Goal: Task Accomplishment & Management: Manage account settings

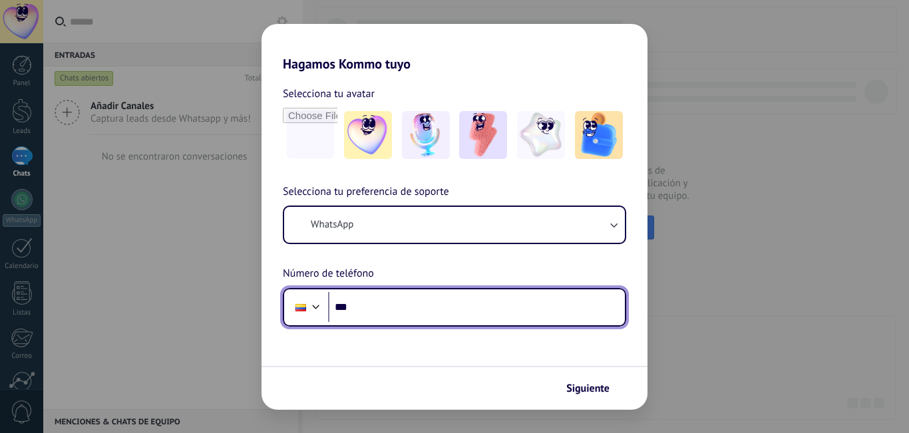
click at [372, 313] on input "***" at bounding box center [476, 307] width 297 height 31
click at [365, 311] on input "***" at bounding box center [476, 307] width 297 height 31
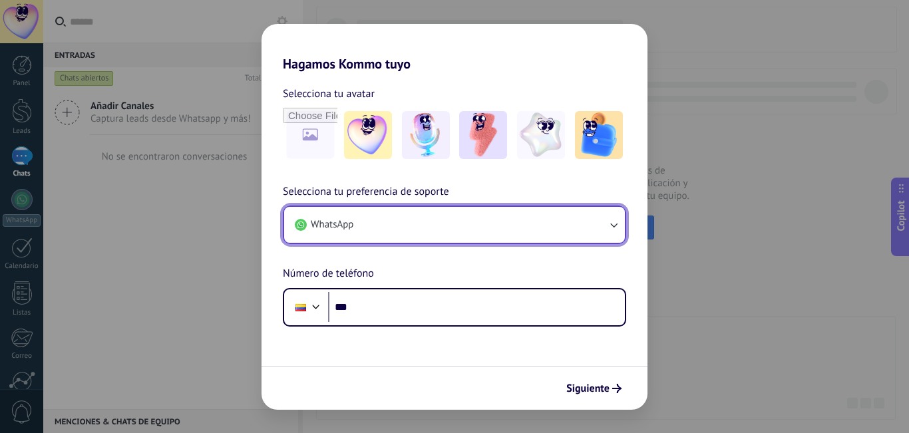
click at [412, 220] on button "WhatsApp" at bounding box center [454, 225] width 341 height 36
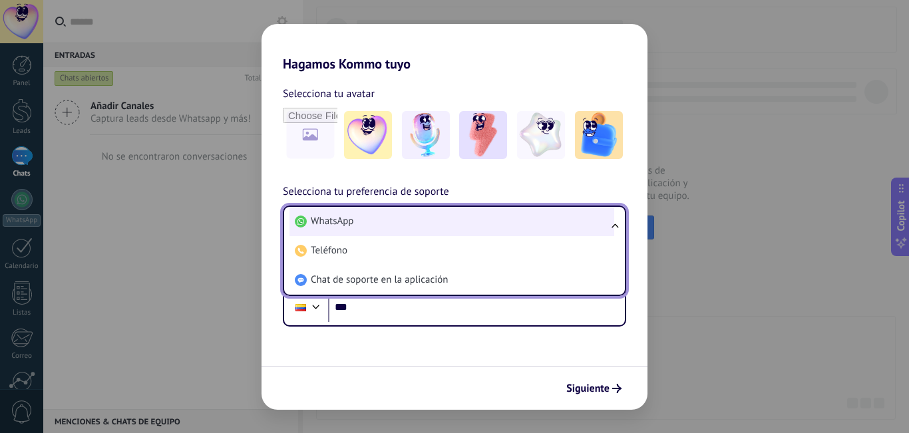
click at [391, 220] on li "WhatsApp" at bounding box center [451, 221] width 325 height 29
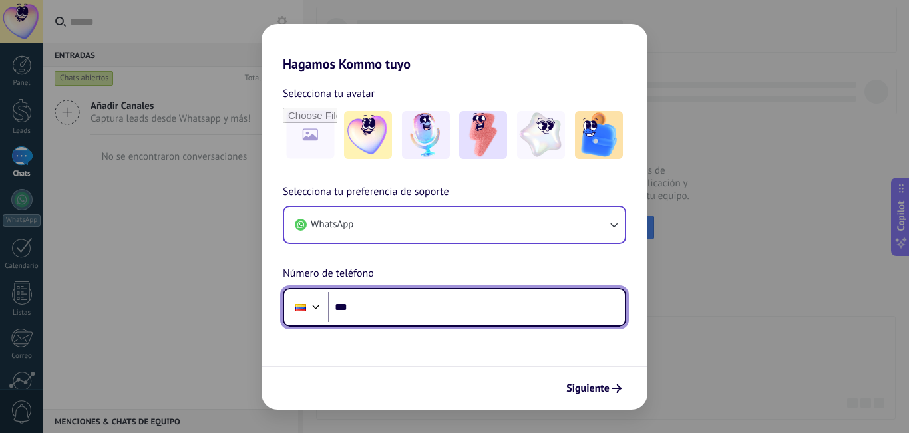
click at [424, 308] on input "***" at bounding box center [476, 307] width 297 height 31
type input "**********"
click at [444, 316] on input "**********" at bounding box center [476, 307] width 297 height 31
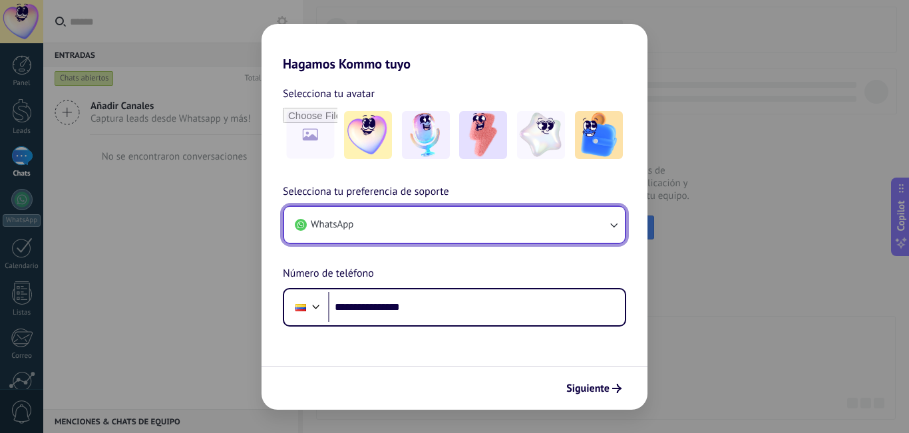
click at [317, 234] on button "WhatsApp" at bounding box center [454, 225] width 341 height 36
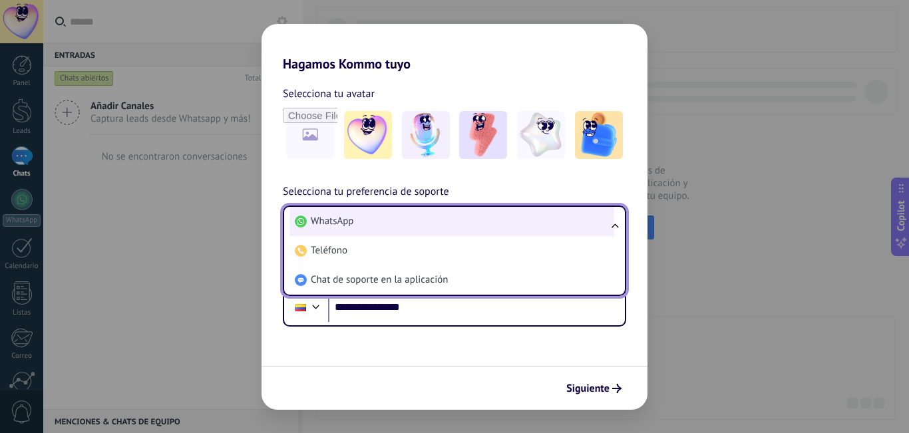
click at [367, 218] on li "WhatsApp" at bounding box center [451, 221] width 325 height 29
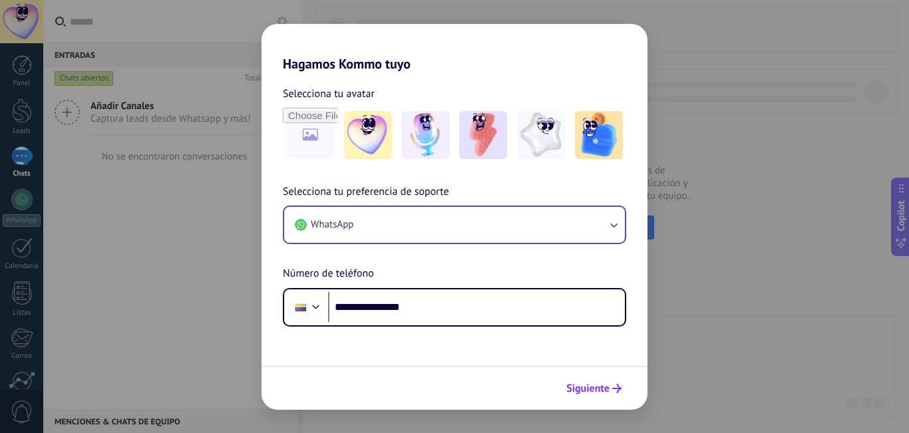
click at [576, 387] on span "Siguiente" at bounding box center [587, 388] width 43 height 9
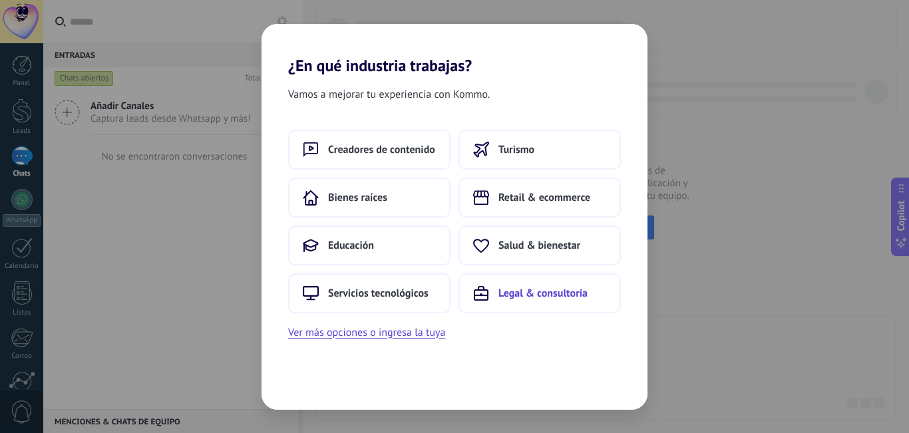
click at [548, 297] on span "Legal & consultoría" at bounding box center [542, 293] width 89 height 13
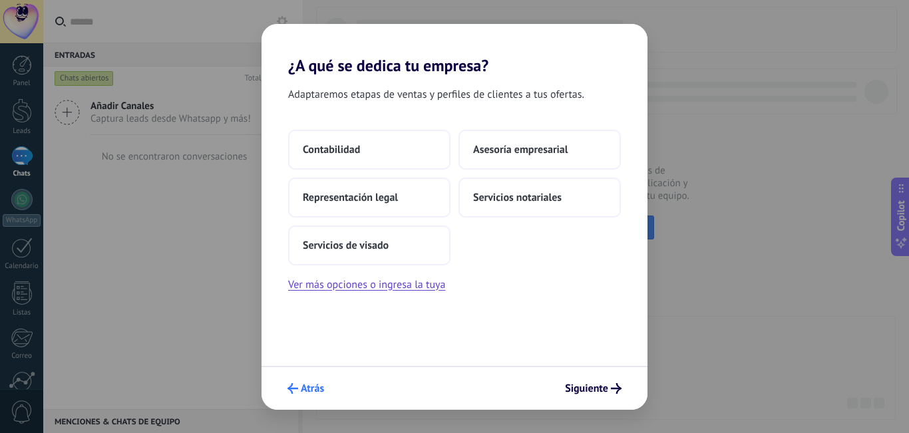
click at [301, 393] on span "Atrás" at bounding box center [312, 388] width 23 height 9
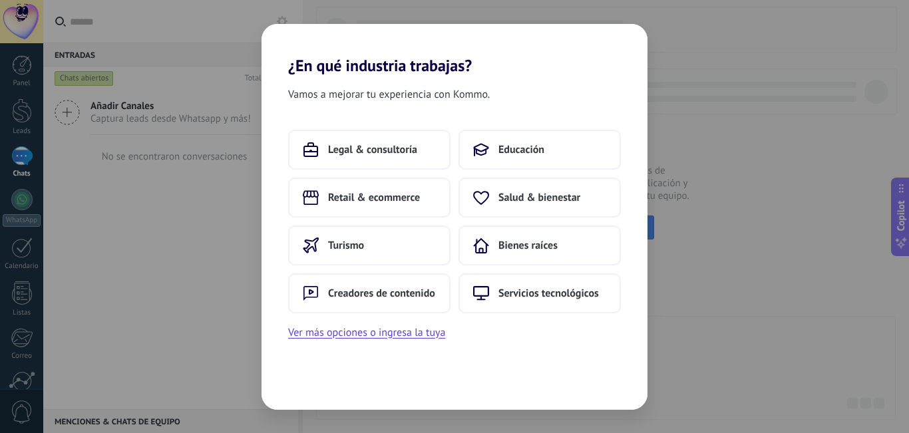
click at [736, 56] on div "¿En qué industria trabajas? Vamos a mejorar tu experiencia con Kommo. Legal & c…" at bounding box center [454, 216] width 909 height 433
drag, startPoint x: 653, startPoint y: 41, endPoint x: 611, endPoint y: 45, distance: 42.1
click at [611, 45] on div "¿En qué industria trabajas? Vamos a mejorar tu experiencia con Kommo. Legal & c…" at bounding box center [454, 216] width 909 height 433
click at [611, 45] on h2 "¿En qué industria trabajas?" at bounding box center [454, 49] width 386 height 51
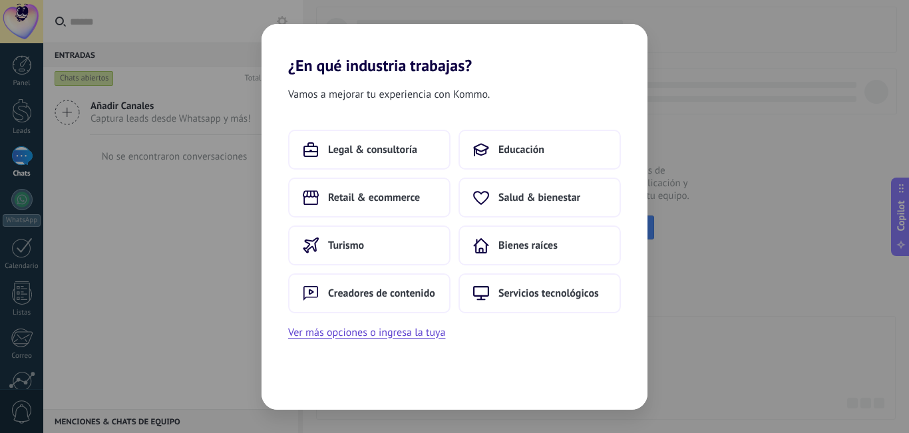
click at [611, 45] on h2 "¿En qué industria trabajas?" at bounding box center [454, 49] width 386 height 51
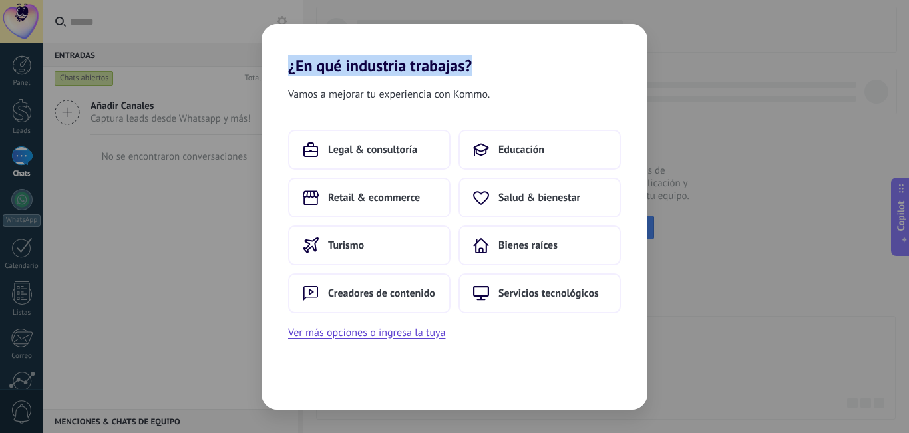
click at [611, 45] on h2 "¿En qué industria trabajas?" at bounding box center [454, 49] width 386 height 51
click at [391, 145] on span "Legal & consultoría" at bounding box center [372, 149] width 89 height 13
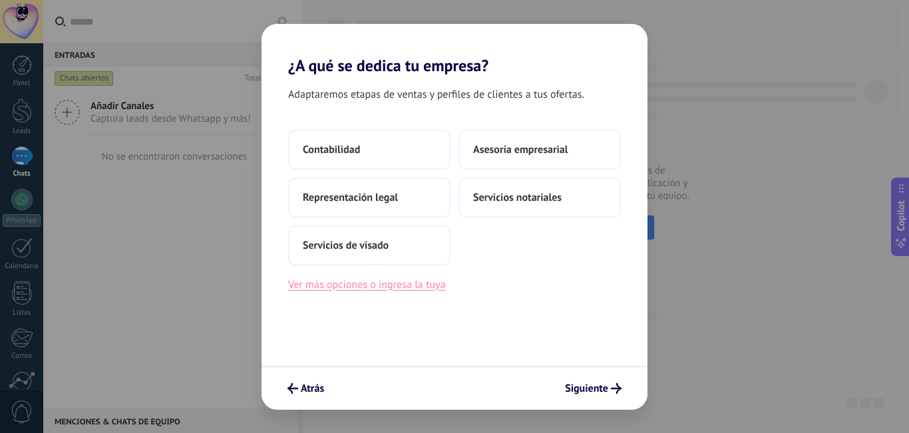
click at [347, 286] on button "Ver más opciones o ingresa la tuya" at bounding box center [366, 284] width 157 height 17
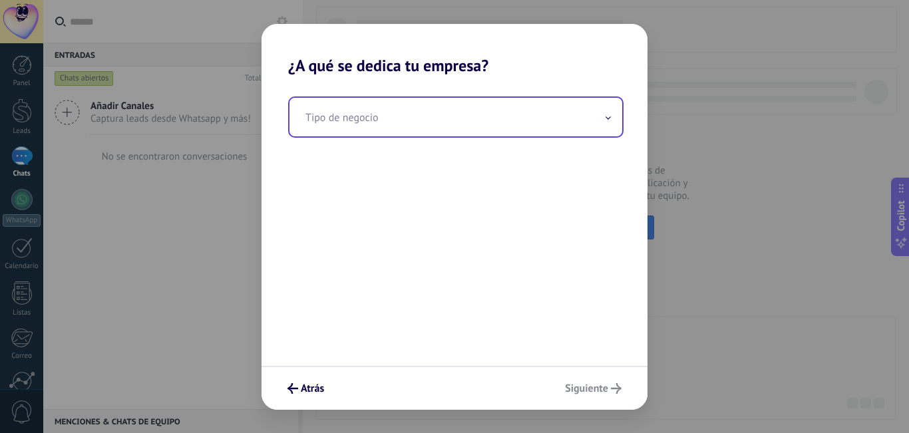
click at [472, 122] on input "text" at bounding box center [455, 117] width 333 height 39
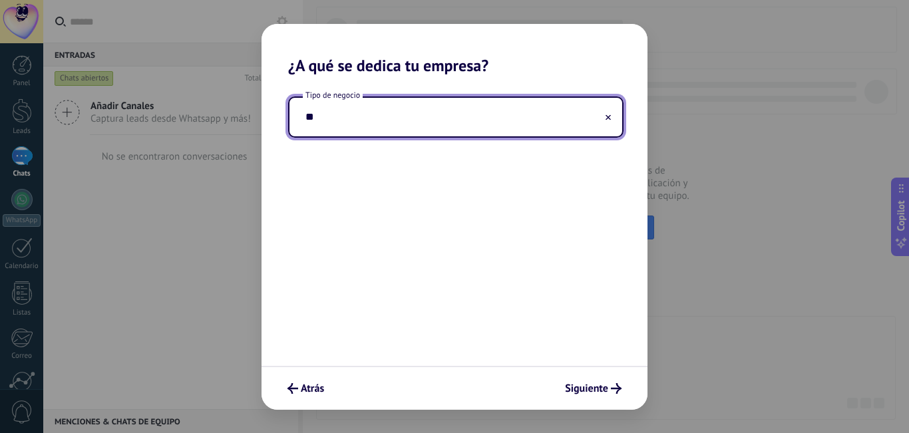
type input "*"
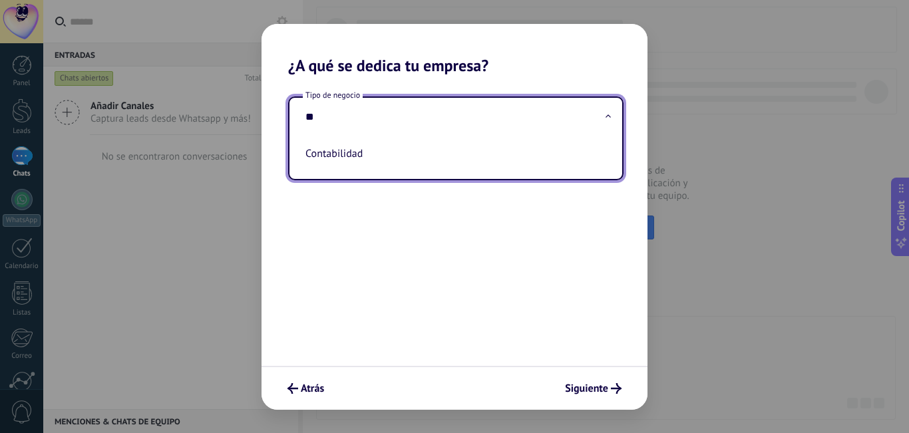
type input "*"
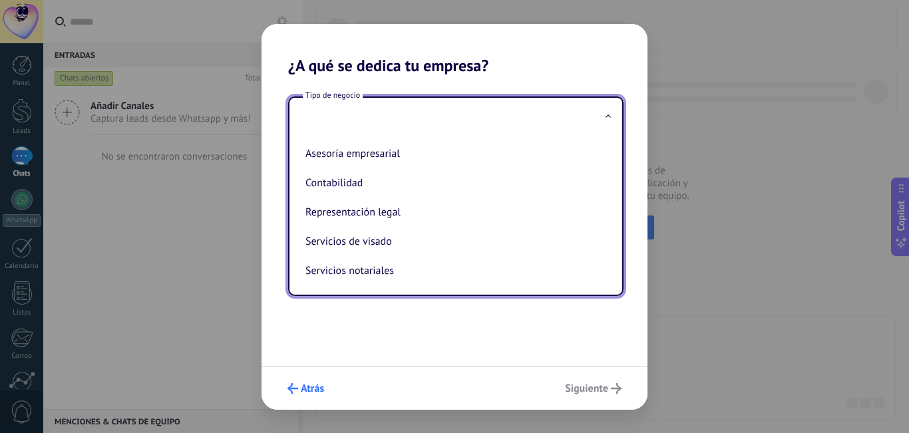
click at [290, 387] on icon "submit" at bounding box center [292, 388] width 11 height 11
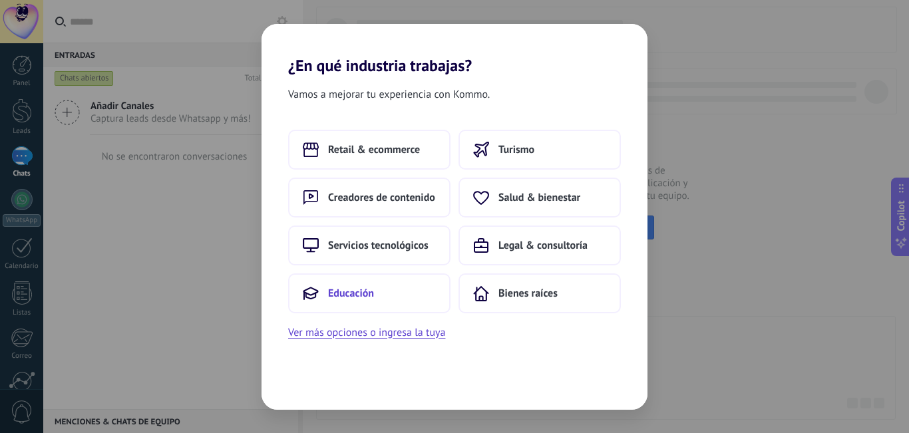
click at [371, 280] on button "Educación" at bounding box center [369, 293] width 162 height 40
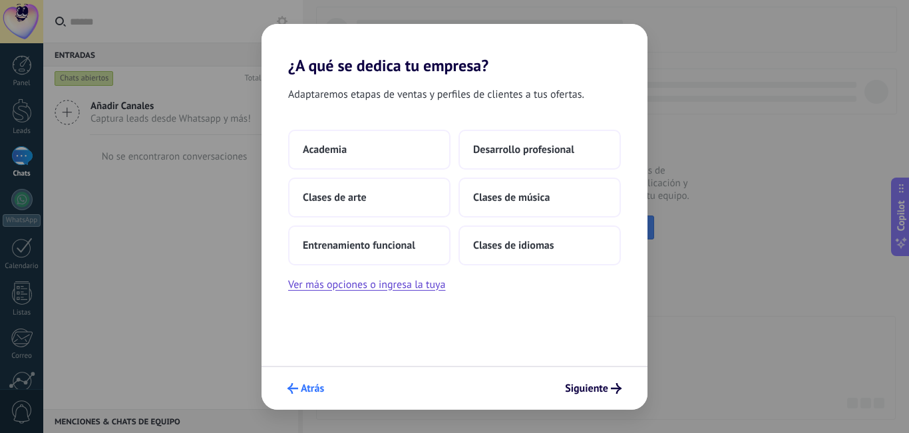
click at [297, 397] on button "Atrás" at bounding box center [305, 388] width 49 height 23
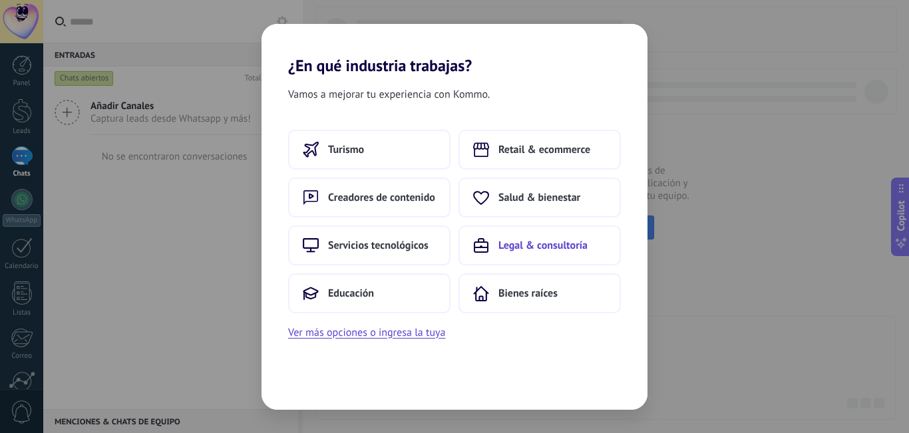
click at [554, 256] on button "Legal & consultoría" at bounding box center [539, 246] width 162 height 40
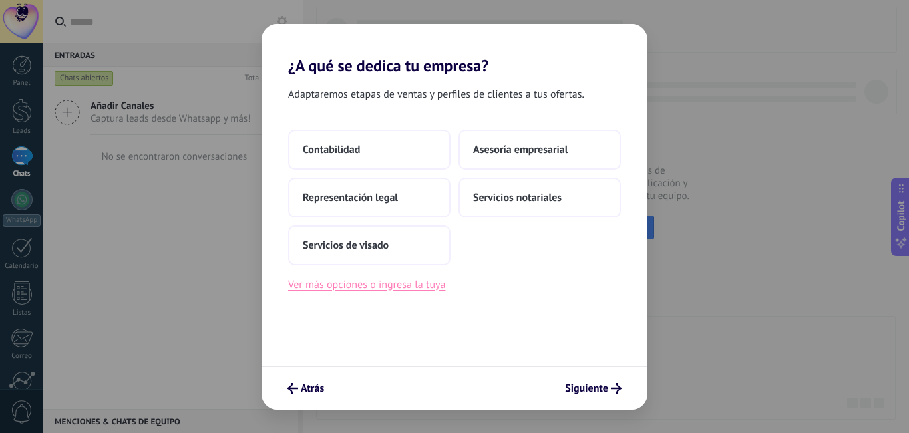
click at [366, 277] on button "Ver más opciones o ingresa la tuya" at bounding box center [366, 284] width 157 height 17
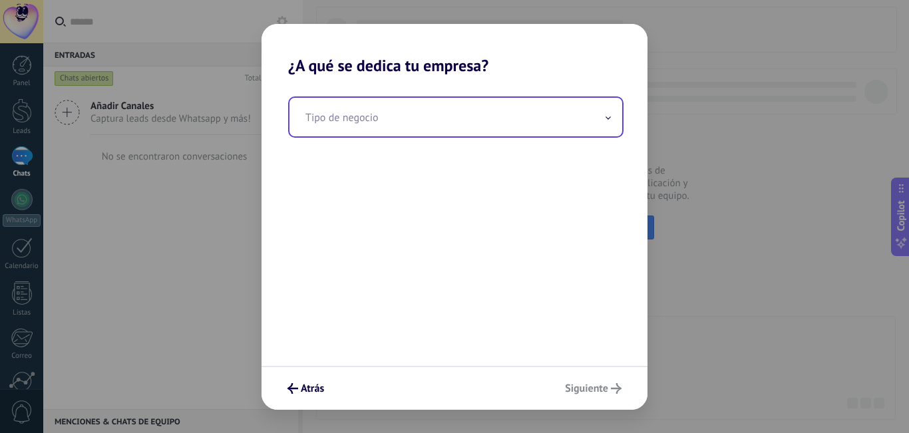
click at [353, 128] on input "text" at bounding box center [455, 117] width 333 height 39
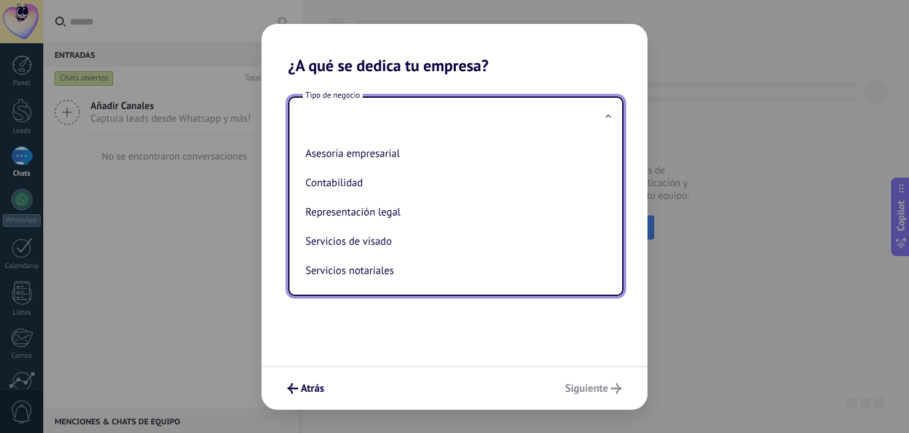
click at [404, 65] on h2 "¿A qué se dedica tu empresa?" at bounding box center [454, 49] width 386 height 51
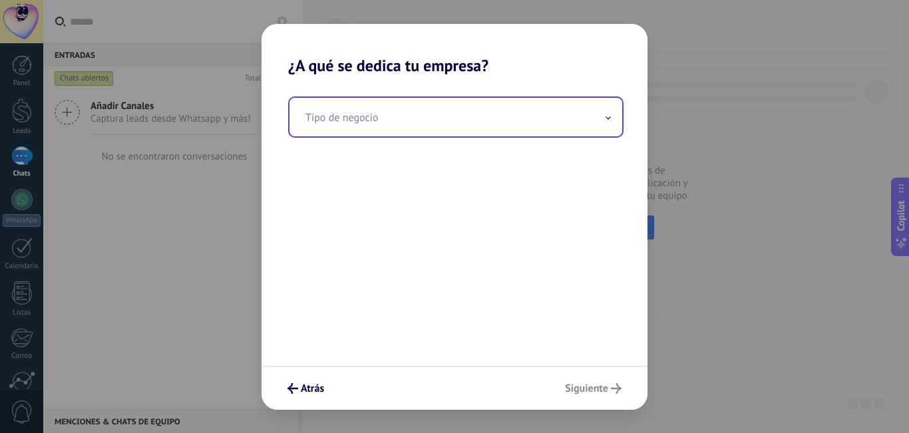
click at [404, 110] on input "text" at bounding box center [455, 117] width 333 height 39
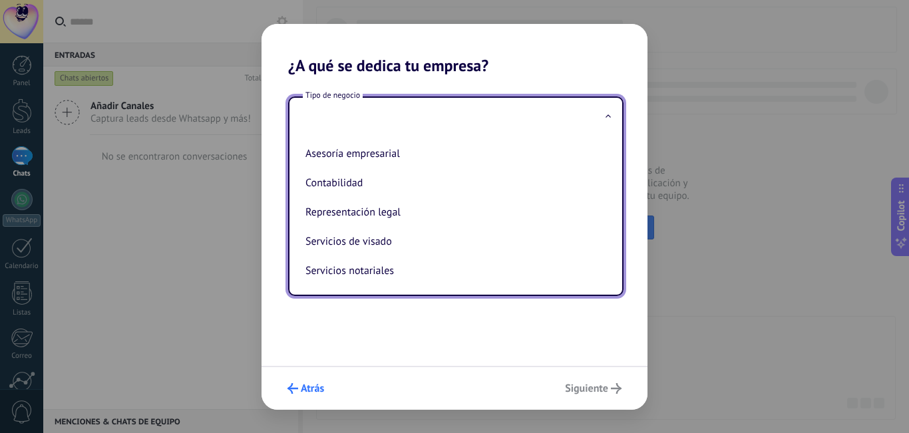
click at [291, 388] on use "submit" at bounding box center [292, 388] width 11 height 11
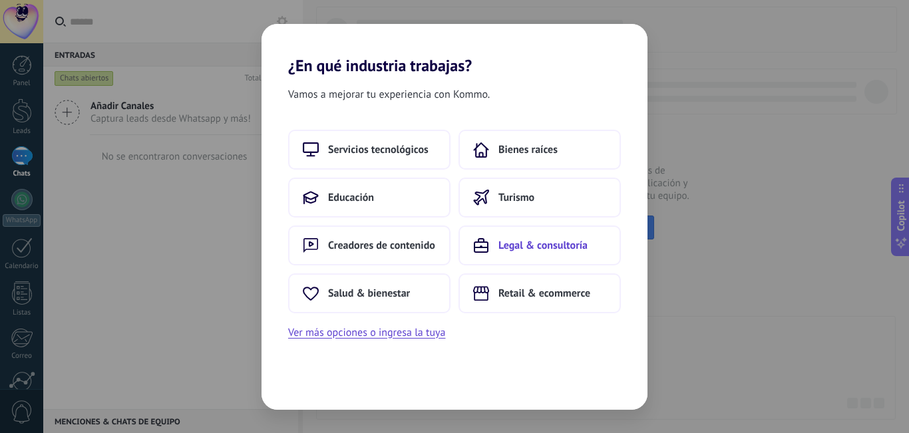
click at [508, 248] on span "Legal & consultoría" at bounding box center [542, 245] width 89 height 13
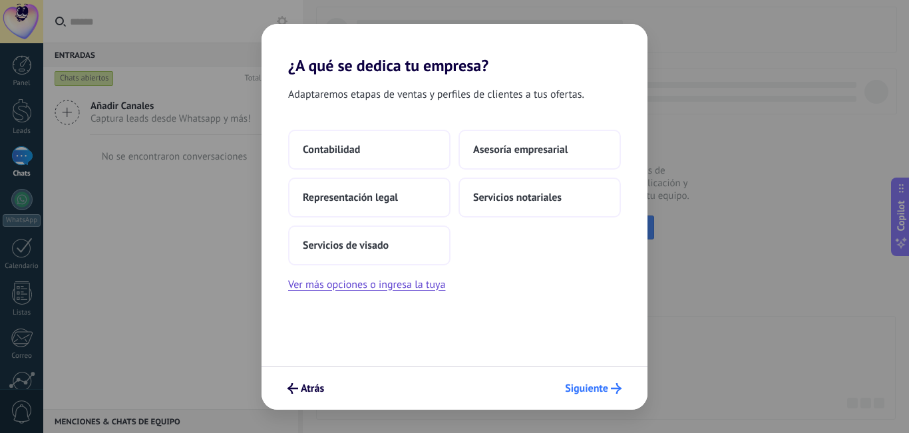
click at [616, 390] on icon "submit" at bounding box center [616, 388] width 11 height 11
click at [609, 388] on span "Siguiente" at bounding box center [593, 388] width 57 height 11
click at [581, 389] on span "Siguiente" at bounding box center [586, 388] width 43 height 9
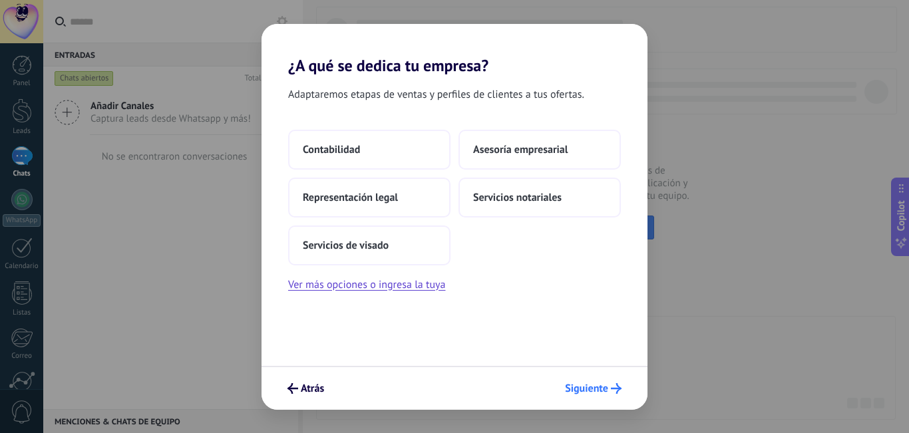
click at [581, 389] on span "Siguiente" at bounding box center [586, 388] width 43 height 9
click at [553, 281] on div "Contabilidad Asesoría empresarial Representación legal Servicios notariales Ser…" at bounding box center [454, 212] width 386 height 164
drag, startPoint x: 470, startPoint y: 69, endPoint x: 341, endPoint y: 75, distance: 129.2
click at [341, 75] on div "¿A qué se dedica tu empresa? Adaptaremos etapas de ventas y perfiles de cliente…" at bounding box center [454, 217] width 386 height 386
click at [304, 92] on span "Adaptaremos etapas de ventas y perfiles de clientes a tus ofertas." at bounding box center [436, 94] width 296 height 17
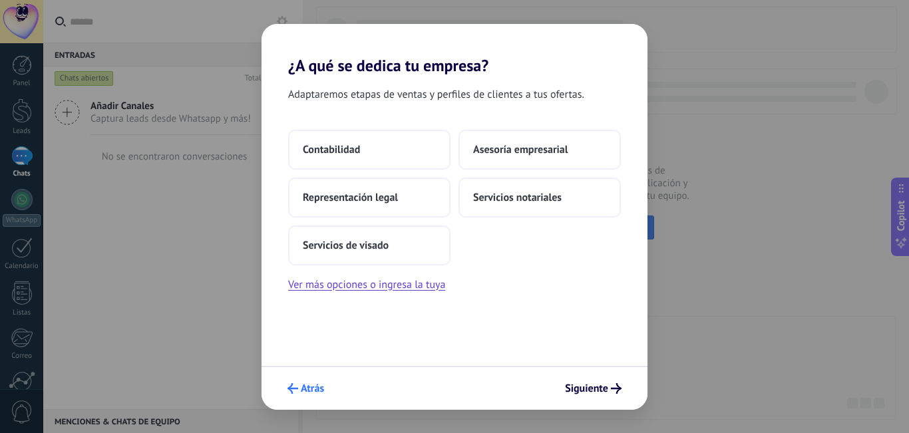
click at [310, 389] on span "Atrás" at bounding box center [312, 388] width 23 height 9
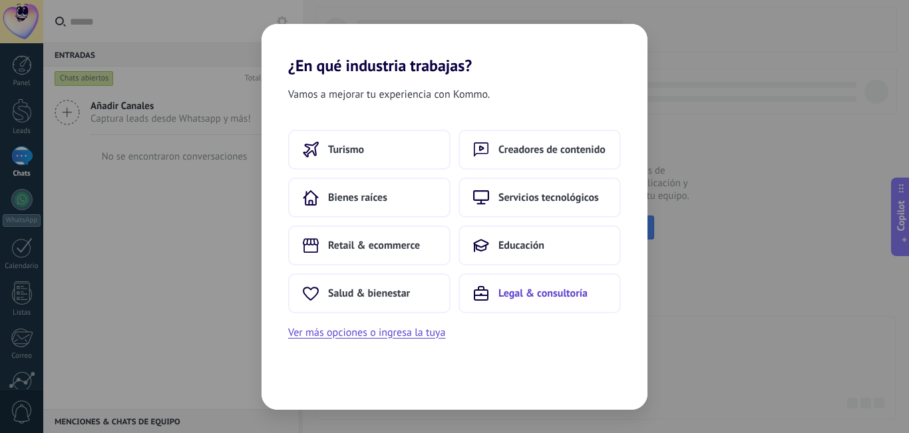
click at [504, 305] on button "Legal & consultoría" at bounding box center [539, 293] width 162 height 40
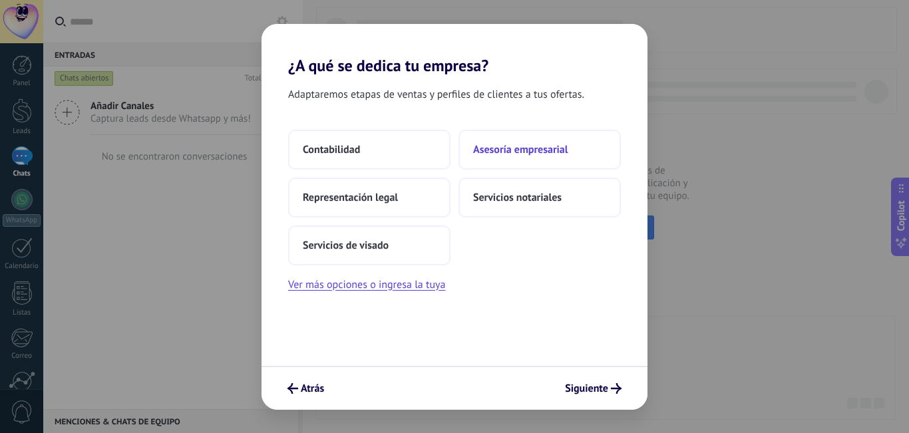
click at [561, 154] on span "Asesoría empresarial" at bounding box center [520, 149] width 94 height 13
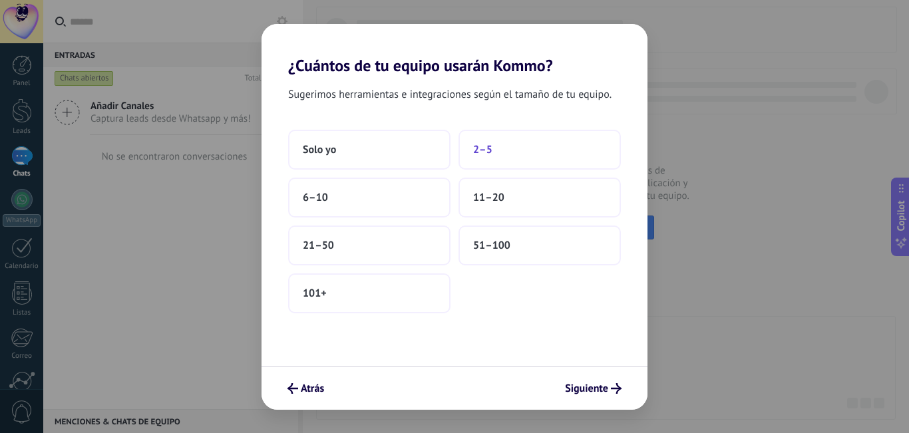
click at [527, 148] on button "2–5" at bounding box center [539, 150] width 162 height 40
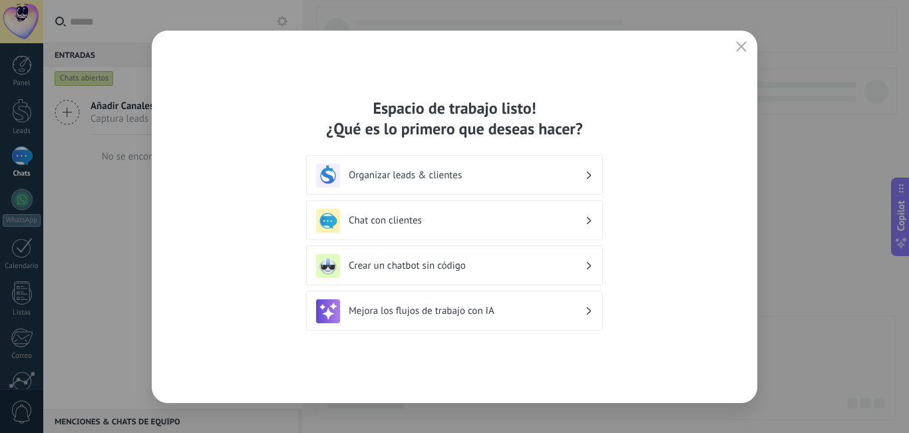
drag, startPoint x: 710, startPoint y: 33, endPoint x: 741, endPoint y: 60, distance: 41.1
click at [710, 35] on div "Espacio de trabajo listo! ¿Qué es lo primero que deseas hacer? Organizar leads …" at bounding box center [454, 217] width 605 height 373
click at [741, 60] on div "Espacio de trabajo listo! ¿Qué es lo primero que deseas hacer? Organizar leads …" at bounding box center [454, 217] width 605 height 373
click at [742, 49] on icon "button" at bounding box center [741, 46] width 11 height 11
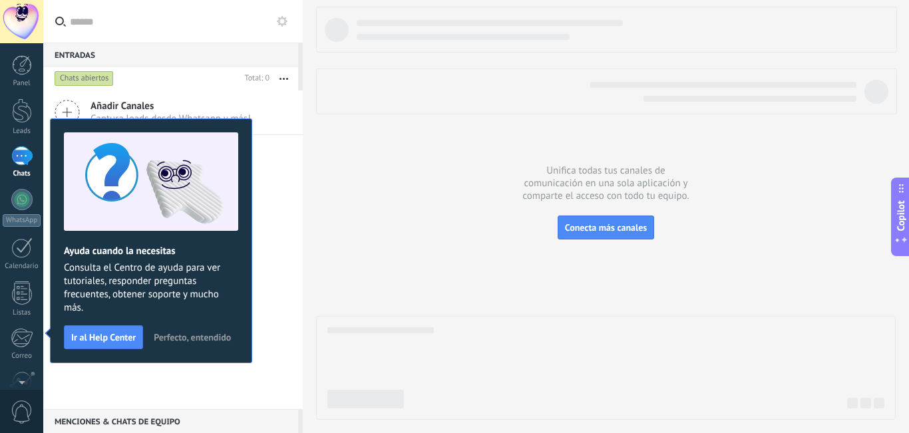
click at [154, 342] on span "Perfecto, entendido" at bounding box center [192, 337] width 77 height 9
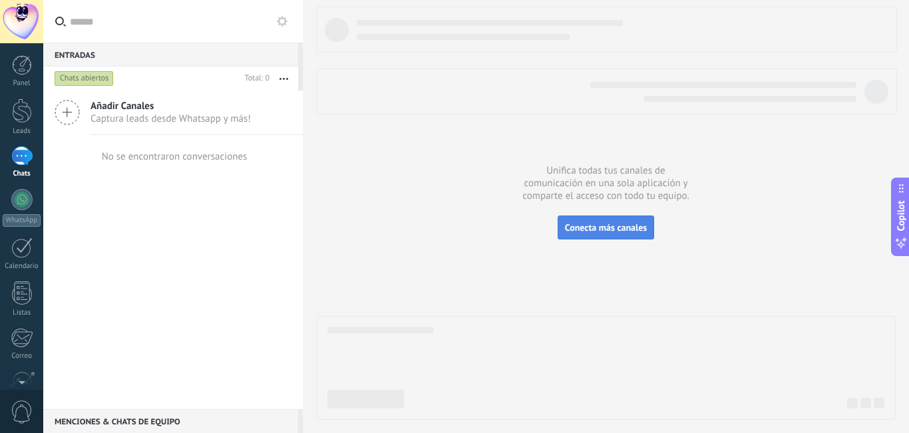
click at [610, 230] on span "Conecta más canales" at bounding box center [606, 228] width 82 height 12
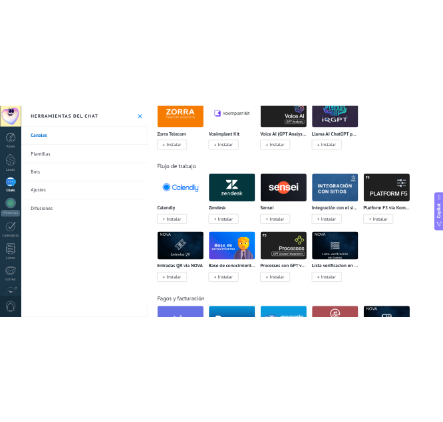
scroll to position [2195, 0]
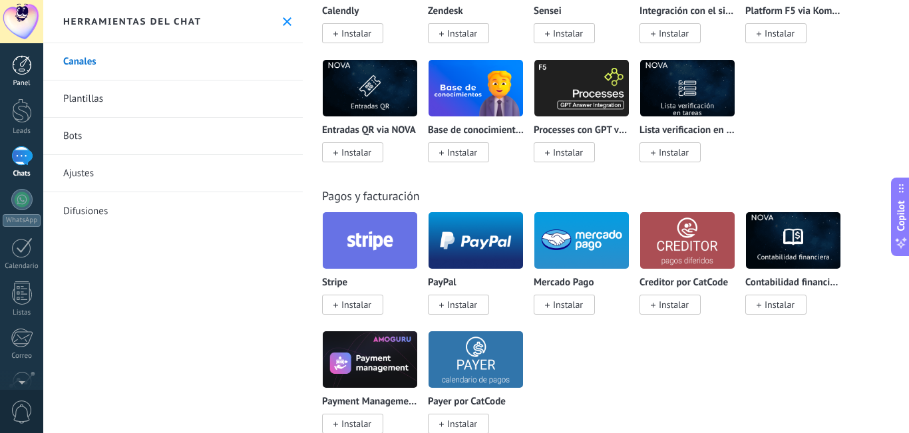
click at [15, 77] on link "Panel" at bounding box center [21, 71] width 43 height 33
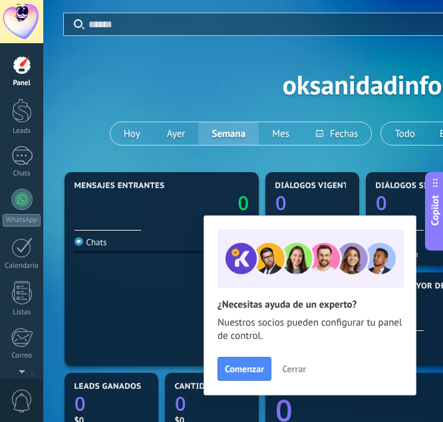
click at [92, 69] on div "Aplicar Eventos oksanidadinfo [DATE] [DATE] Semana Mes Todo Elija un usuario Co…" at bounding box center [362, 84] width 598 height 169
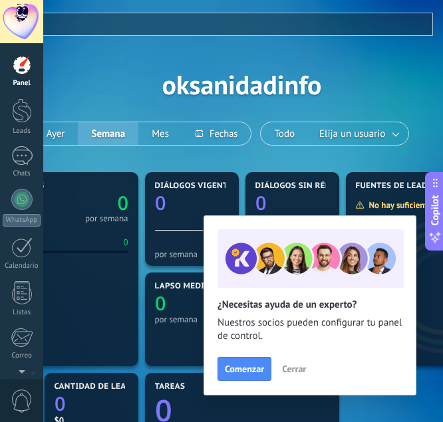
scroll to position [0, 238]
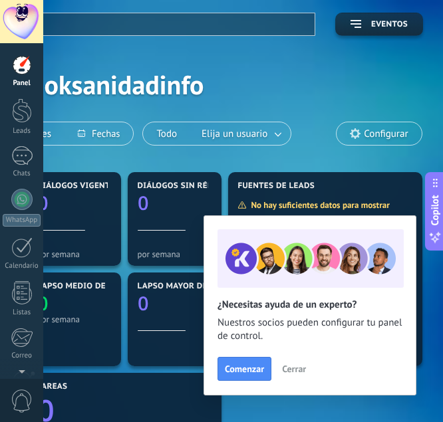
click at [354, 130] on icon at bounding box center [355, 133] width 11 height 11
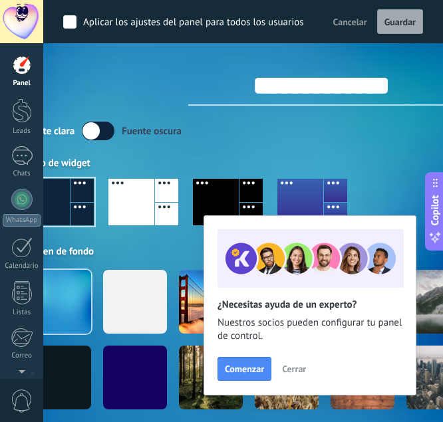
scroll to position [133, 41]
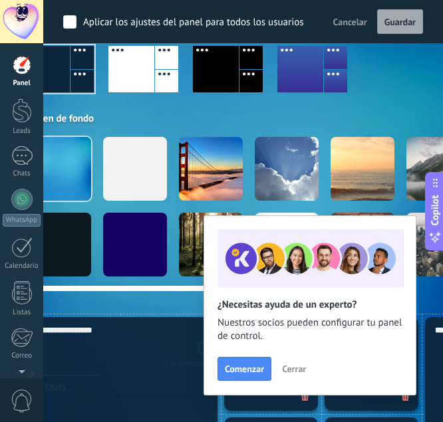
click at [428, 152] on div at bounding box center [438, 169] width 64 height 64
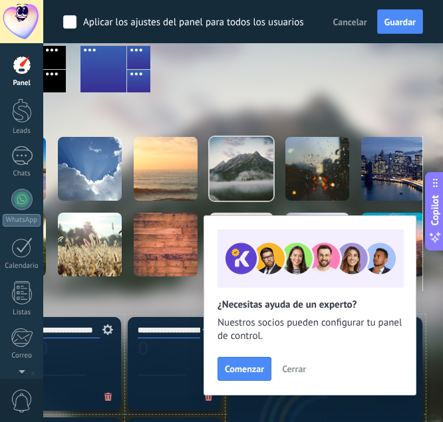
scroll to position [133, 221]
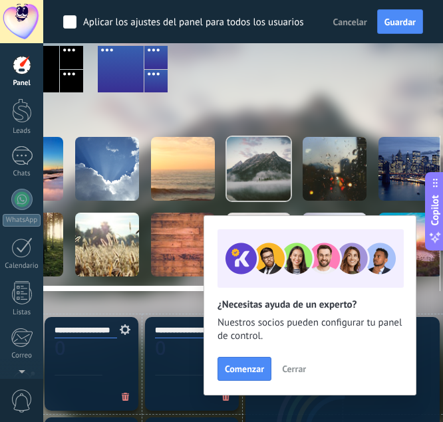
click at [312, 170] on div at bounding box center [335, 169] width 64 height 64
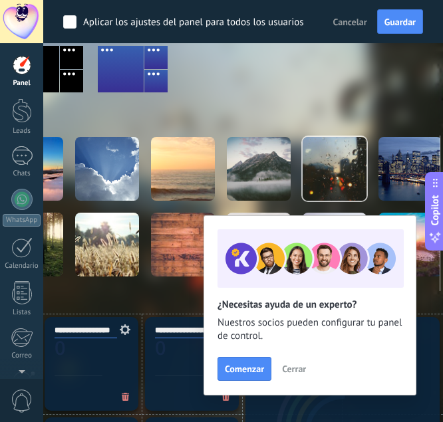
click at [291, 371] on span "Cerrar" at bounding box center [294, 369] width 24 height 9
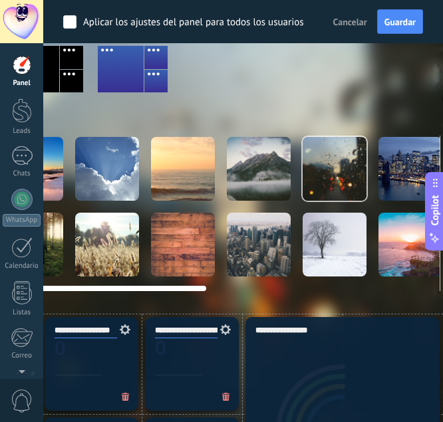
click at [408, 166] on div at bounding box center [411, 169] width 64 height 64
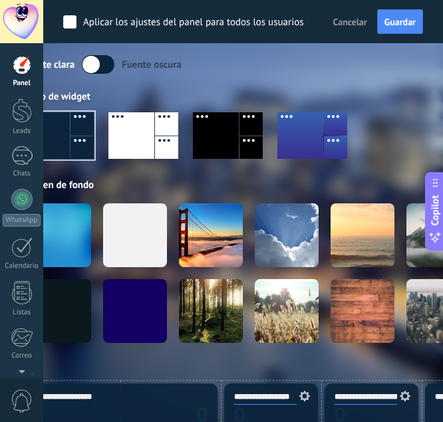
scroll to position [0, 41]
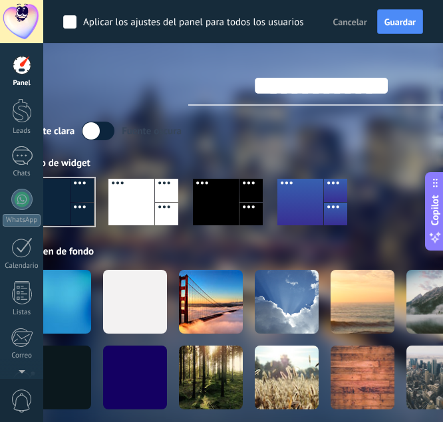
click at [105, 127] on label at bounding box center [98, 131] width 33 height 19
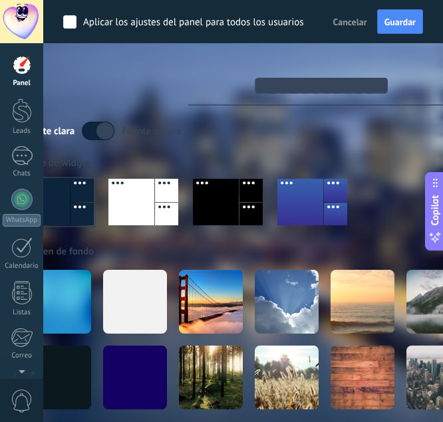
click at [105, 127] on label at bounding box center [98, 131] width 33 height 19
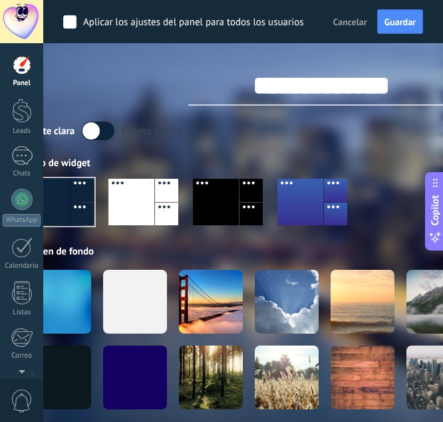
click at [276, 117] on div "**********" at bounding box center [321, 212] width 598 height 424
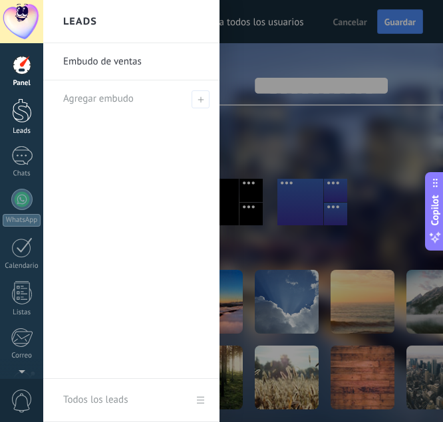
click at [22, 110] on div at bounding box center [22, 110] width 20 height 25
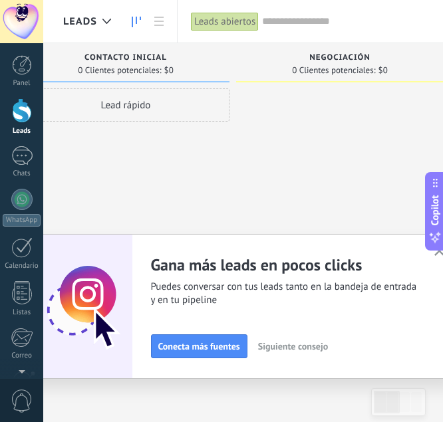
click at [94, 106] on div "Lead rápido" at bounding box center [126, 104] width 208 height 33
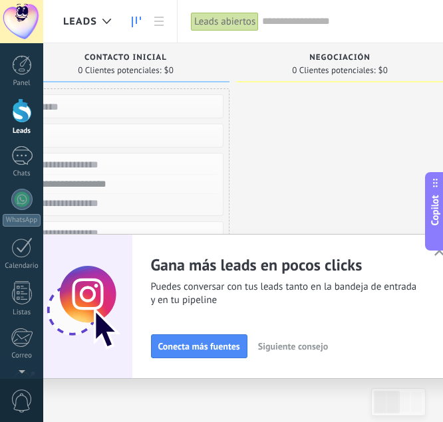
click at [134, 51] on div "Contacto inicial 0 Clientes potenciales: $0" at bounding box center [126, 62] width 208 height 39
click at [121, 62] on span "Contacto inicial" at bounding box center [125, 57] width 82 height 9
click at [301, 115] on div at bounding box center [340, 212] width 208 height 249
click at [334, 62] on span "Negociación" at bounding box center [339, 57] width 61 height 9
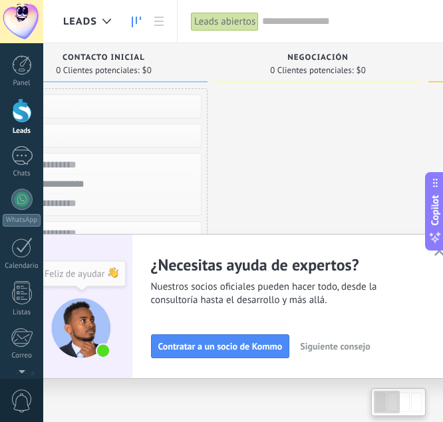
scroll to position [0, 68]
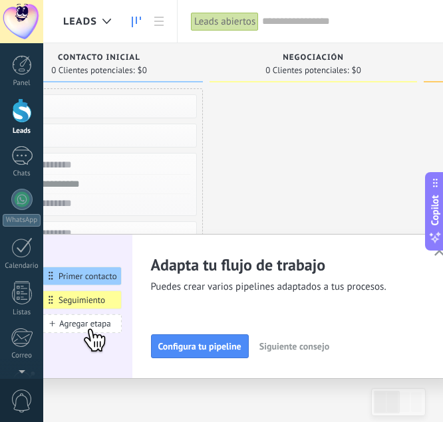
drag, startPoint x: 364, startPoint y: 144, endPoint x: 375, endPoint y: 3, distance: 141.4
click at [365, 138] on div at bounding box center [314, 212] width 208 height 249
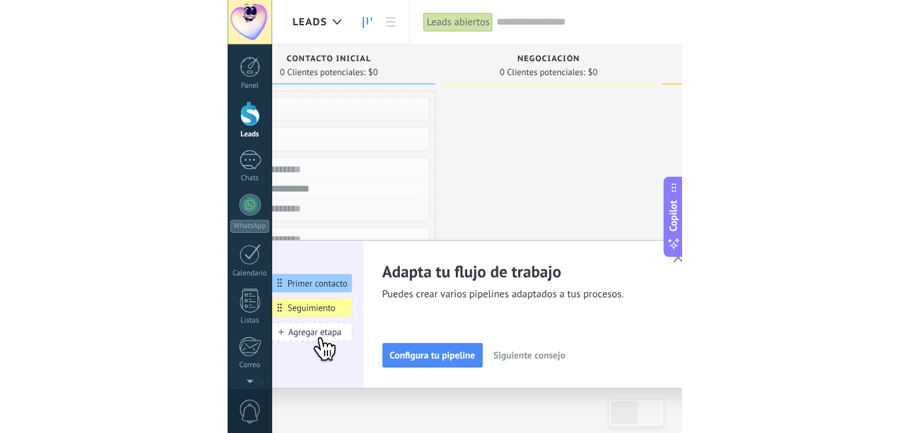
scroll to position [0, 0]
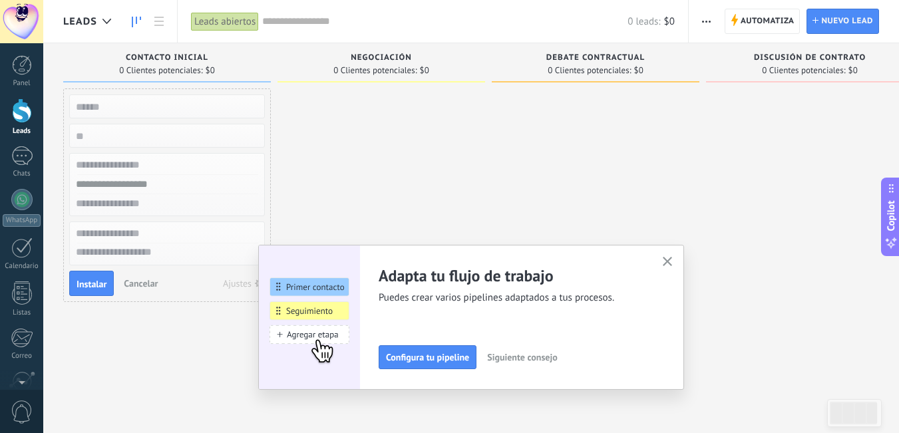
click at [696, 11] on div "Automatiza Nueva difusión Editar embudo Editar el diseño de la tarjeta Importar…" at bounding box center [706, 22] width 23 height 26
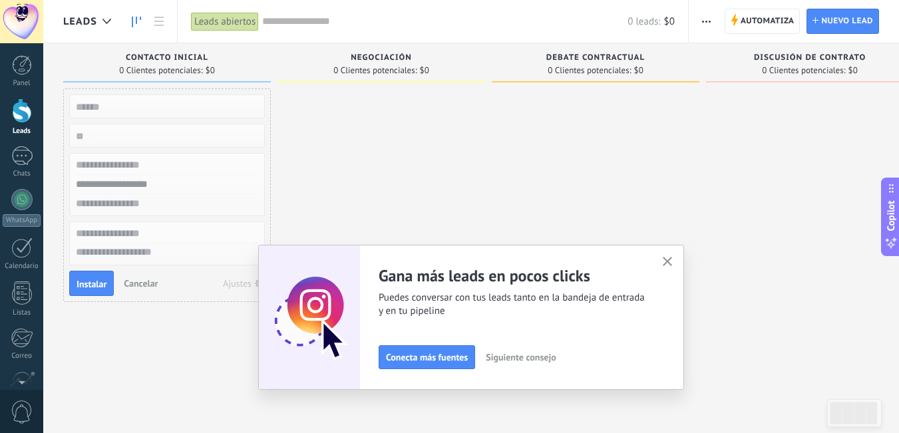
click at [703, 19] on span "button" at bounding box center [706, 21] width 9 height 25
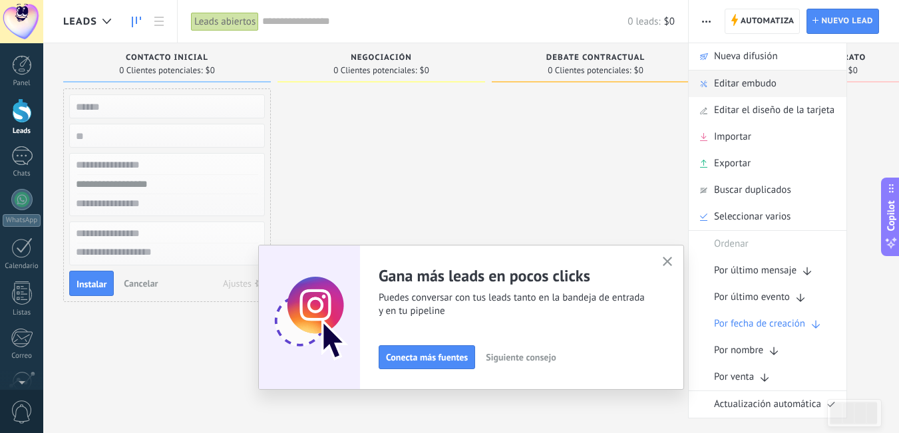
click at [721, 89] on span "Editar embudo" at bounding box center [745, 84] width 63 height 27
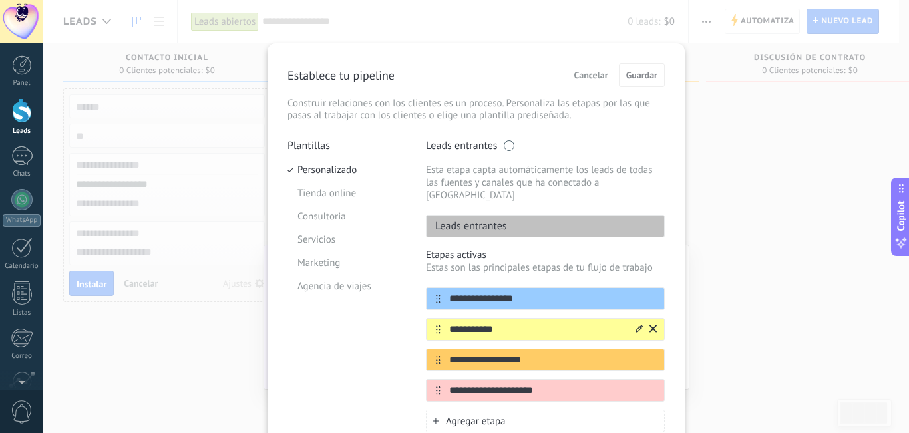
click at [471, 326] on div "**********" at bounding box center [545, 329] width 239 height 23
click at [494, 323] on input "**********" at bounding box center [536, 330] width 193 height 14
type input "*"
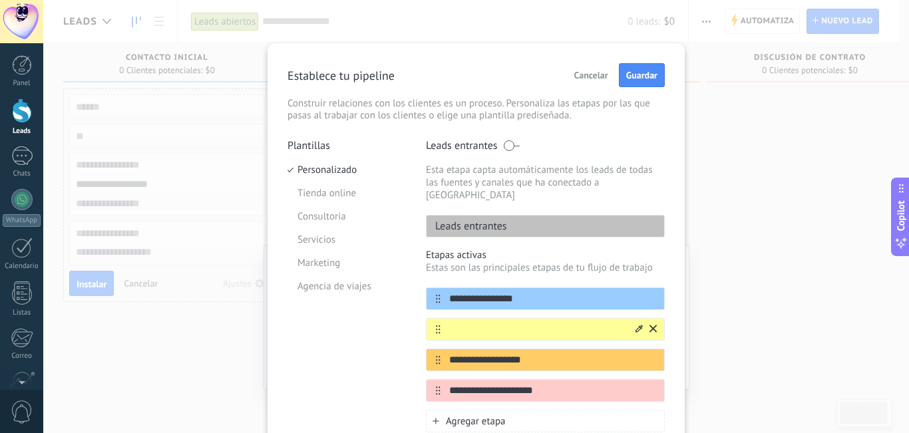
type input "*"
type input "**********"
click at [629, 68] on button "Guardar" at bounding box center [642, 75] width 46 height 24
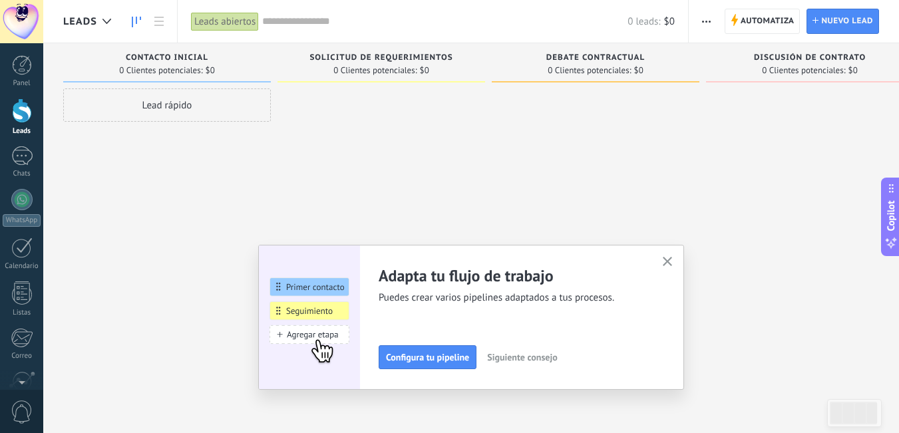
click at [704, 26] on span "button" at bounding box center [706, 21] width 9 height 25
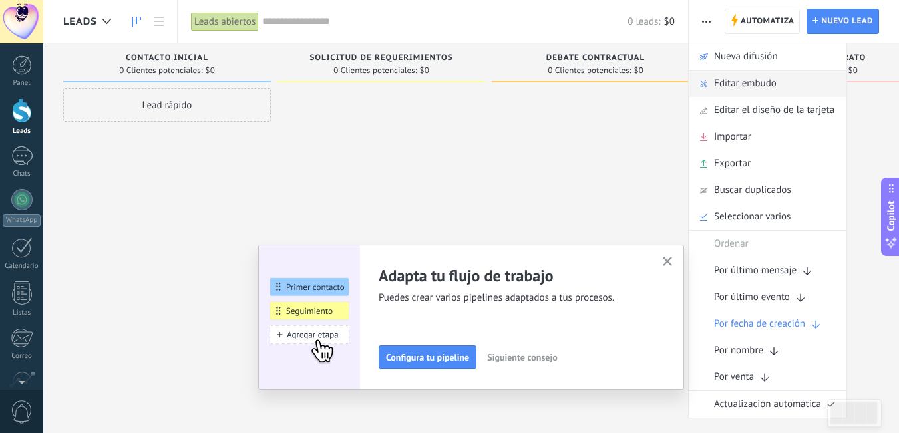
click at [721, 80] on span "Editar embudo" at bounding box center [745, 84] width 63 height 27
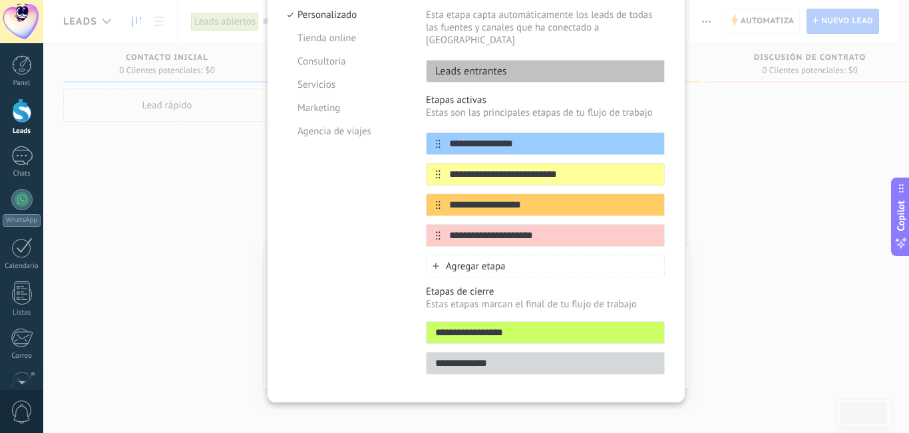
scroll to position [22, 0]
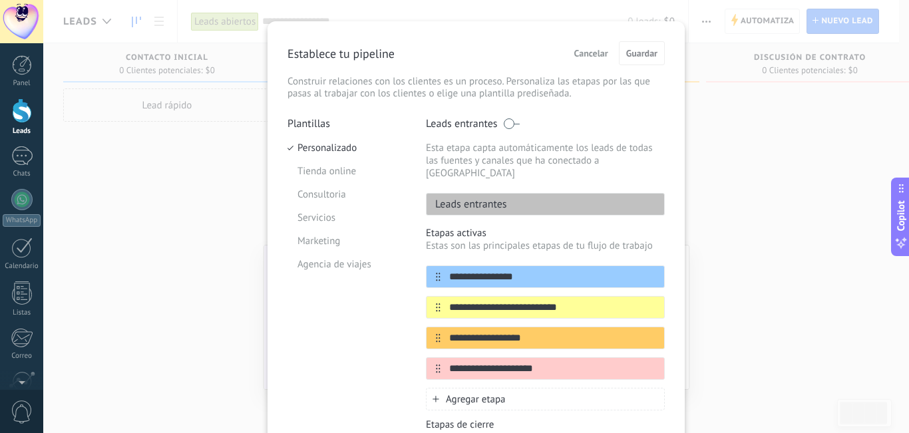
click at [621, 193] on div "Leads entrantes" at bounding box center [545, 204] width 239 height 23
click at [508, 277] on div "**********" at bounding box center [545, 322] width 239 height 114
click at [531, 270] on input "**********" at bounding box center [536, 277] width 193 height 14
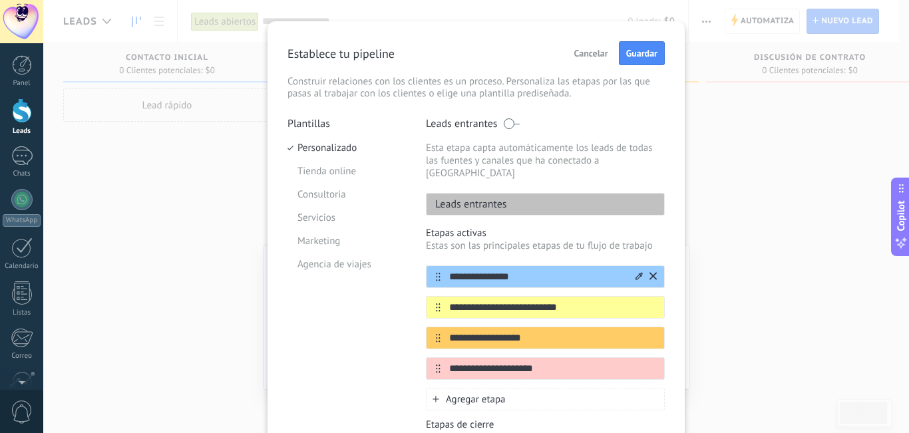
type input "**********"
click at [583, 240] on div "**********" at bounding box center [545, 319] width 239 height 184
click at [488, 301] on input "**********" at bounding box center [536, 308] width 193 height 14
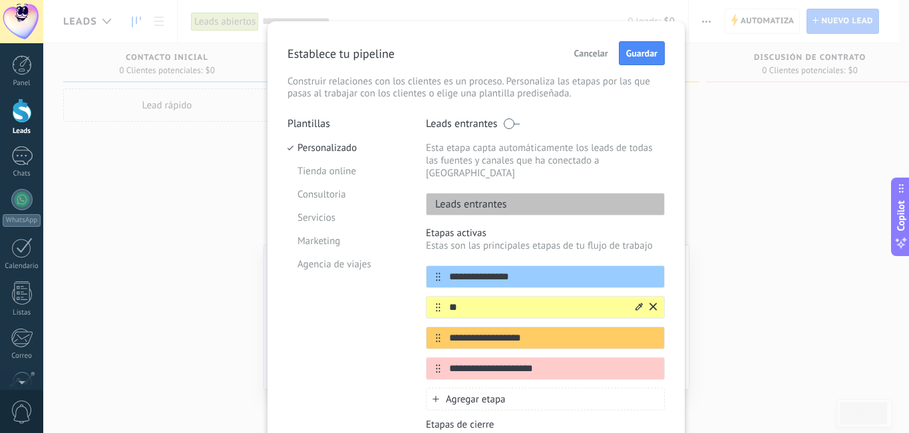
type input "*"
click at [473, 301] on input "**********" at bounding box center [536, 308] width 193 height 14
type input "**********"
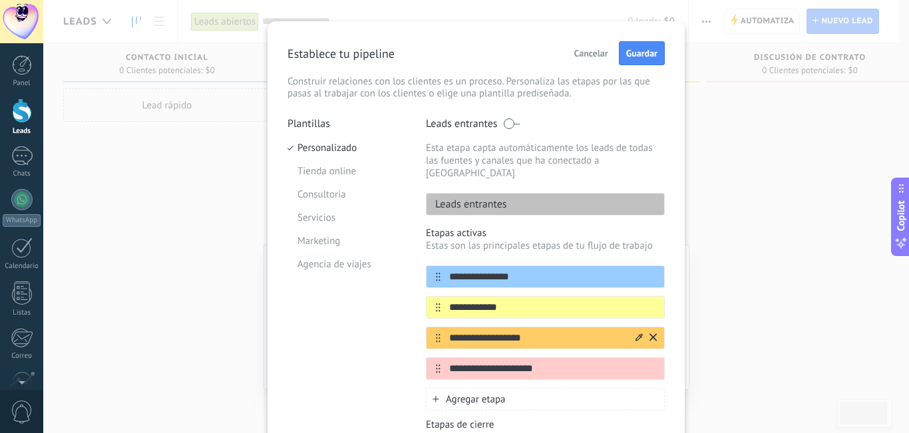
click at [460, 332] on input "**********" at bounding box center [536, 338] width 193 height 14
click at [488, 301] on input "**********" at bounding box center [536, 308] width 193 height 14
click at [454, 270] on input "**********" at bounding box center [536, 277] width 193 height 14
click at [436, 273] on icon at bounding box center [438, 277] width 5 height 9
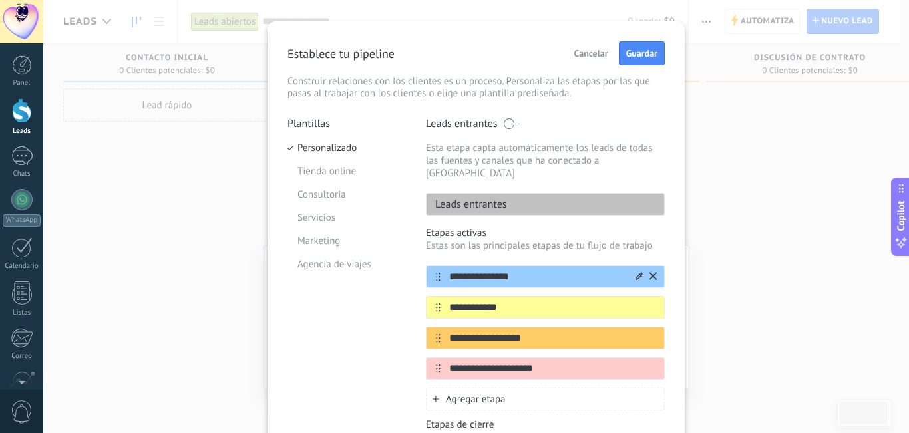
click at [613, 270] on input "**********" at bounding box center [536, 277] width 193 height 14
click at [21, 4] on div at bounding box center [21, 21] width 43 height 43
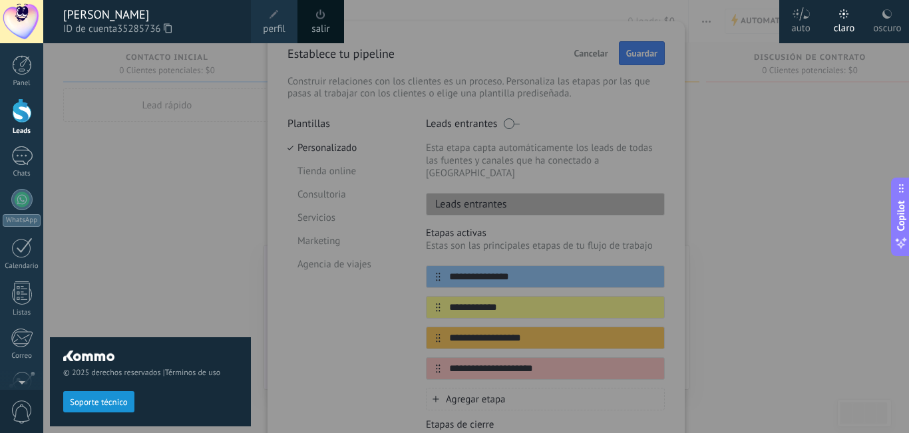
click at [0, 9] on div at bounding box center [21, 21] width 43 height 43
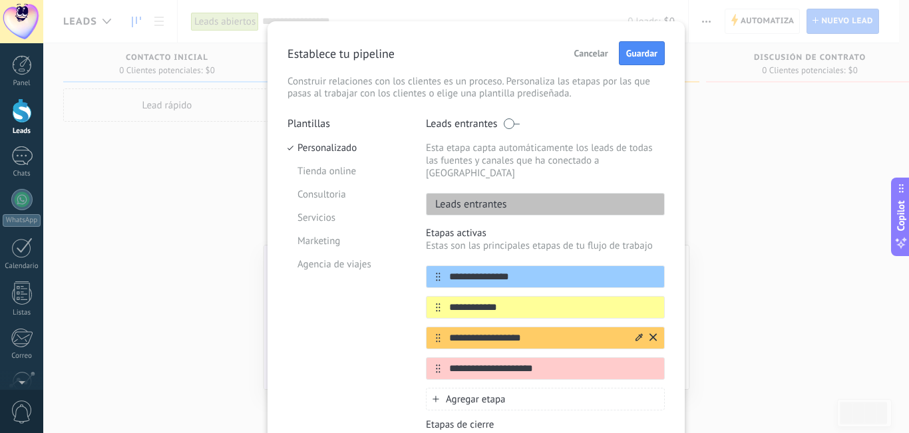
click at [478, 331] on input "**********" at bounding box center [536, 338] width 193 height 14
type input "*"
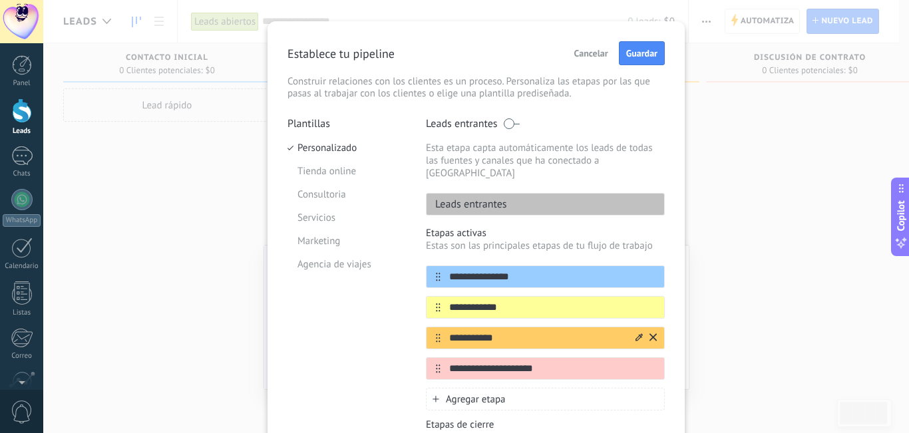
type input "**********"
click at [486, 363] on input "**********" at bounding box center [536, 369] width 193 height 14
type input "**********"
click at [513, 394] on div "Agregar etapa" at bounding box center [545, 399] width 239 height 23
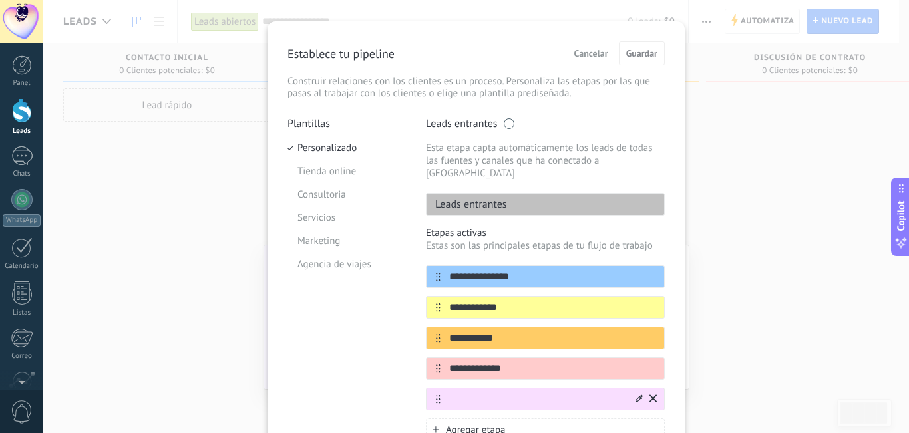
click at [476, 393] on input "text" at bounding box center [536, 400] width 193 height 14
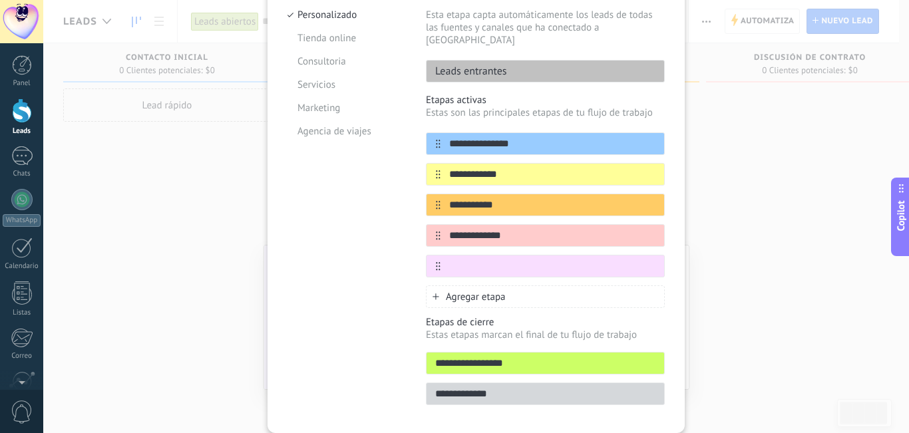
click at [766, 192] on div "**********" at bounding box center [476, 216] width 866 height 433
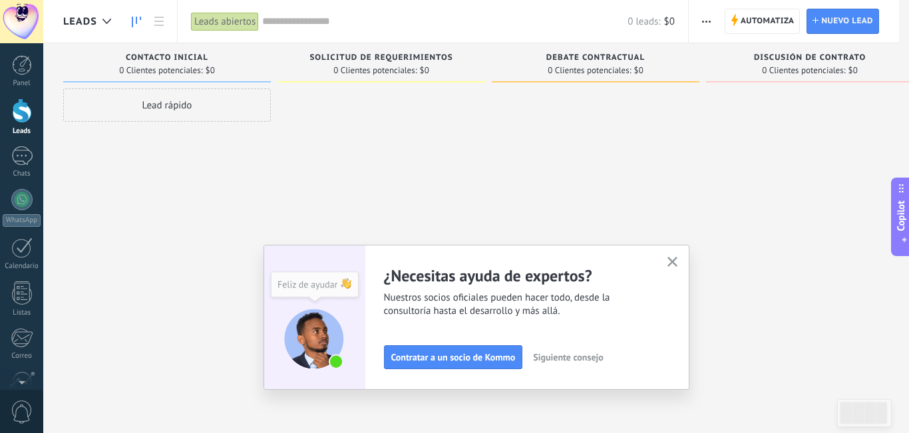
scroll to position [0, 0]
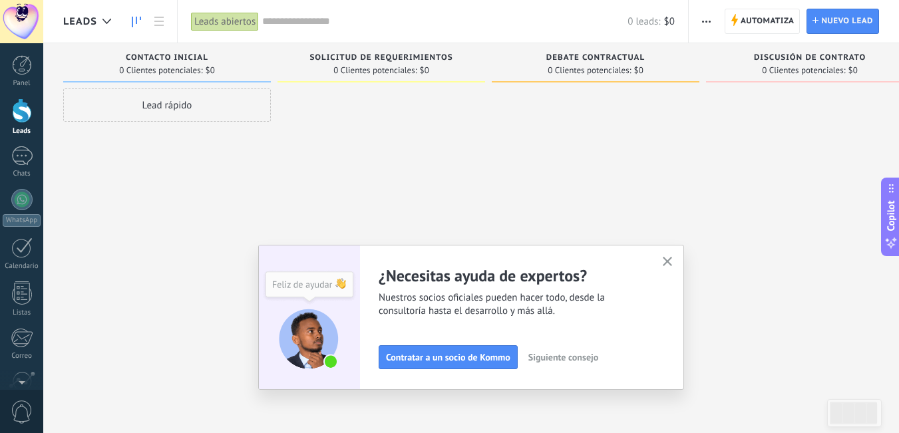
click at [206, 420] on div "Leads Entrantes Solicitudes: [PHONE_NUMBER] Contacto inicial 0 Clientes potenci…" at bounding box center [498, 233] width 870 height 380
click at [198, 428] on div "Leads Entrantes Solicitudes: [PHONE_NUMBER] Contacto inicial 0 Clientes potenci…" at bounding box center [471, 250] width 856 height 414
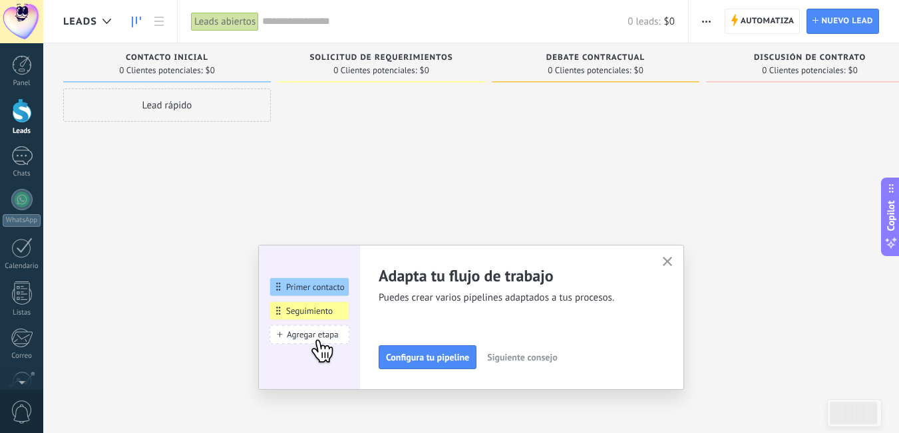
click at [703, 27] on span "button" at bounding box center [706, 21] width 9 height 25
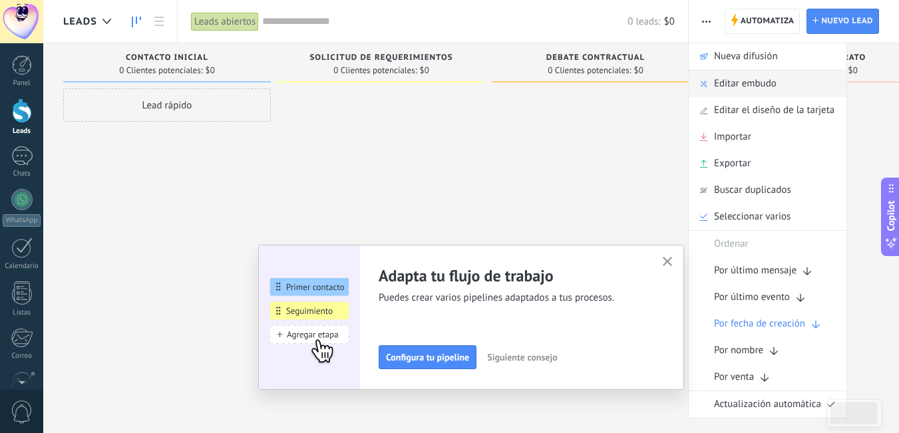
click at [751, 75] on span "Editar embudo" at bounding box center [745, 84] width 63 height 27
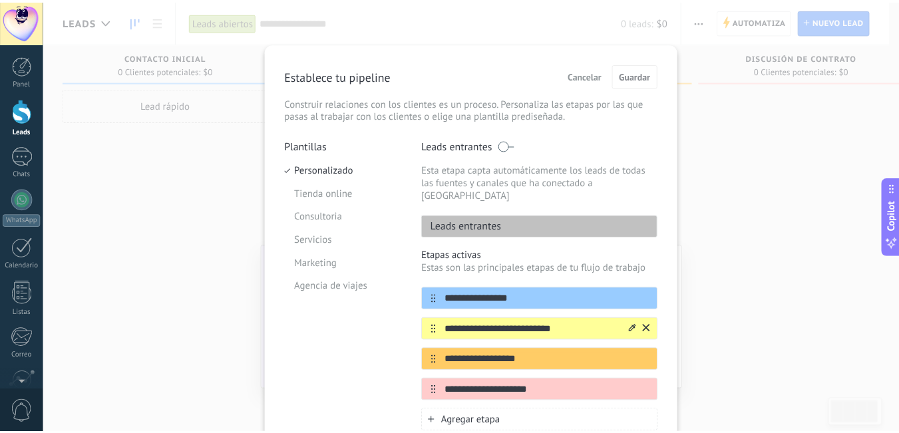
scroll to position [67, 0]
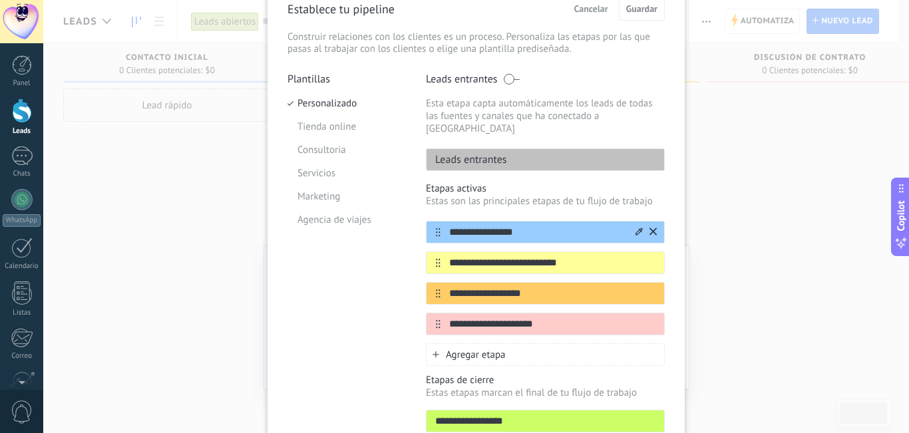
click at [478, 226] on input "**********" at bounding box center [536, 233] width 193 height 14
type input "*"
type input "**********"
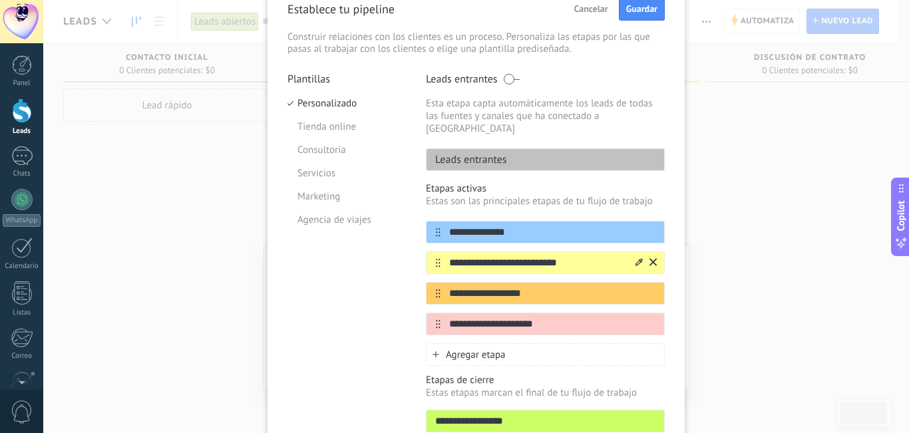
click at [557, 256] on input "**********" at bounding box center [536, 263] width 193 height 14
type input "**********"
click at [537, 287] on input "**********" at bounding box center [536, 294] width 193 height 14
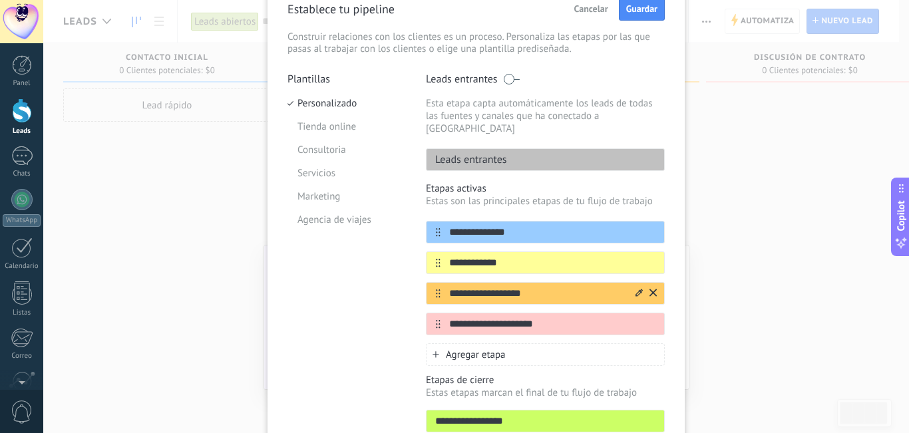
click at [537, 287] on input "**********" at bounding box center [536, 294] width 193 height 14
type input "**********"
click at [455, 317] on input "**********" at bounding box center [536, 324] width 193 height 14
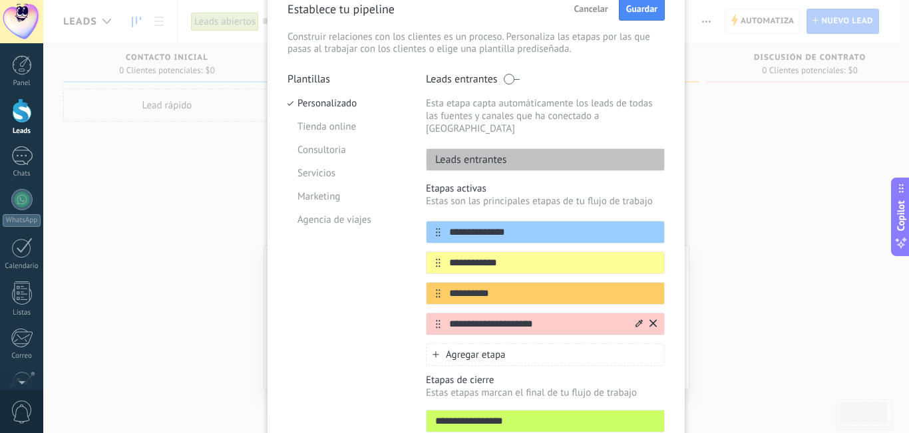
click at [455, 317] on input "**********" at bounding box center [536, 324] width 193 height 14
type input "**********"
click at [640, 7] on span "Guardar" at bounding box center [641, 8] width 31 height 9
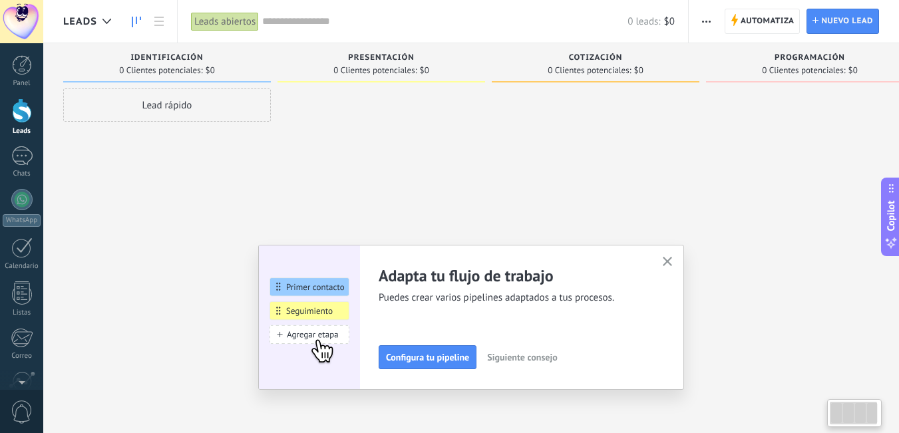
click at [702, 27] on button "button" at bounding box center [706, 21] width 19 height 25
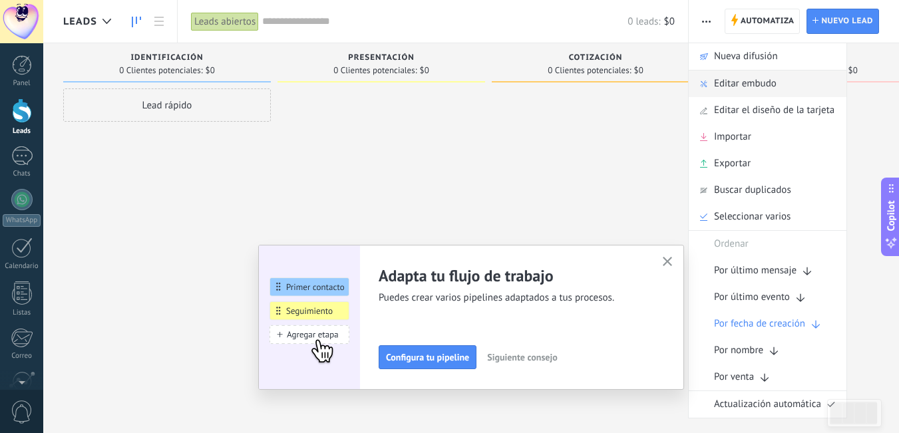
click at [732, 87] on span "Editar embudo" at bounding box center [745, 84] width 63 height 27
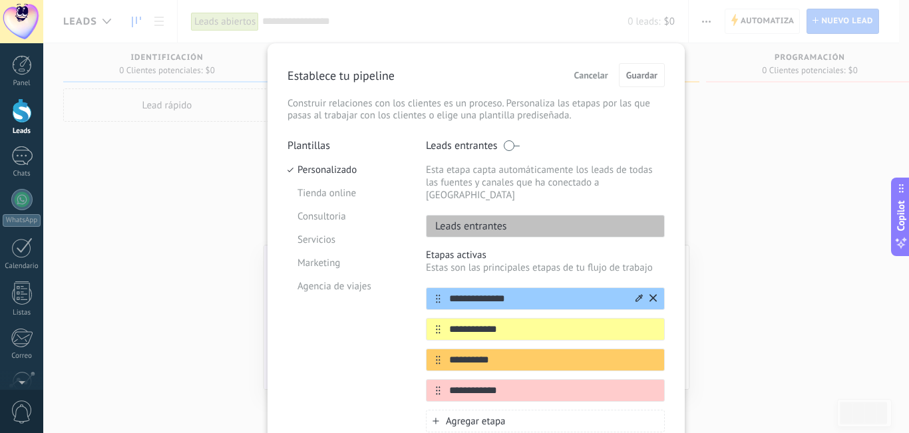
scroll to position [67, 0]
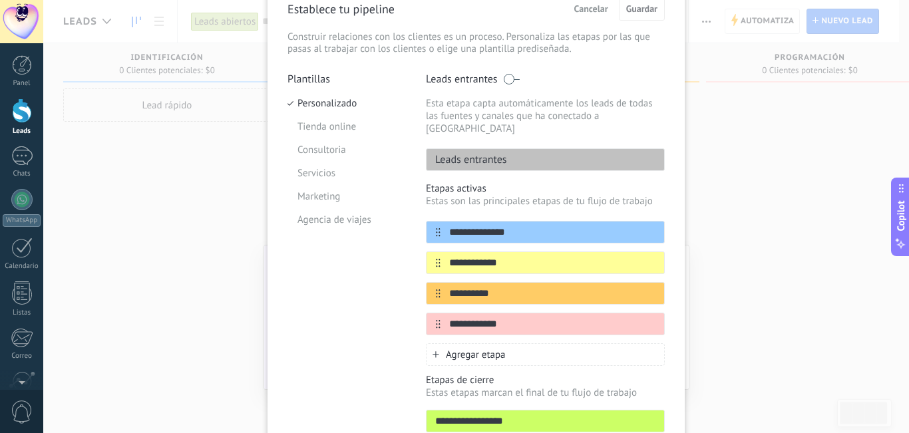
click at [454, 349] on span "Agregar etapa" at bounding box center [476, 355] width 60 height 13
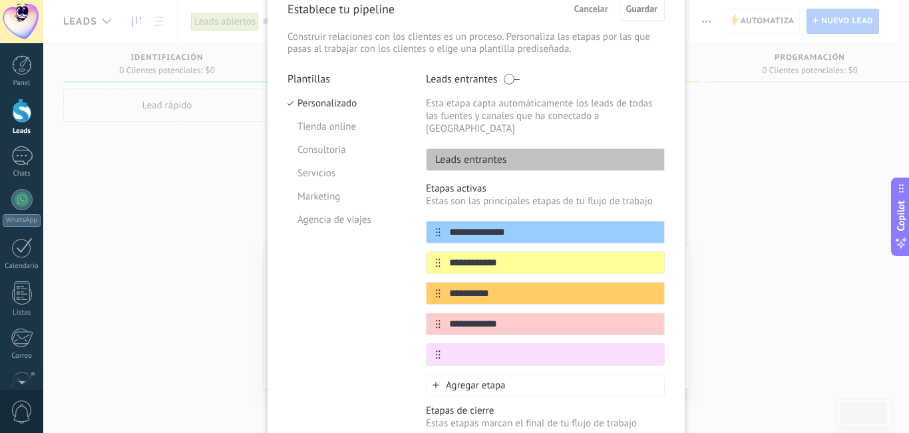
scroll to position [133, 0]
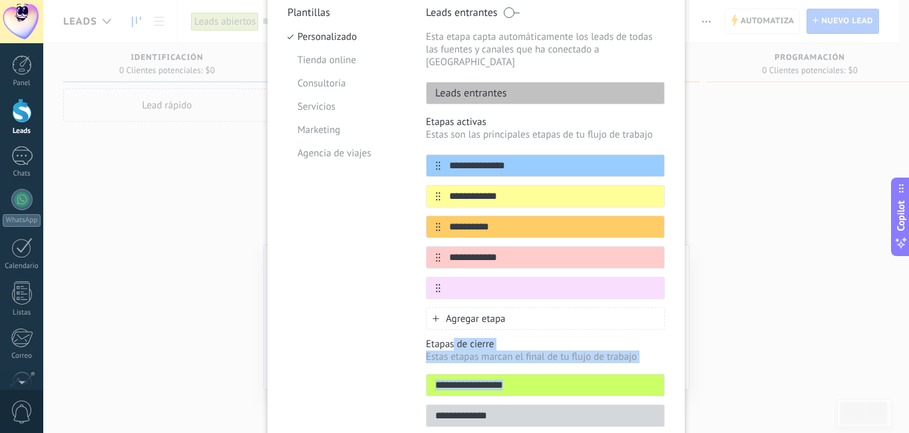
drag, startPoint x: 450, startPoint y: 330, endPoint x: 517, endPoint y: 391, distance: 90.9
click at [517, 391] on div "**********" at bounding box center [545, 382] width 239 height 89
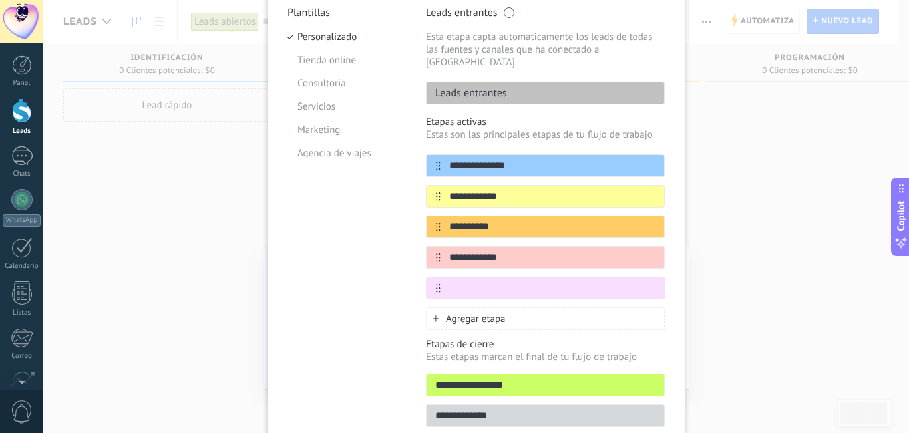
click at [365, 380] on div "Plantillas Personalizado Tienda online Consultoria Servicios Marketing Agencia …" at bounding box center [346, 220] width 118 height 429
drag, startPoint x: 504, startPoint y: 358, endPoint x: 492, endPoint y: 416, distance: 59.6
click at [492, 416] on div "**********" at bounding box center [545, 220] width 239 height 429
click at [467, 417] on div "**********" at bounding box center [545, 220] width 239 height 429
click at [649, 283] on icon at bounding box center [652, 287] width 7 height 8
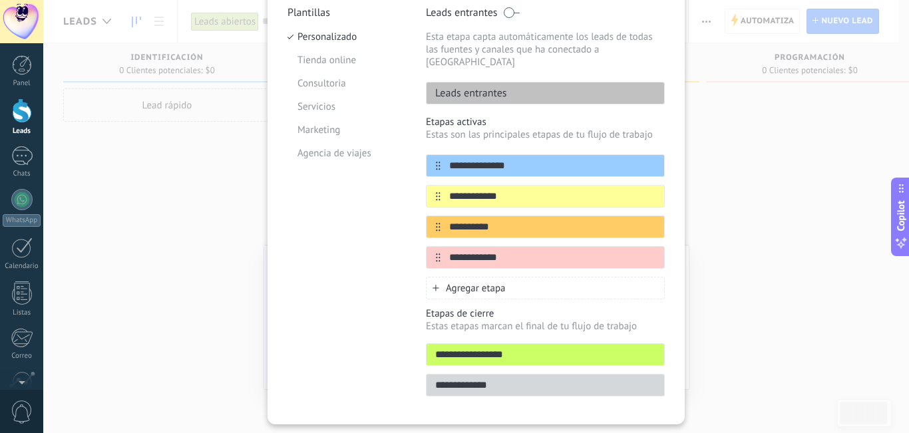
scroll to position [155, 0]
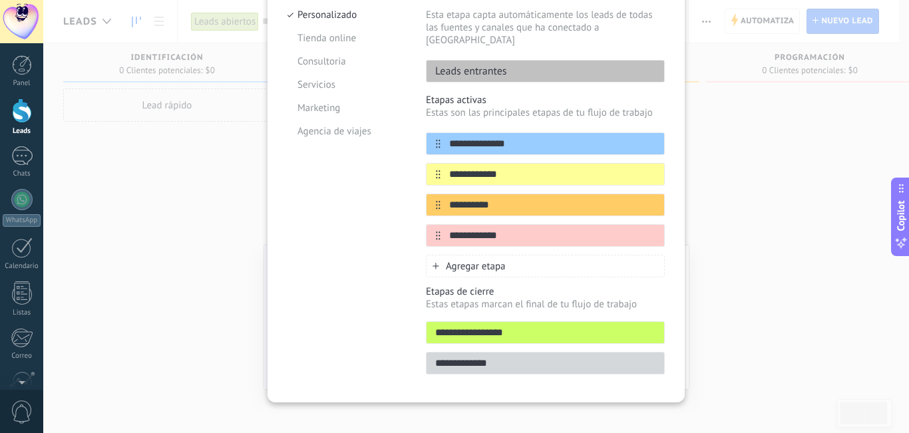
click at [467, 369] on div "**********" at bounding box center [545, 183] width 239 height 399
drag, startPoint x: 468, startPoint y: 371, endPoint x: 472, endPoint y: 320, distance: 51.3
click at [471, 365] on div "**********" at bounding box center [475, 145] width 417 height 514
click at [472, 326] on input "**********" at bounding box center [545, 333] width 238 height 14
click at [460, 361] on div "**********" at bounding box center [545, 363] width 239 height 23
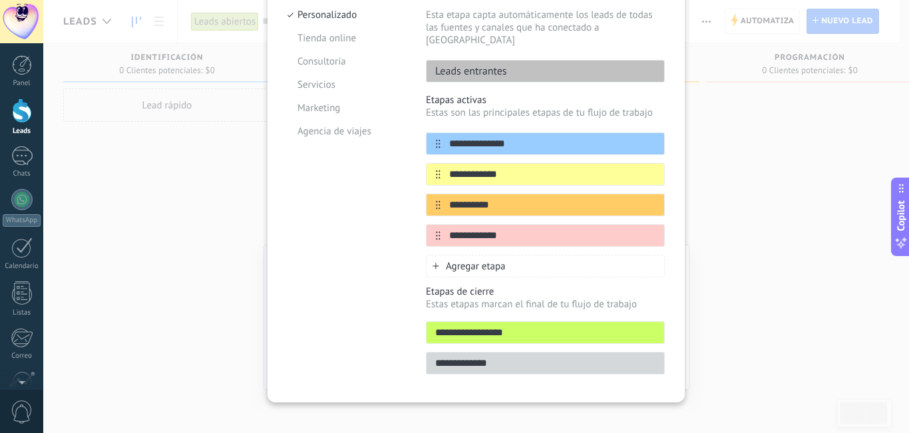
click at [474, 262] on div "Agregar etapa" at bounding box center [545, 266] width 239 height 23
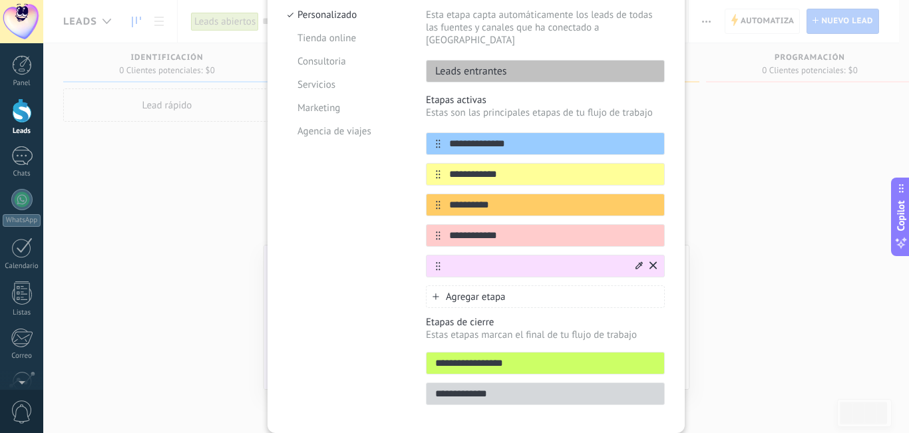
click at [653, 261] on icon at bounding box center [652, 265] width 7 height 8
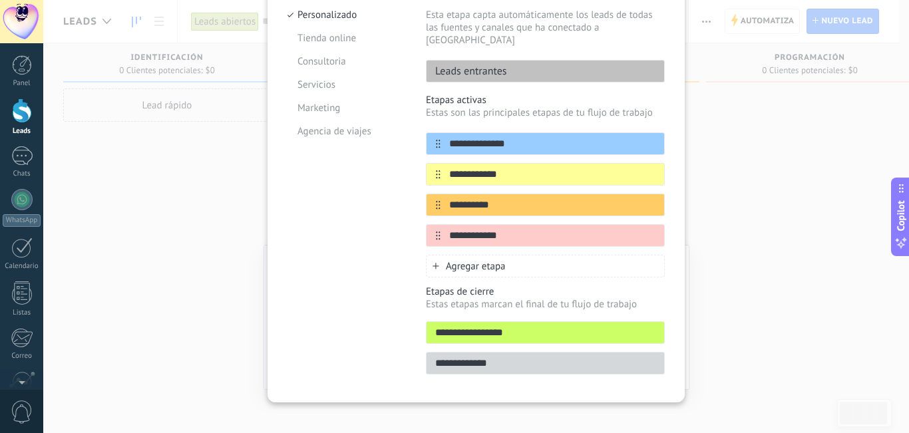
click at [488, 260] on span "Agregar etapa" at bounding box center [476, 266] width 60 height 13
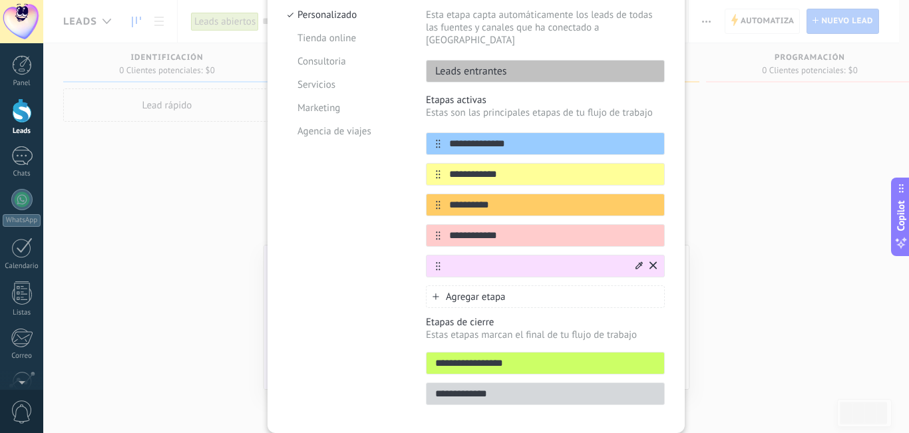
click at [440, 259] on input "text" at bounding box center [536, 266] width 193 height 14
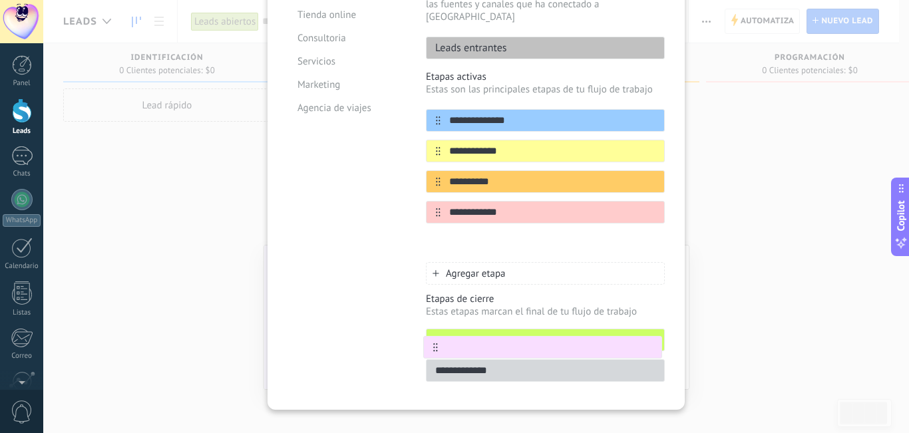
scroll to position [186, 0]
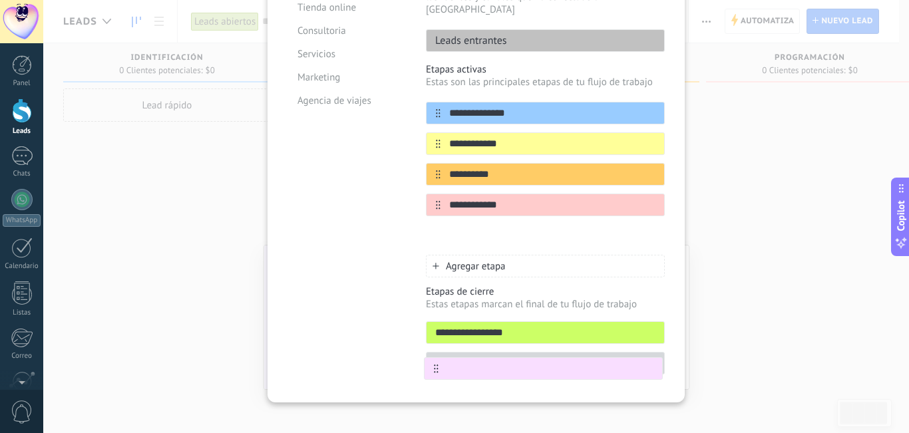
drag, startPoint x: 434, startPoint y: 253, endPoint x: 430, endPoint y: 372, distance: 118.5
click at [432, 372] on div "**********" at bounding box center [475, 130] width 417 height 545
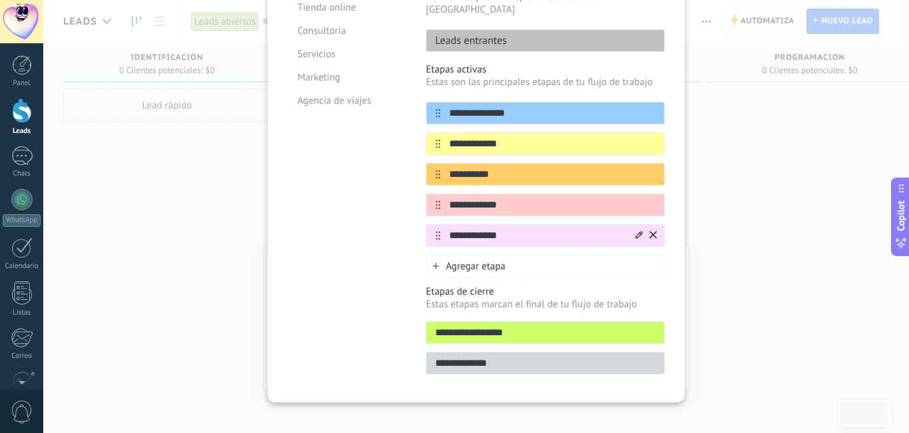
type input "**********"
click at [669, 271] on div "**********" at bounding box center [475, 130] width 417 height 545
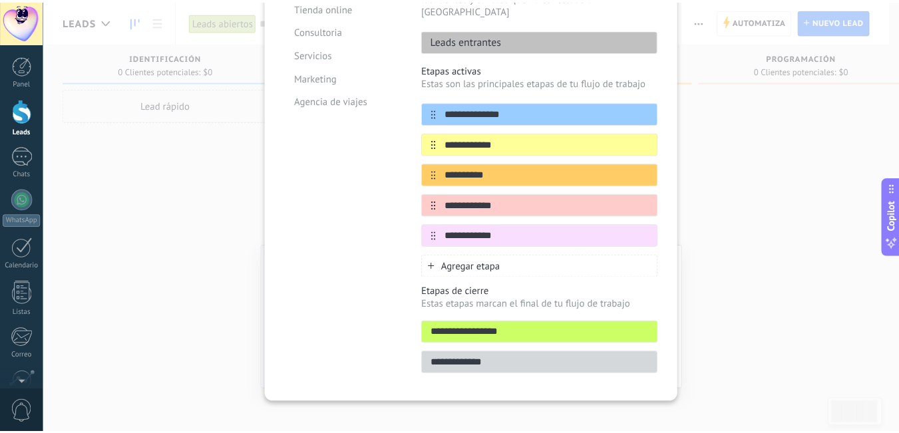
scroll to position [53, 0]
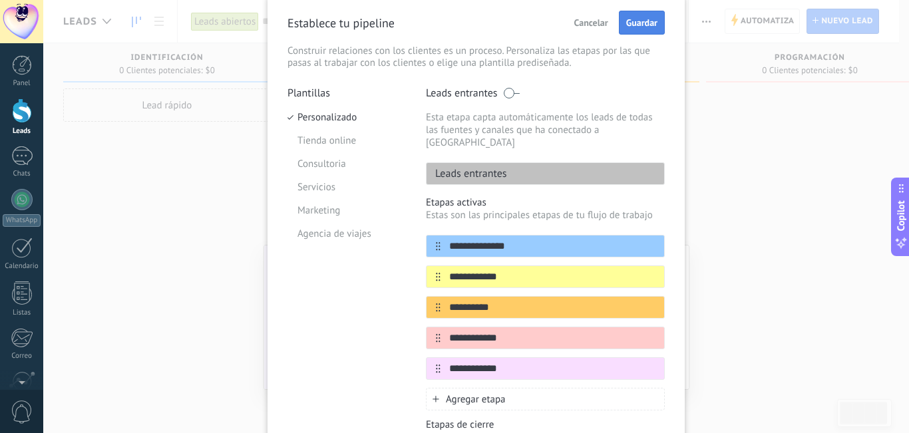
click at [630, 19] on span "Guardar" at bounding box center [641, 22] width 31 height 9
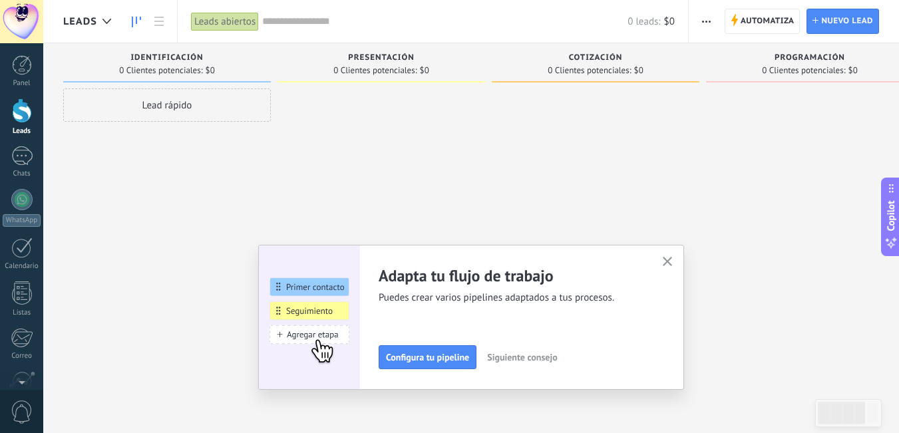
click at [665, 258] on button "button" at bounding box center [667, 262] width 17 height 18
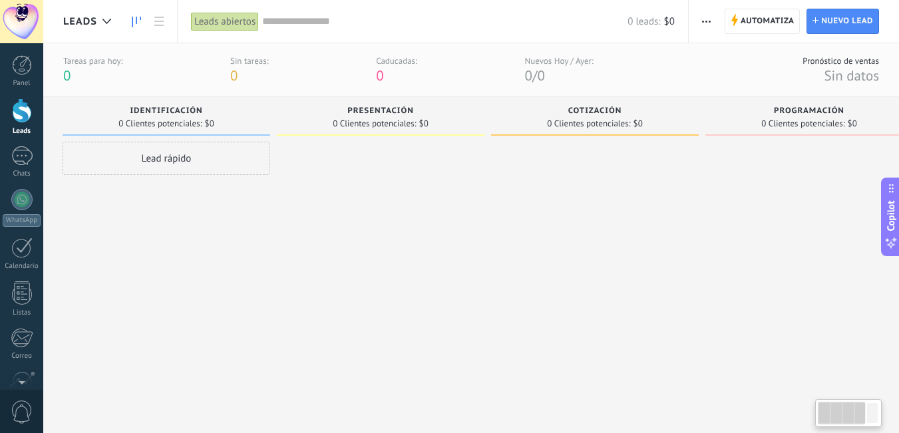
click at [748, 118] on div "0 Clientes potenciales: $0" at bounding box center [809, 123] width 194 height 11
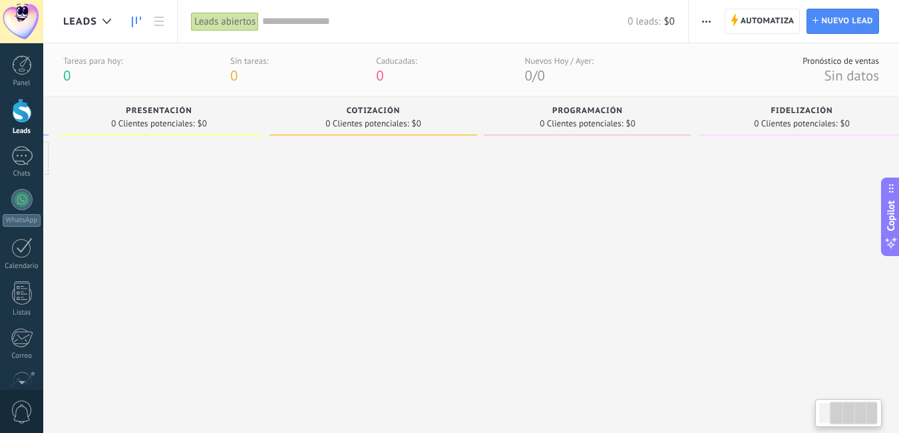
scroll to position [0, 249]
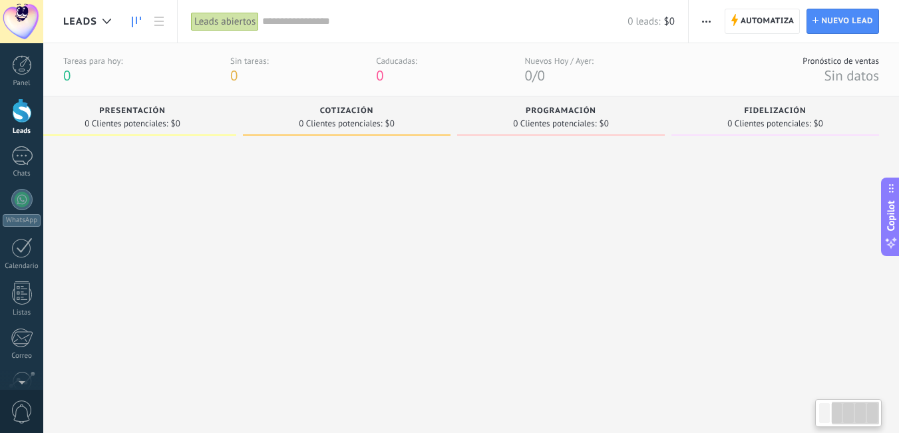
drag, startPoint x: 738, startPoint y: 188, endPoint x: 315, endPoint y: 222, distance: 425.1
click at [261, 242] on div "Leads Entrantes Solicitudes: 0 0 0 0 0 0 0 0 0 Identificación 0 Clientes potenc…" at bounding box center [356, 248] width 1084 height 305
drag, startPoint x: 699, startPoint y: 162, endPoint x: 739, endPoint y: 103, distance: 71.8
click at [556, 157] on div "Leads Entrantes Solicitudes: 0 0 0 0 0 0 0 0 0 Identificación 0 Clientes potenc…" at bounding box center [356, 248] width 1084 height 305
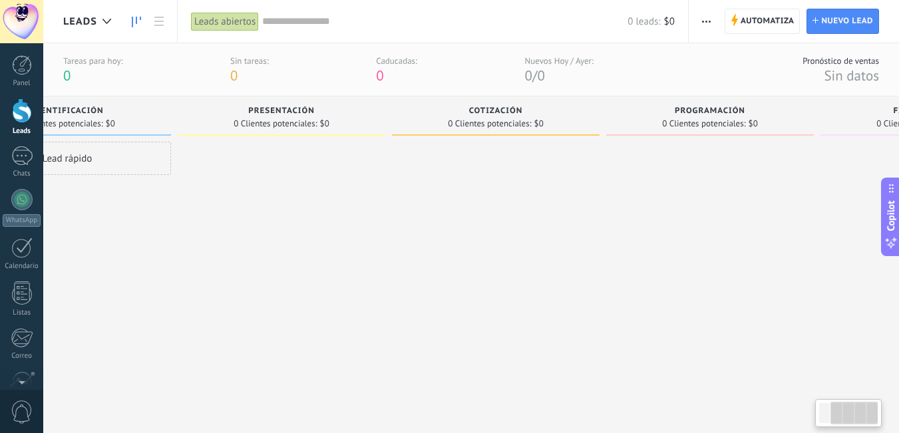
scroll to position [0, 0]
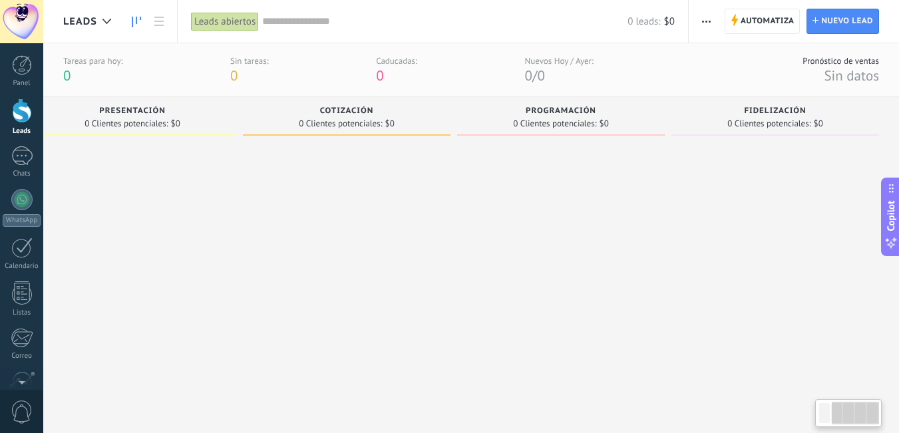
drag, startPoint x: 402, startPoint y: 183, endPoint x: 550, endPoint y: 83, distance: 178.2
click at [271, 144] on div at bounding box center [347, 271] width 208 height 259
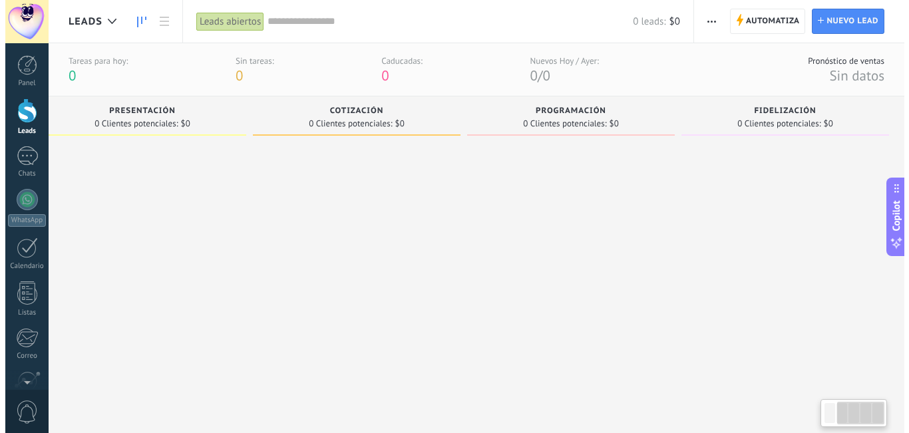
scroll to position [0, 249]
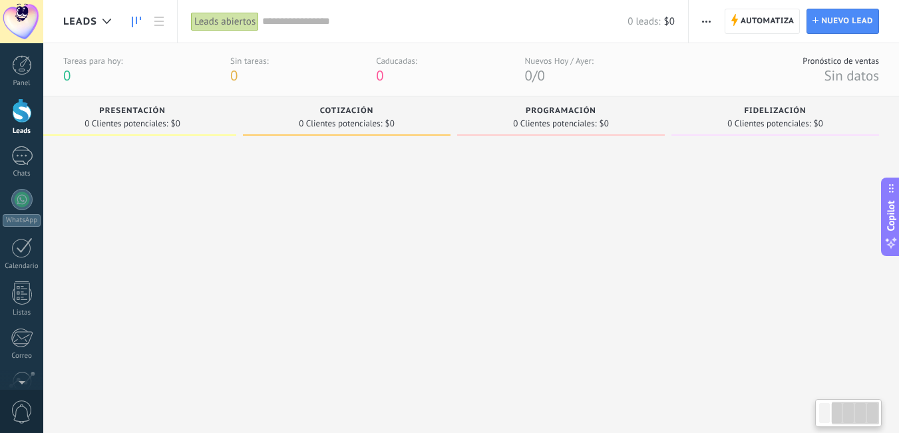
drag, startPoint x: 806, startPoint y: 193, endPoint x: 670, endPoint y: 206, distance: 137.0
click at [670, 206] on div "Leads Entrantes Solicitudes: 0 0 0 0 0 0 0 0 0 Identificación 0 Clientes potenc…" at bounding box center [356, 248] width 1084 height 305
click at [707, 13] on span "button" at bounding box center [706, 21] width 9 height 25
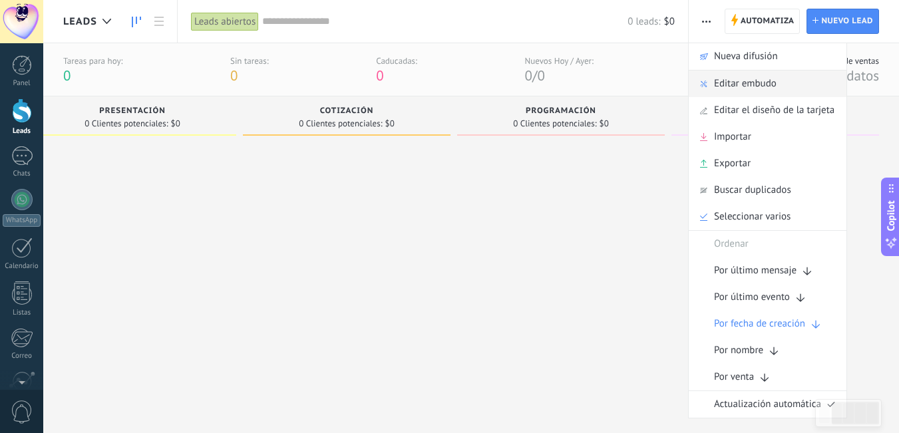
click at [756, 86] on span "Editar embudo" at bounding box center [745, 84] width 63 height 27
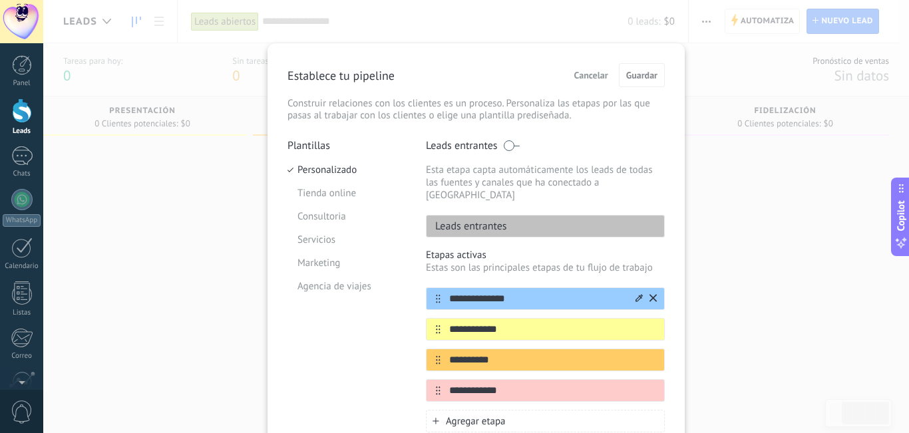
scroll to position [155, 0]
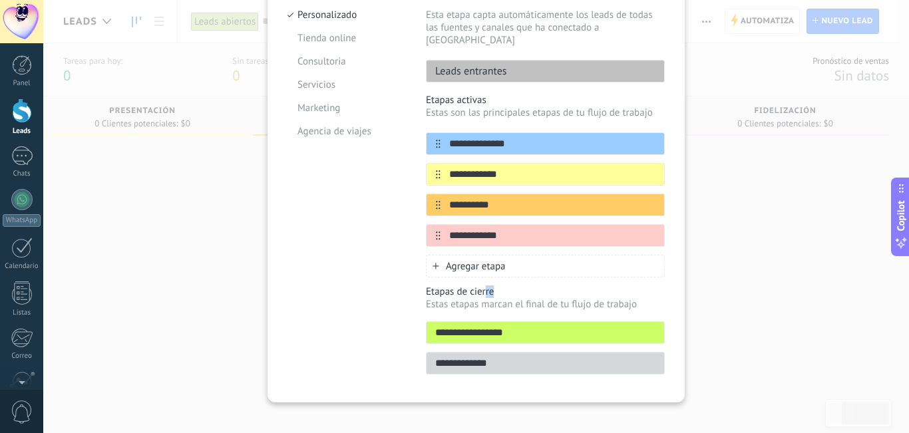
drag, startPoint x: 482, startPoint y: 279, endPoint x: 589, endPoint y: 282, distance: 107.2
click at [589, 285] on p "Etapas de cierre" at bounding box center [545, 291] width 239 height 13
click at [638, 285] on p "Etapas de cierre" at bounding box center [545, 291] width 239 height 13
click at [528, 301] on div "**********" at bounding box center [545, 329] width 239 height 89
click at [630, 285] on p "Etapas de cierre" at bounding box center [545, 291] width 239 height 13
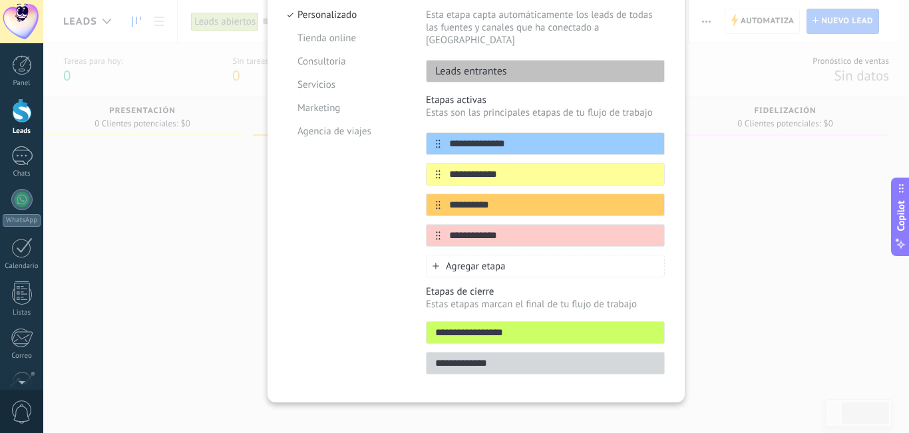
click at [472, 326] on input "**********" at bounding box center [545, 333] width 238 height 14
click at [460, 359] on div "**********" at bounding box center [545, 363] width 239 height 23
click at [454, 357] on input "**********" at bounding box center [545, 364] width 238 height 14
click at [506, 326] on input "**********" at bounding box center [545, 333] width 238 height 14
click at [536, 326] on input "**********" at bounding box center [545, 333] width 238 height 14
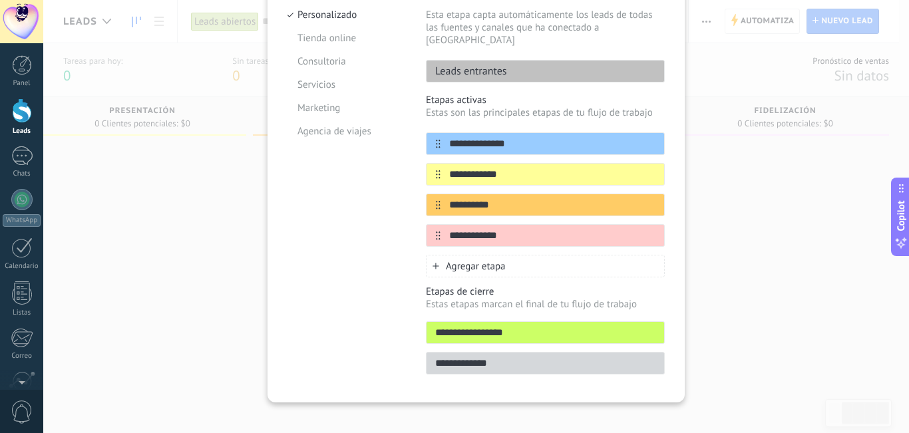
click at [700, 184] on div "**********" at bounding box center [476, 216] width 866 height 433
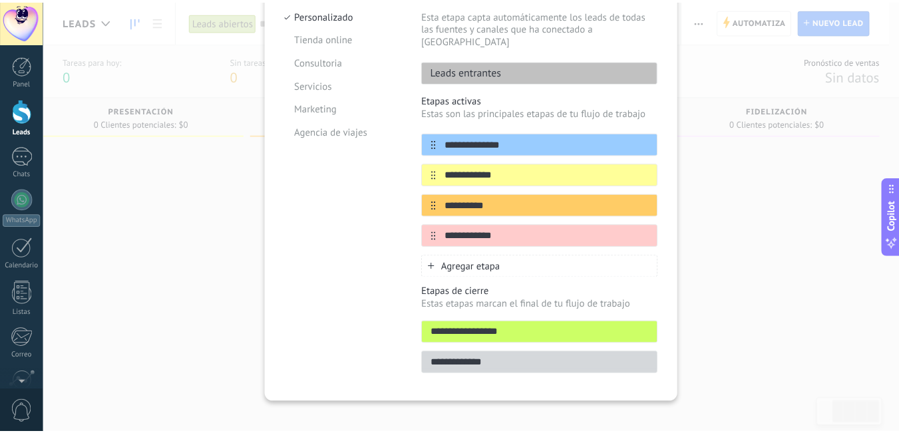
scroll to position [0, 0]
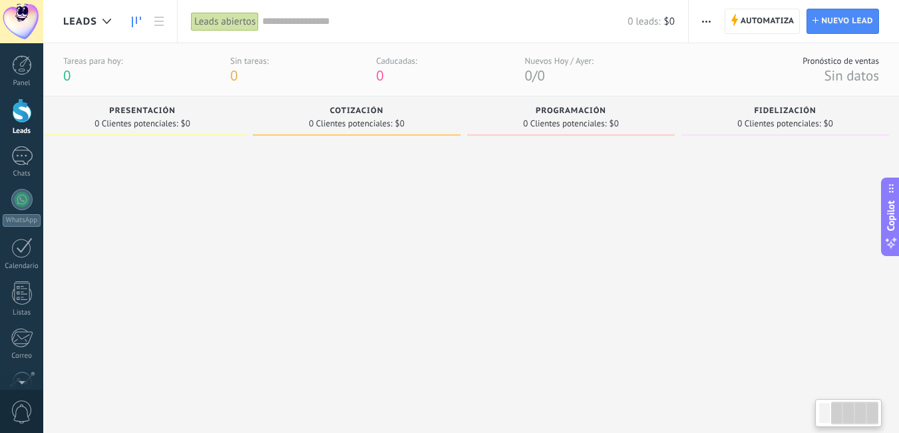
click at [706, 112] on div "Fidelización" at bounding box center [785, 111] width 194 height 11
drag, startPoint x: 711, startPoint y: 204, endPoint x: 319, endPoint y: 215, distance: 392.0
click at [319, 215] on div "Leads Entrantes Solicitudes: 0 0 0 0 0 0 0 0 0 Identificación 0 Clientes potenc…" at bounding box center [356, 248] width 1084 height 305
drag, startPoint x: 784, startPoint y: 180, endPoint x: 472, endPoint y: 202, distance: 312.8
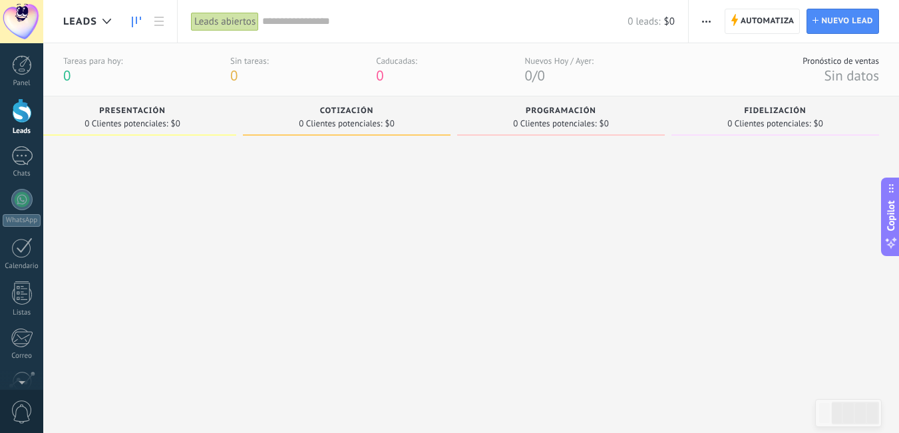
click at [472, 202] on div "Leads Entrantes Solicitudes: 0 0 0 0 0 0 0 0 0 Identificación 0 Clientes potenc…" at bounding box center [356, 248] width 1084 height 305
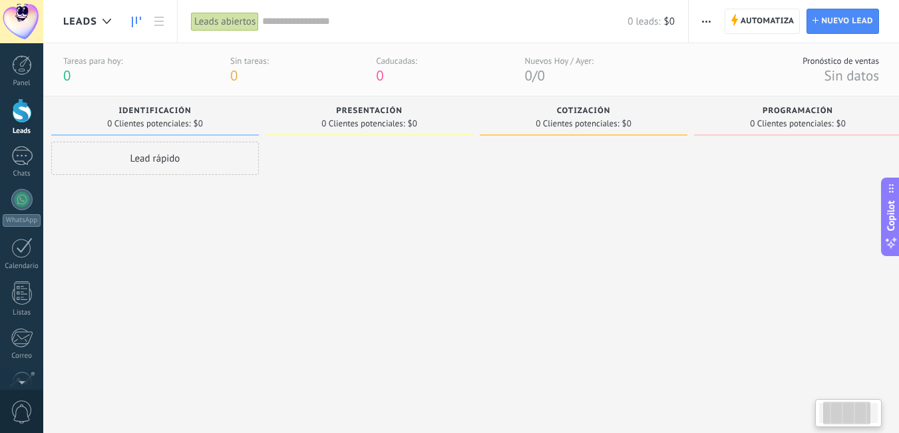
scroll to position [0, 0]
drag, startPoint x: 353, startPoint y: 200, endPoint x: 778, endPoint y: 144, distance: 428.1
click at [778, 144] on div "Leads Entrantes Solicitudes: 0 0 0 0 0 0 0 0 0 Identificación 0 Clientes potenc…" at bounding box center [605, 248] width 1084 height 305
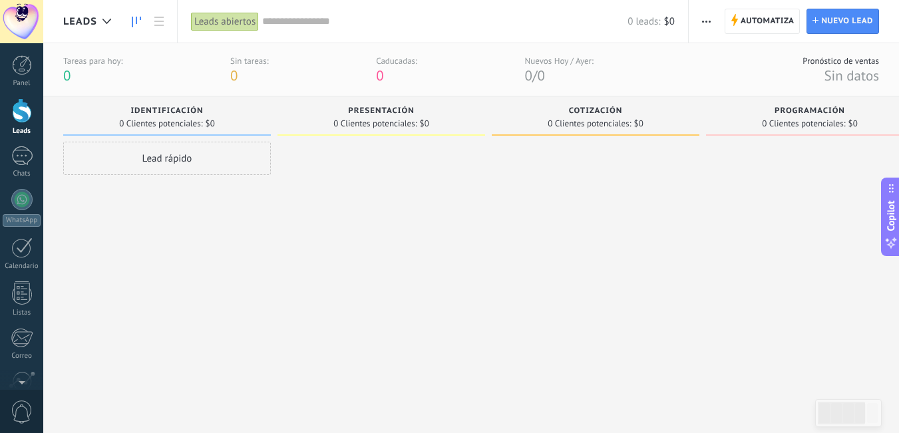
click at [639, 174] on div at bounding box center [596, 271] width 208 height 259
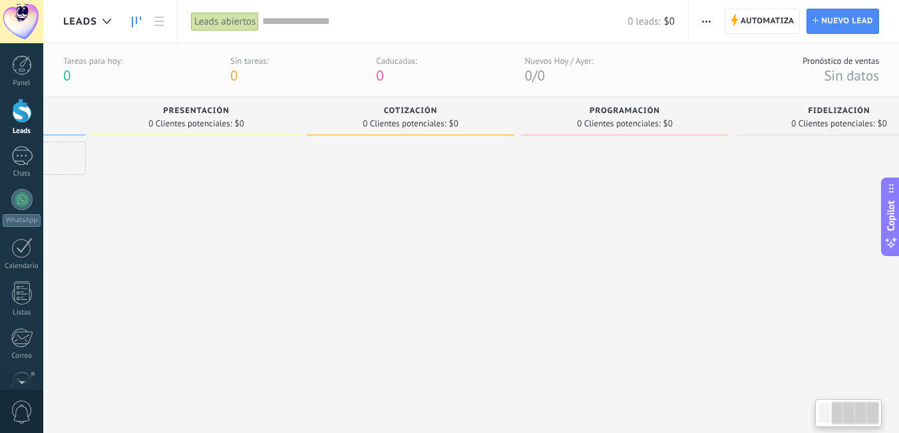
scroll to position [0, 249]
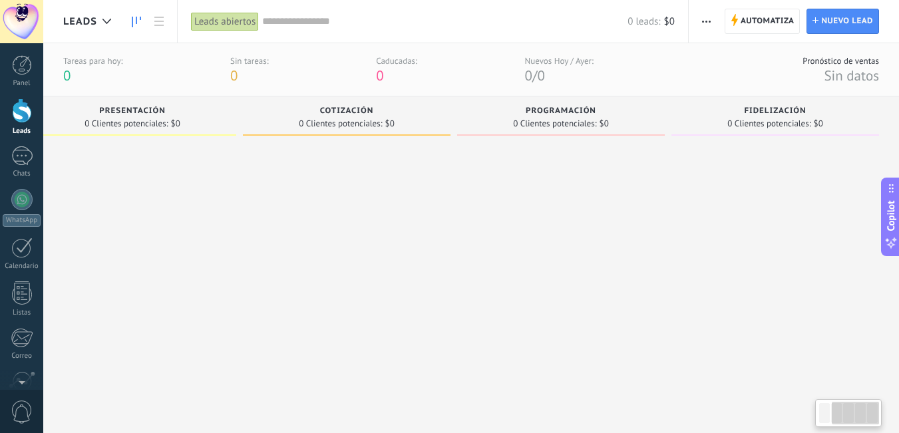
drag, startPoint x: 488, startPoint y: 272, endPoint x: 100, endPoint y: 271, distance: 388.5
click at [100, 271] on div "Leads Entrantes Solicitudes: 0 0 0 0 0 0 0 0 0 Identificación 0 Clientes potenc…" at bounding box center [356, 248] width 1084 height 305
drag, startPoint x: 694, startPoint y: 179, endPoint x: 583, endPoint y: 183, distance: 110.5
click at [545, 204] on div "Leads Entrantes Solicitudes: 0 0 0 0 0 0 0 0 0 Identificación 0 Clientes potenc…" at bounding box center [356, 248] width 1084 height 305
drag, startPoint x: 730, startPoint y: 116, endPoint x: 554, endPoint y: 132, distance: 177.0
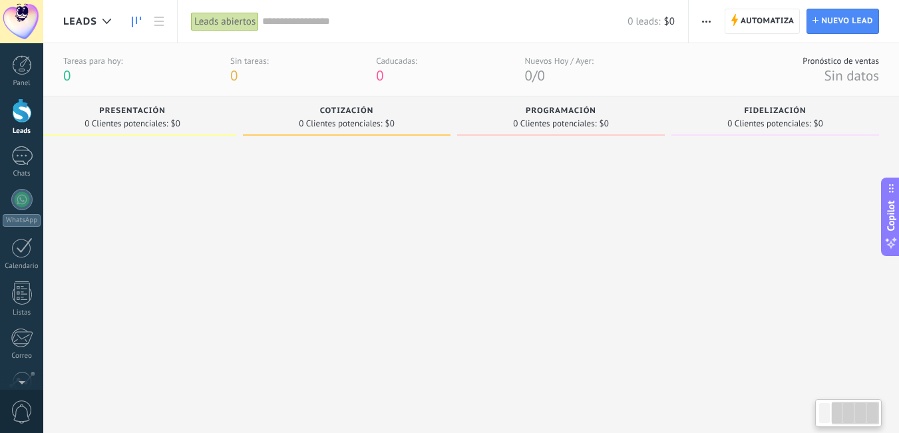
click at [554, 132] on div "Leads Entrantes Solicitudes: 0 0 0 0 0 0 0 0 0 Identificación 0 Clientes potenc…" at bounding box center [356, 248] width 1084 height 305
drag, startPoint x: 754, startPoint y: 112, endPoint x: 752, endPoint y: 146, distance: 33.3
click at [752, 146] on div "Fidelización 0 Clientes potenciales: $0" at bounding box center [785, 248] width 228 height 305
click at [682, 143] on div "Fidelización 0 Clientes potenciales: $0" at bounding box center [785, 248] width 228 height 305
drag, startPoint x: 707, startPoint y: 110, endPoint x: 575, endPoint y: 174, distance: 146.7
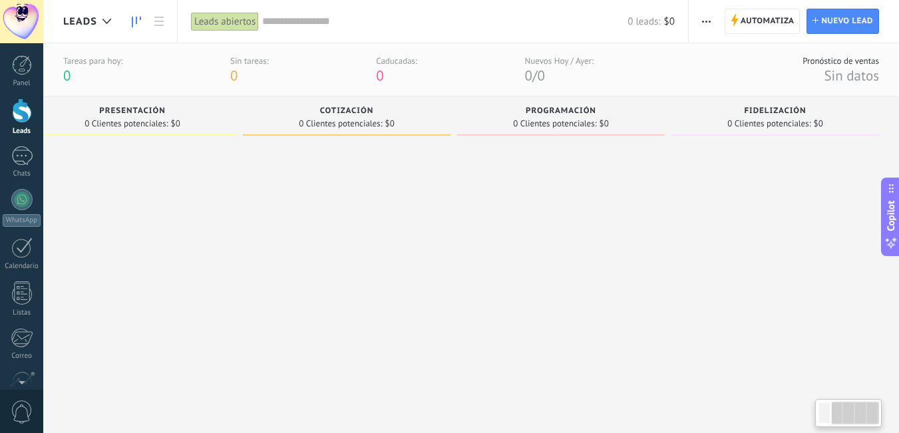
click at [575, 174] on div "Leads Entrantes Solicitudes: 0 0 0 0 0 0 0 0 0 Identificación 0 Clientes potenc…" at bounding box center [356, 248] width 1084 height 305
click at [801, 168] on div at bounding box center [775, 271] width 208 height 259
click at [761, 236] on div at bounding box center [791, 271] width 208 height 259
click at [760, 236] on div at bounding box center [777, 271] width 208 height 259
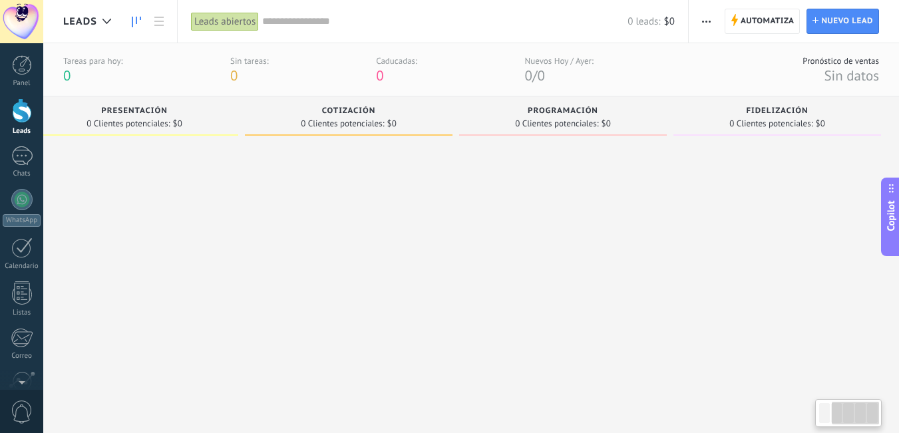
scroll to position [0, 249]
drag, startPoint x: 760, startPoint y: 236, endPoint x: 581, endPoint y: 252, distance: 179.7
click at [581, 252] on div "Leads Entrantes Solicitudes: 0 0 0 0 0 0 0 0 0 Identificación 0 Clientes potenc…" at bounding box center [356, 248] width 1084 height 305
click at [891, 193] on icon at bounding box center [890, 188] width 11 height 11
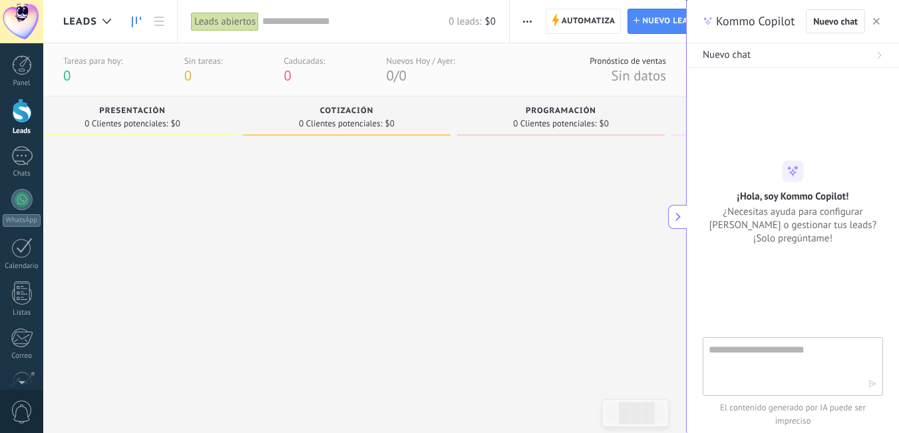
click at [878, 21] on icon "button" at bounding box center [876, 21] width 7 height 7
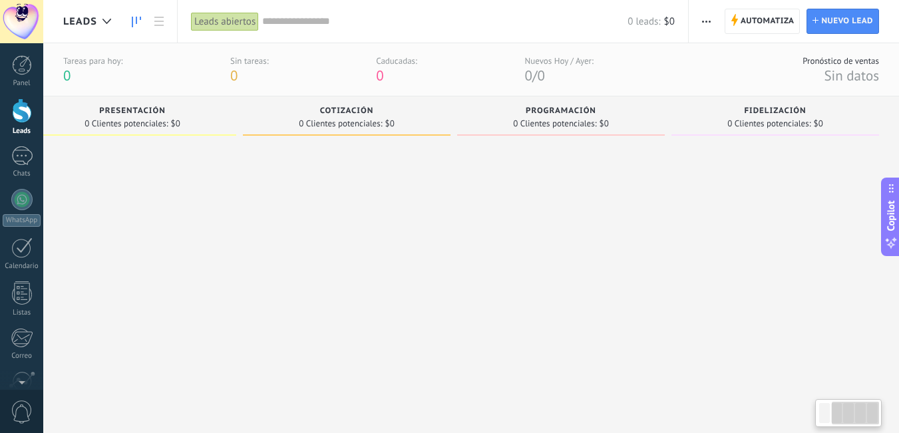
drag, startPoint x: 649, startPoint y: 200, endPoint x: 488, endPoint y: 200, distance: 161.0
click at [489, 200] on div "Leads Entrantes Solicitudes: 0 0 0 0 0 0 0 0 0 Identificación 0 Clientes potenc…" at bounding box center [356, 226] width 1084 height 261
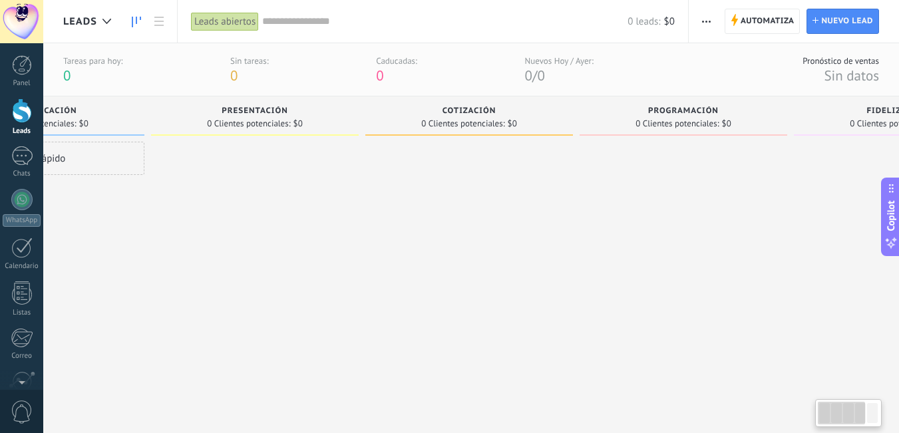
scroll to position [0, 0]
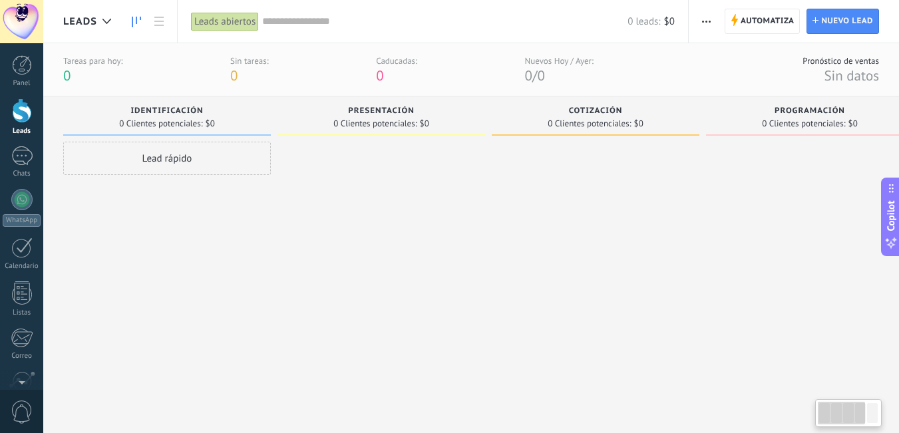
drag, startPoint x: 512, startPoint y: 178, endPoint x: 693, endPoint y: 159, distance: 182.6
click at [693, 159] on div "Leads Entrantes Solicitudes: 0 0 0 0 0 0 0 0 0 Identificación 0 Clientes potenc…" at bounding box center [605, 226] width 1084 height 261
click at [703, 144] on div "Cotización 0 Clientes potenciales: $0" at bounding box center [599, 226] width 214 height 261
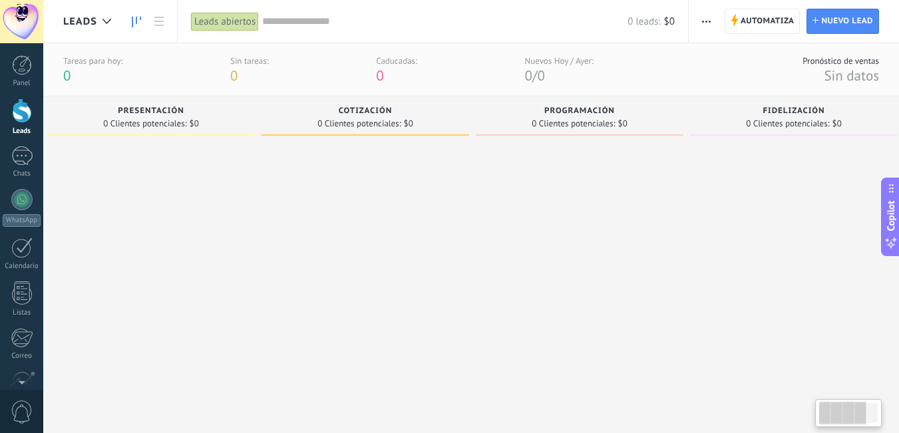
scroll to position [0, 249]
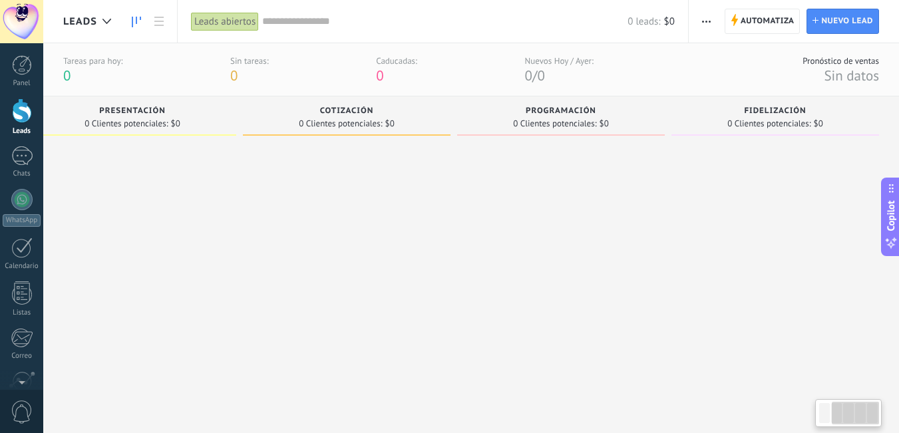
drag, startPoint x: 789, startPoint y: 174, endPoint x: 406, endPoint y: 214, distance: 385.3
click at [406, 214] on div "Leads Entrantes Solicitudes: 0 0 0 0 0 0 0 0 0 Identificación 0 Clientes potenc…" at bounding box center [356, 226] width 1084 height 261
click at [639, 226] on div at bounding box center [561, 250] width 208 height 216
drag, startPoint x: 399, startPoint y: 117, endPoint x: 424, endPoint y: 120, distance: 25.4
click at [424, 120] on div "Cotización 0 Clientes potenciales: $0" at bounding box center [347, 115] width 208 height 39
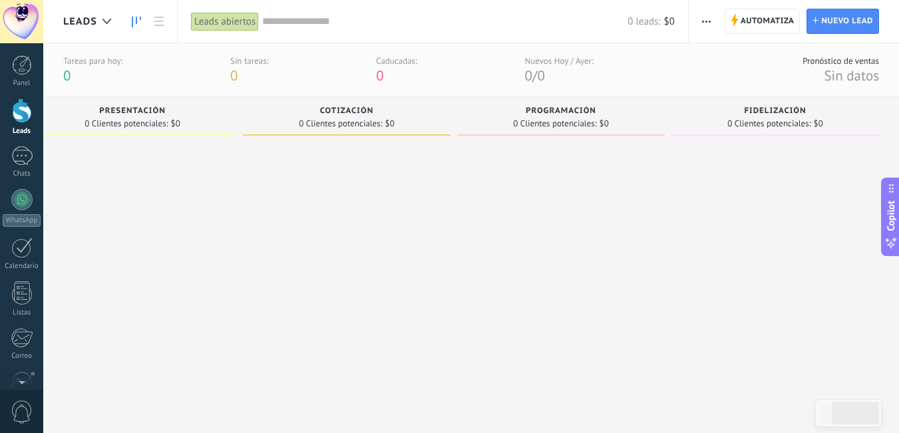
click at [782, 120] on span "0 Clientes potenciales:" at bounding box center [768, 124] width 83 height 8
click at [758, 102] on div "Fidelización 0 Clientes potenciales: $0" at bounding box center [775, 115] width 208 height 39
click at [742, 108] on div "Fidelización" at bounding box center [775, 111] width 194 height 11
drag, startPoint x: 742, startPoint y: 118, endPoint x: 756, endPoint y: 92, distance: 29.2
click at [756, 92] on div "Tareas para [DATE]: 0 Sin tareas: 0 Caducadas: 0 Nuevos [DATE] / [DATE]: 0 / 0 …" at bounding box center [471, 69] width 856 height 53
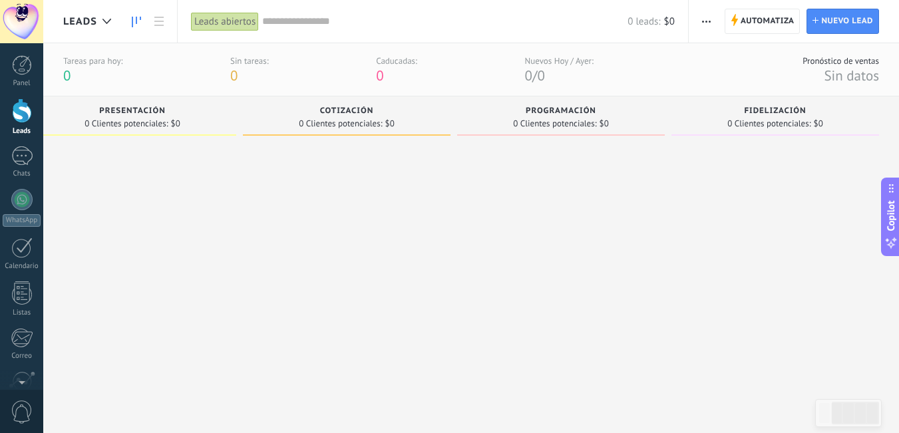
click at [778, 114] on span "Fidelización" at bounding box center [775, 110] width 62 height 9
click at [713, 25] on button "button" at bounding box center [706, 21] width 19 height 25
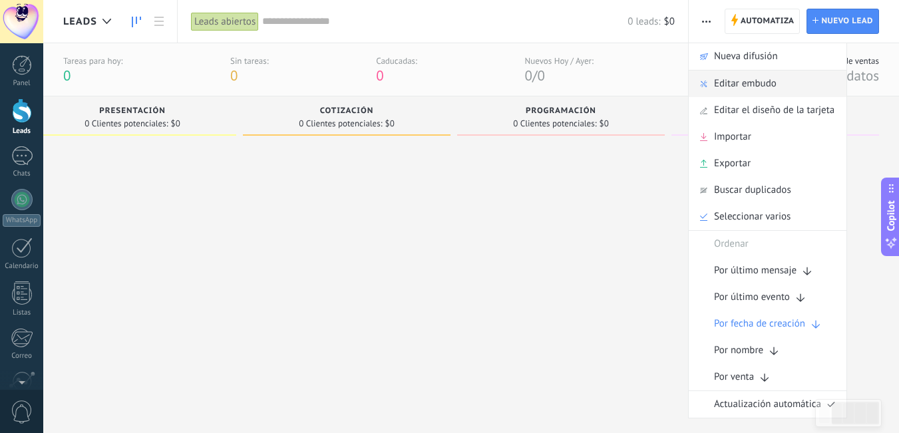
click at [766, 81] on span "Editar embudo" at bounding box center [745, 84] width 63 height 27
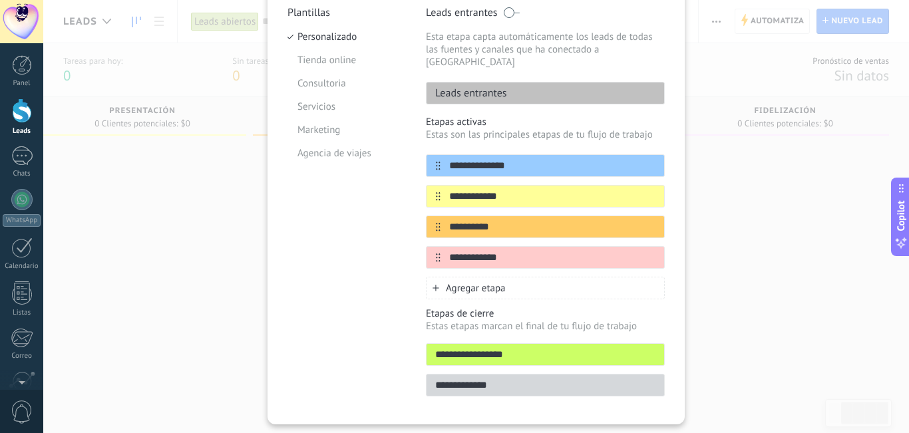
scroll to position [0, 0]
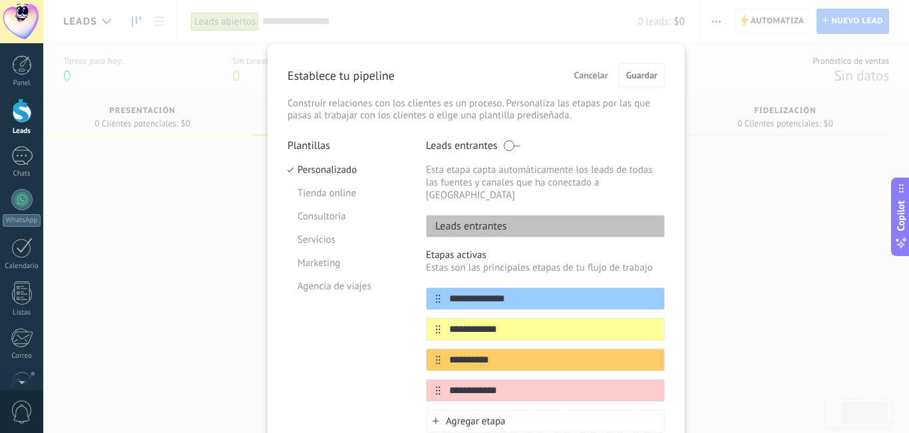
click at [590, 73] on span "Cancelar" at bounding box center [591, 75] width 34 height 9
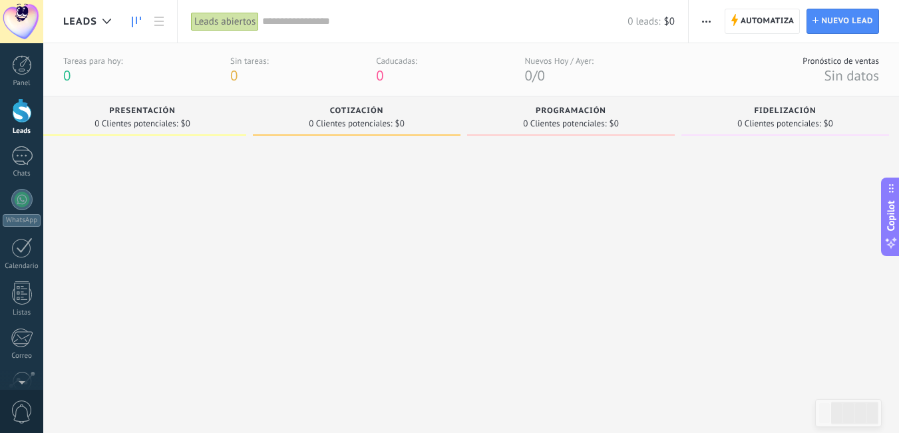
click at [770, 123] on span "0 Clientes potenciales:" at bounding box center [778, 124] width 83 height 8
click at [784, 27] on span "Automatiza" at bounding box center [767, 21] width 54 height 24
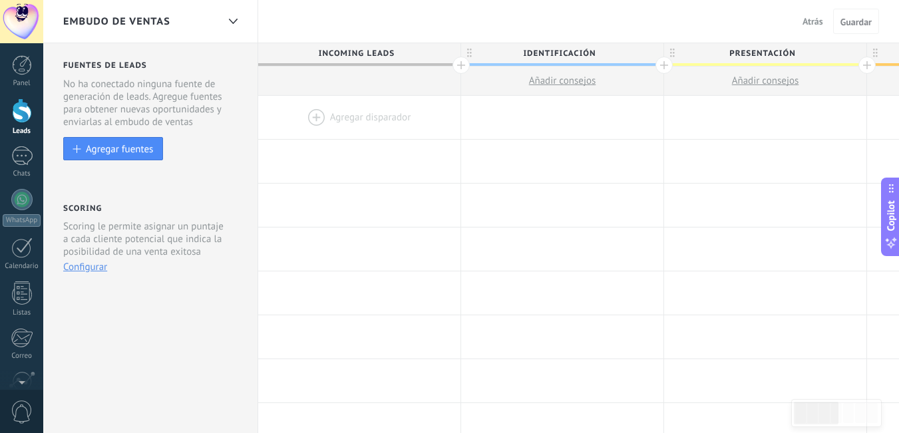
click at [811, 20] on span "Atrás" at bounding box center [812, 21] width 21 height 12
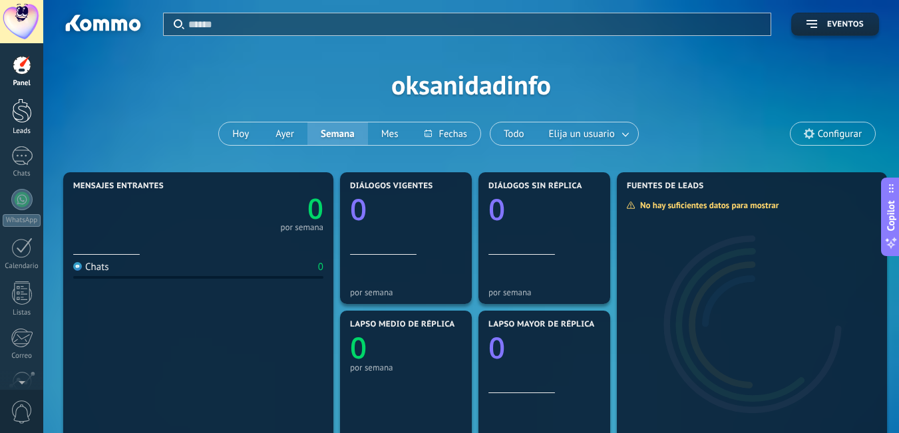
click at [9, 108] on link "Leads" at bounding box center [21, 116] width 43 height 37
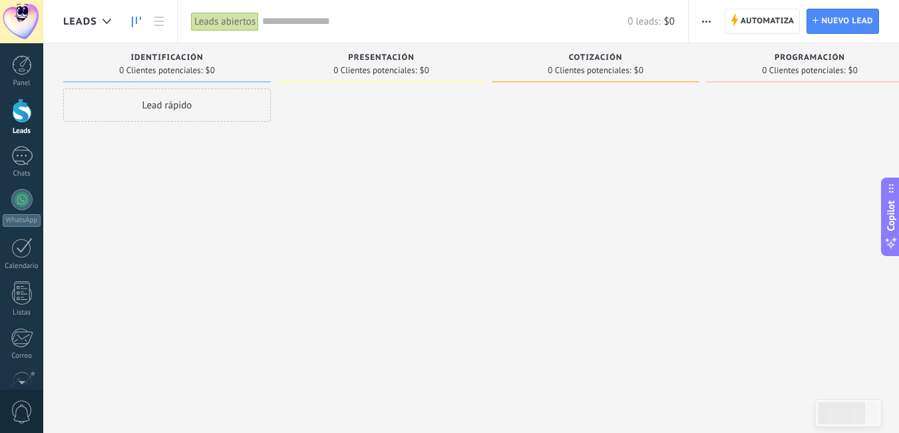
click at [706, 23] on span "button" at bounding box center [706, 21] width 9 height 25
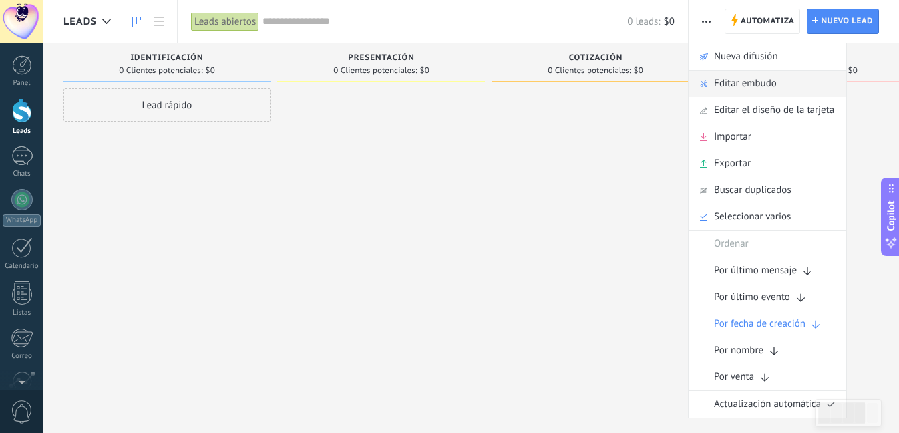
click at [720, 71] on span "Editar embudo" at bounding box center [745, 84] width 63 height 27
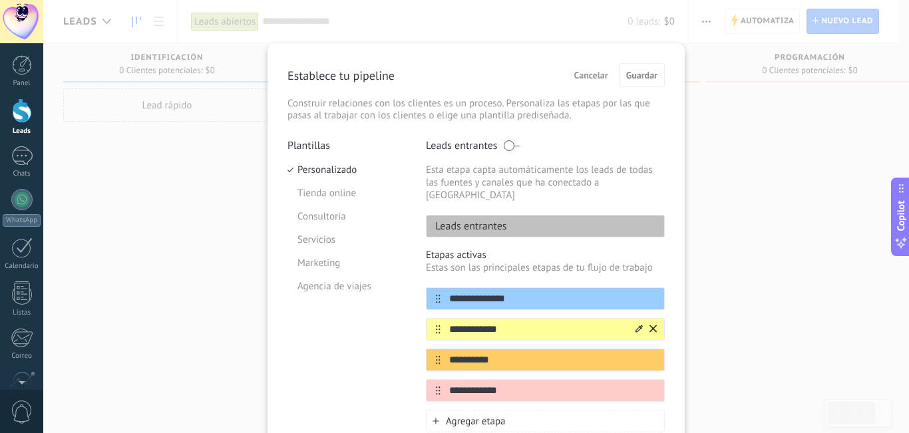
scroll to position [155, 0]
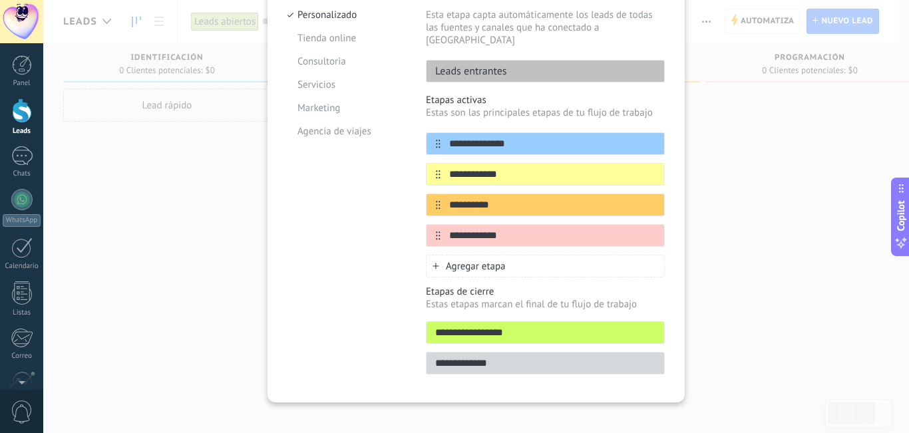
click at [456, 260] on span "Agregar etapa" at bounding box center [476, 266] width 60 height 13
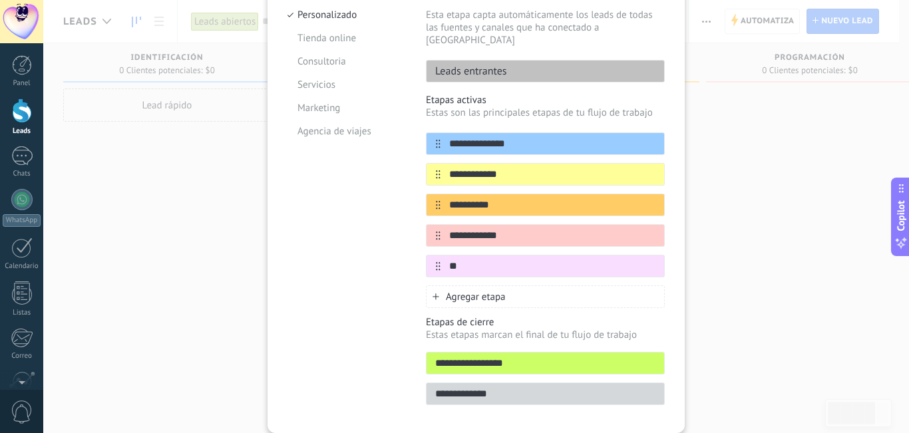
type input "*"
type input "*******"
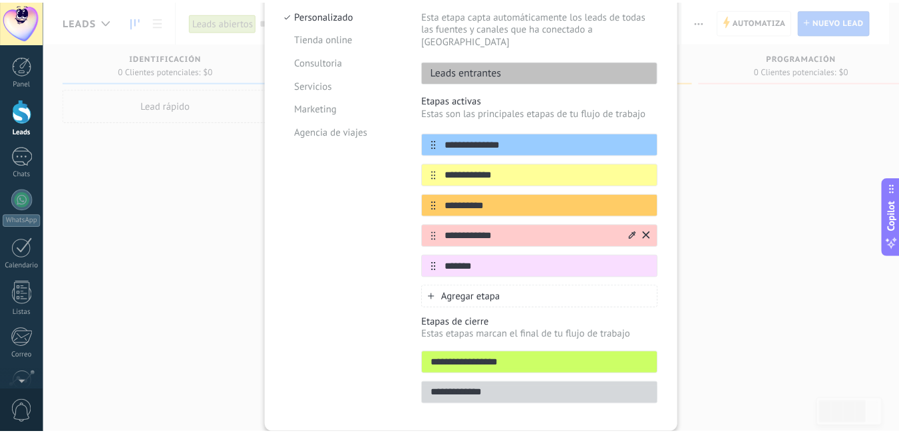
scroll to position [0, 0]
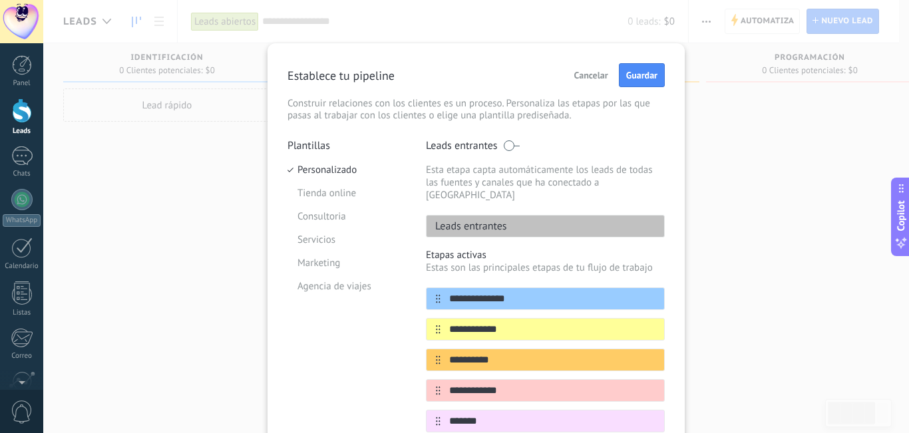
click at [639, 90] on div "Establece tu pipeline Cancelar Guardar Construir relaciones con los clientes es…" at bounding box center [475, 92] width 377 height 59
click at [643, 82] on button "Guardar" at bounding box center [642, 75] width 46 height 24
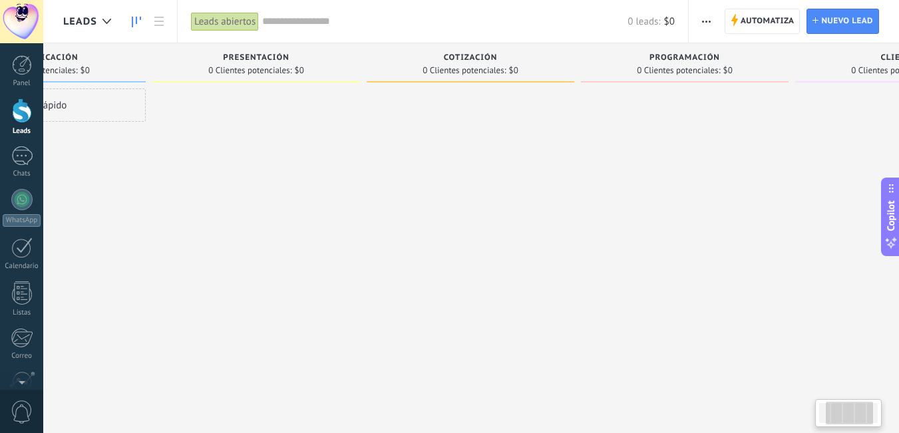
scroll to position [0, 249]
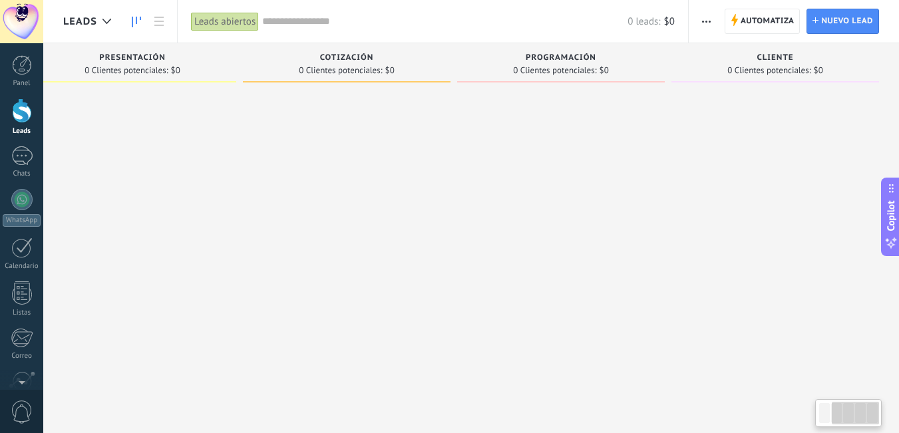
drag, startPoint x: 707, startPoint y: 90, endPoint x: 357, endPoint y: 79, distance: 350.8
click at [357, 79] on div "Leads Entrantes Solicitudes: 0 0 0 0 0 0 0 0 0 Identificación 0 Clientes potenc…" at bounding box center [356, 195] width 1084 height 305
drag, startPoint x: 510, startPoint y: 63, endPoint x: 506, endPoint y: 45, distance: 18.3
click at [322, 66] on div "Leads Entrantes Solicitudes: 0 0 0 0 0 0 0 0 0 Identificación 0 Clientes potenc…" at bounding box center [356, 195] width 1084 height 305
click at [721, 101] on div at bounding box center [775, 217] width 208 height 259
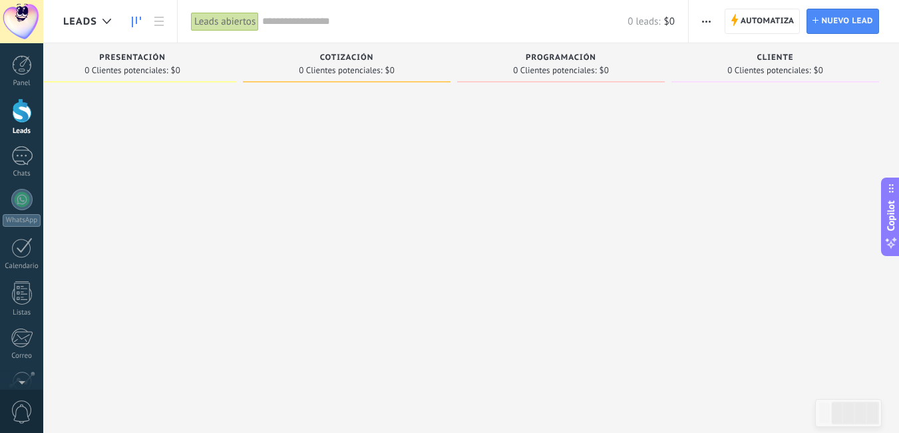
click at [730, 62] on div "Cliente" at bounding box center [775, 58] width 194 height 11
click at [578, 27] on input "text" at bounding box center [444, 22] width 365 height 14
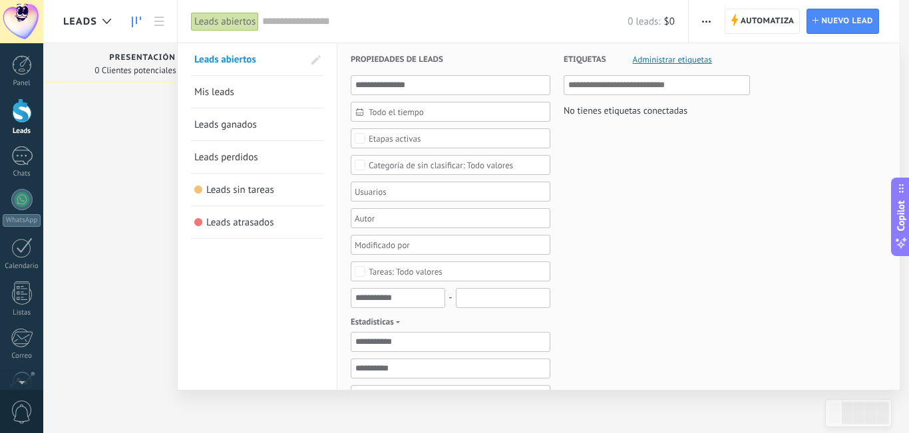
click at [124, 126] on div at bounding box center [454, 216] width 909 height 433
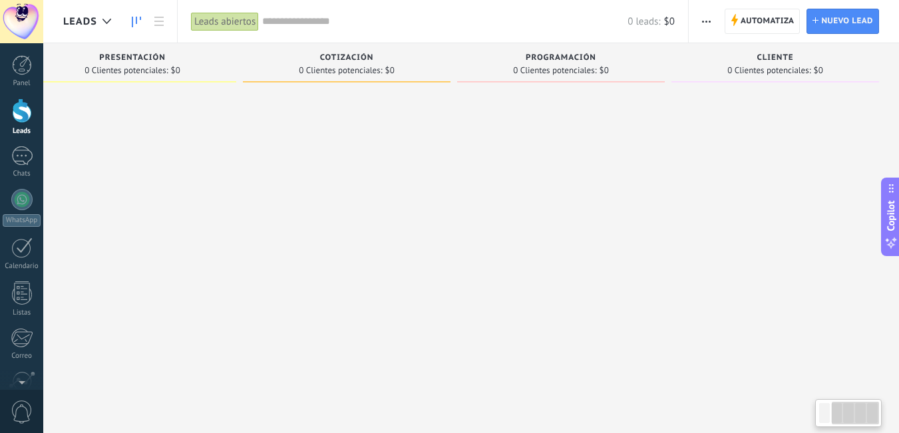
drag, startPoint x: 401, startPoint y: 55, endPoint x: 271, endPoint y: 58, distance: 129.8
click at [257, 59] on div "Cotización" at bounding box center [346, 58] width 194 height 11
click at [532, 50] on div "Programación 0 Clientes potenciales: $0" at bounding box center [561, 62] width 208 height 39
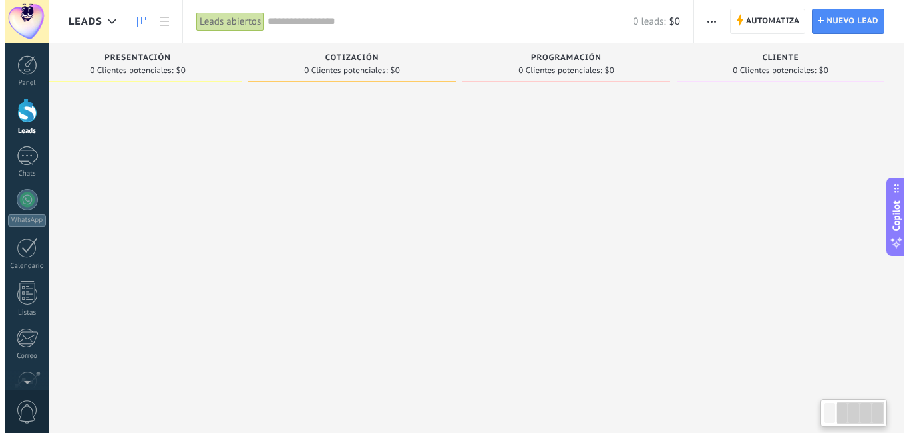
scroll to position [0, 248]
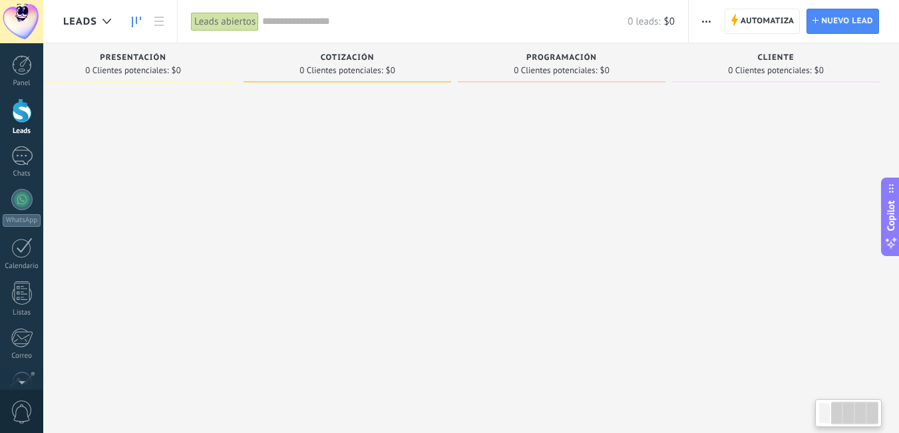
click at [778, 62] on span "Cliente" at bounding box center [775, 57] width 37 height 9
click at [699, 26] on button "button" at bounding box center [706, 21] width 19 height 25
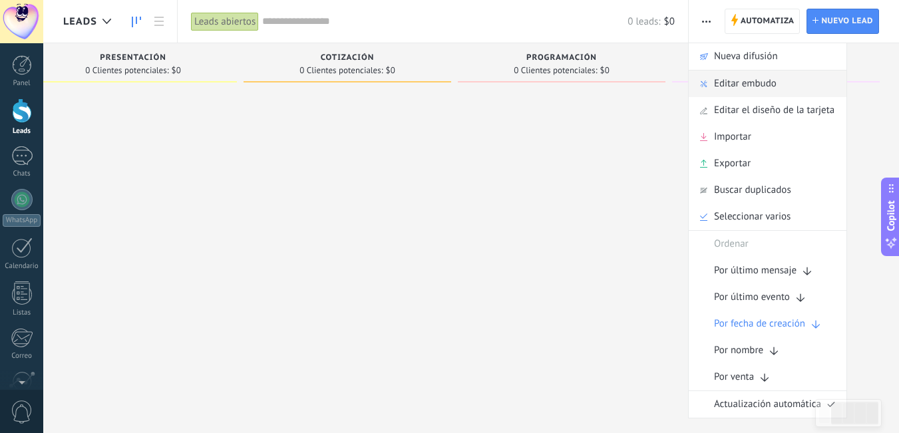
click at [721, 80] on span "Editar embudo" at bounding box center [745, 84] width 63 height 27
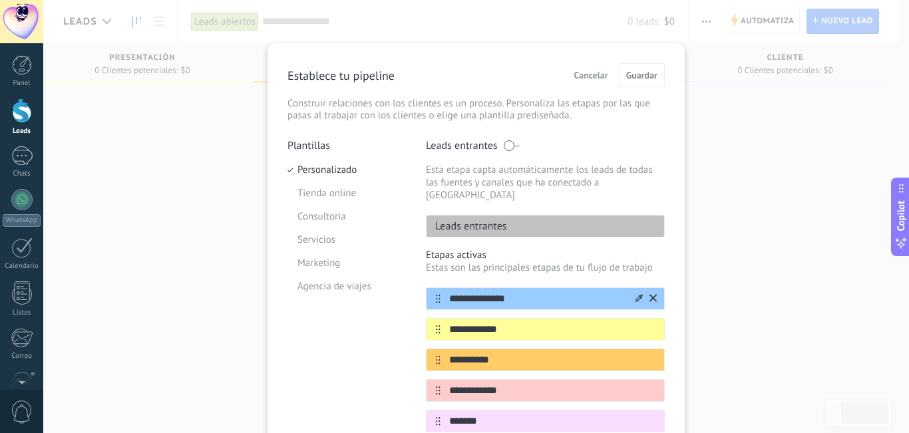
scroll to position [186, 0]
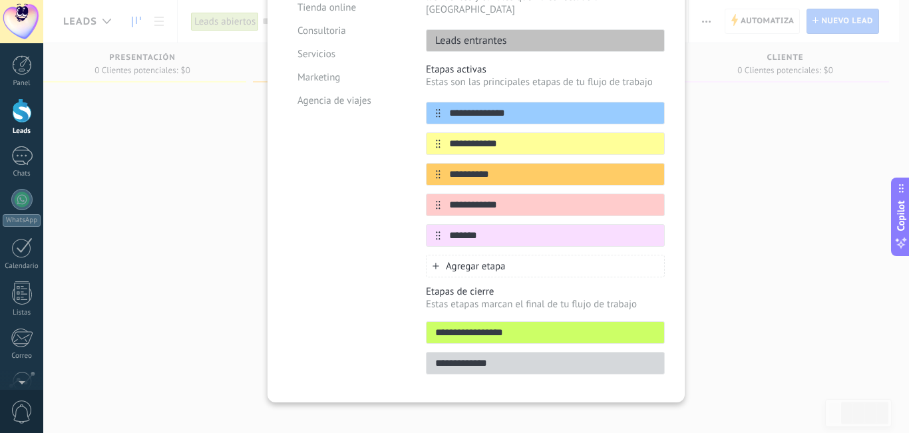
click at [440, 255] on div "Agregar etapa" at bounding box center [545, 266] width 239 height 23
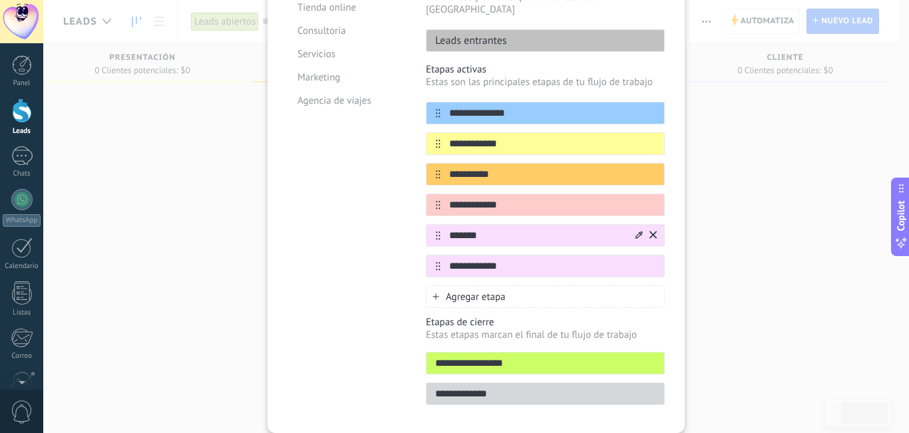
type input "**********"
click at [639, 231] on icon at bounding box center [638, 235] width 7 height 8
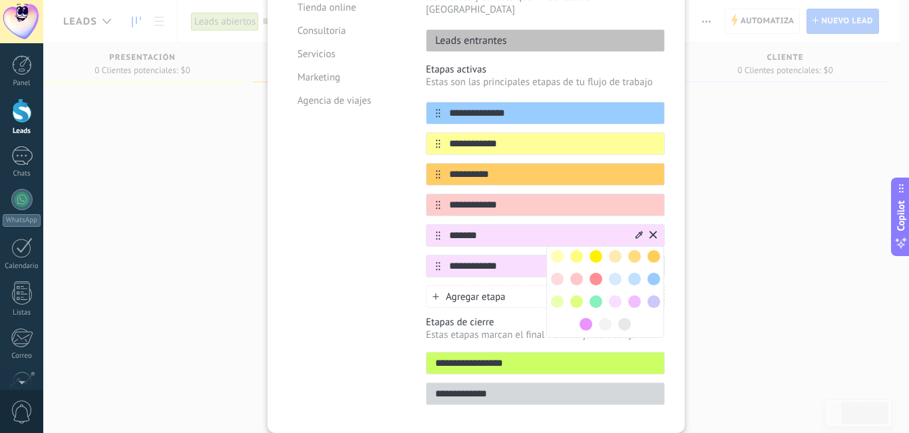
click at [639, 231] on icon at bounding box center [638, 235] width 7 height 8
click at [498, 259] on input "**********" at bounding box center [536, 266] width 193 height 14
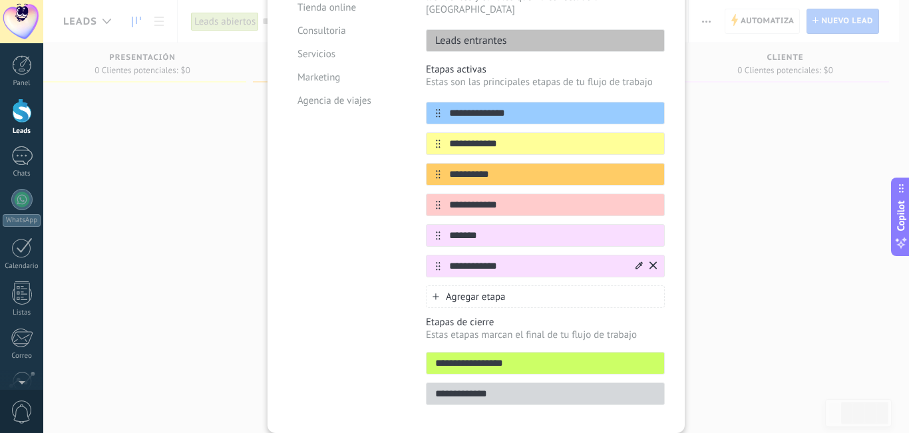
drag, startPoint x: 624, startPoint y: 253, endPoint x: 631, endPoint y: 255, distance: 6.8
click at [625, 259] on input "**********" at bounding box center [536, 266] width 193 height 14
click at [635, 261] on icon at bounding box center [638, 264] width 7 height 7
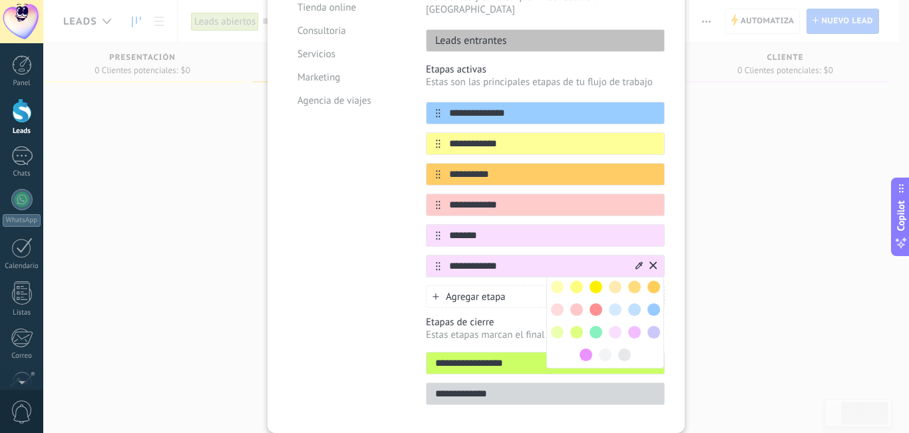
click at [580, 349] on span at bounding box center [585, 355] width 13 height 13
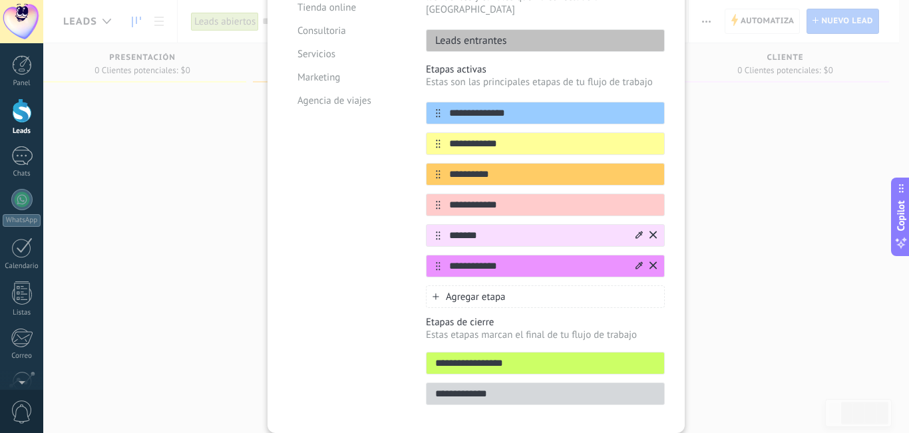
click at [641, 225] on div at bounding box center [644, 235] width 23 height 21
click at [637, 231] on icon at bounding box center [638, 235] width 7 height 8
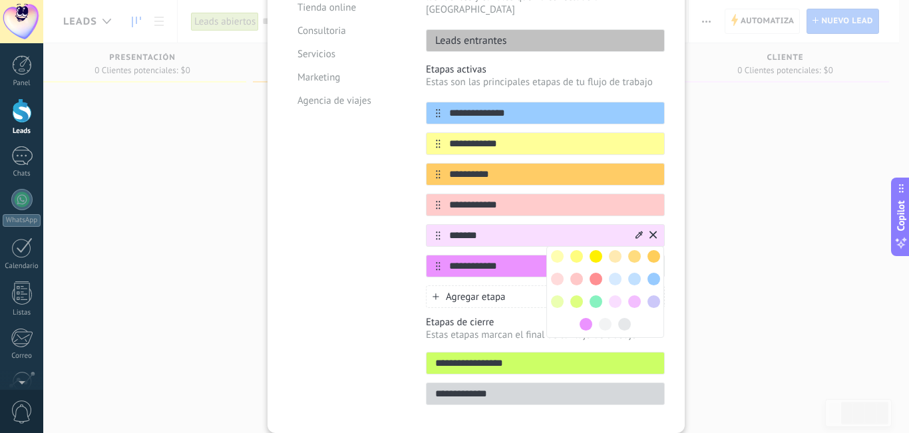
click at [599, 292] on div at bounding box center [595, 301] width 19 height 19
click at [596, 295] on span at bounding box center [595, 301] width 13 height 13
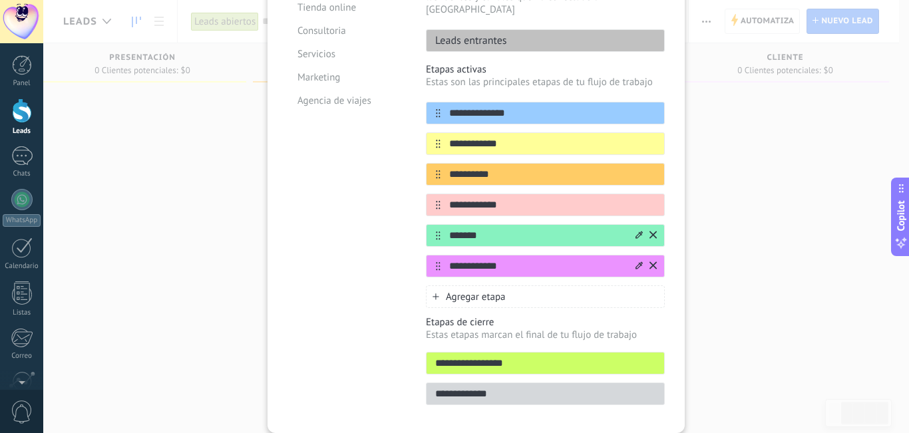
click at [353, 283] on div "Plantillas Personalizado Tienda online Consultoria Servicios Marketing Agencia …" at bounding box center [346, 183] width 118 height 460
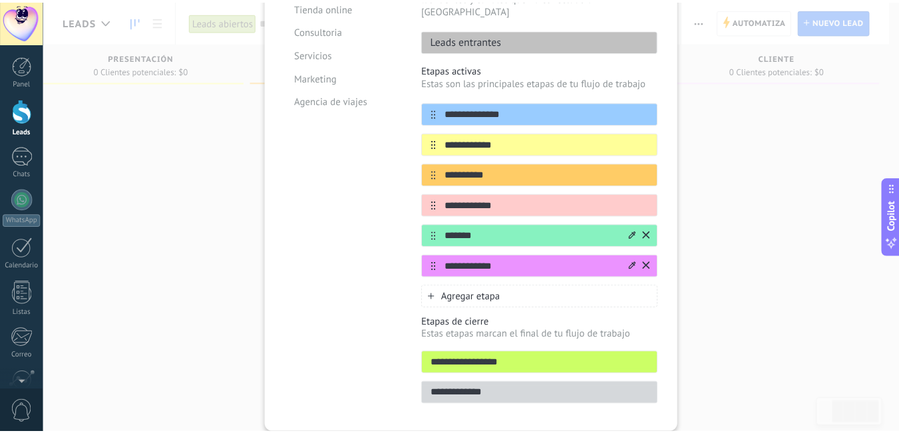
scroll to position [0, 0]
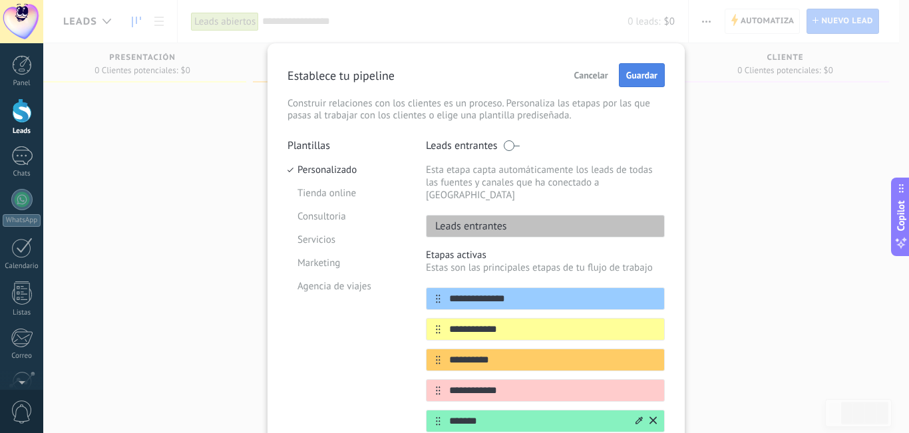
click at [626, 74] on span "Guardar" at bounding box center [641, 75] width 31 height 9
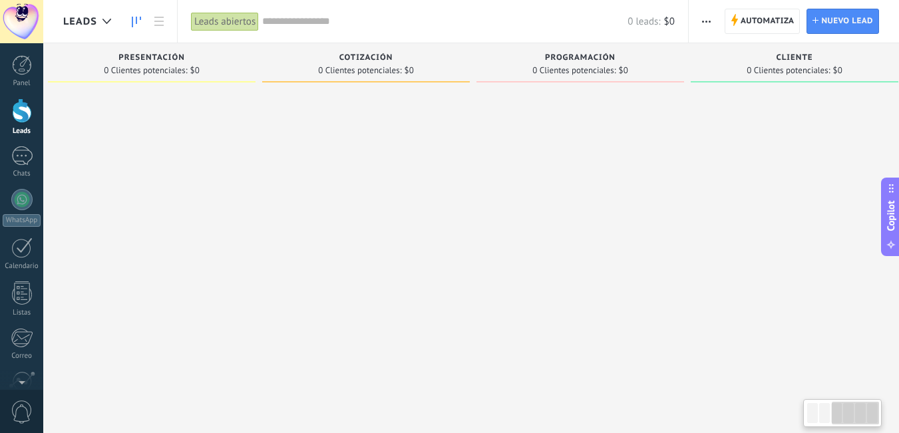
scroll to position [0, 463]
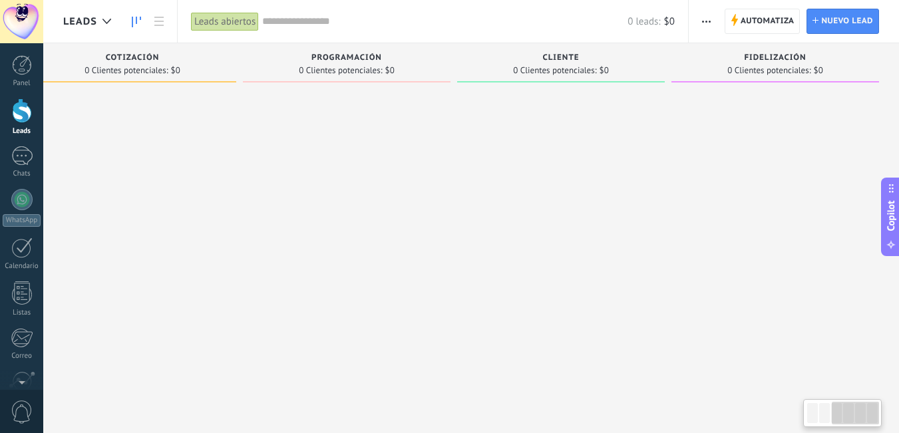
drag, startPoint x: 666, startPoint y: 67, endPoint x: 176, endPoint y: 75, distance: 489.7
click at [176, 75] on div "0 Clientes potenciales: $0" at bounding box center [132, 70] width 194 height 11
drag, startPoint x: 727, startPoint y: 56, endPoint x: 587, endPoint y: 57, distance: 140.4
click at [587, 56] on div "Leads Entrantes Solicitudes: 0 0 0 0 0 0 0 0 0 Identificación 0 Clientes potenc…" at bounding box center [249, 195] width 1299 height 305
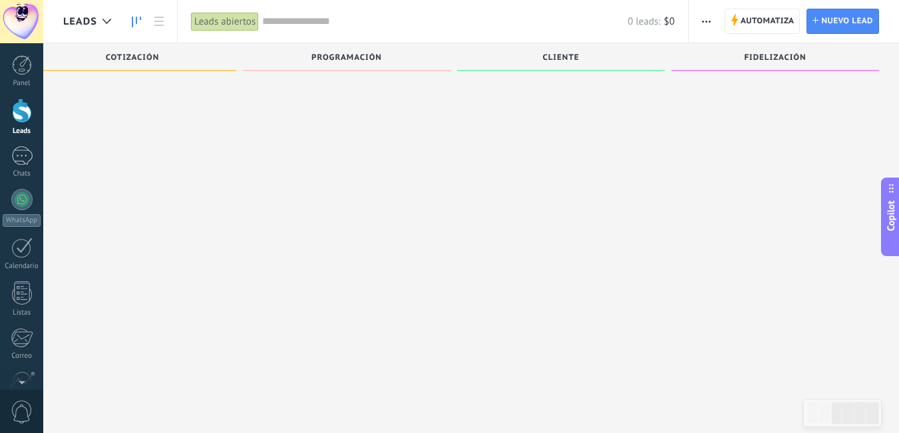
click at [70, 426] on div "Leads Leads abiertos Aplicar 0 leads: $0 Leads abiertos Mis leads Leads ganados…" at bounding box center [471, 205] width 856 height 456
